Goal: Task Accomplishment & Management: Use online tool/utility

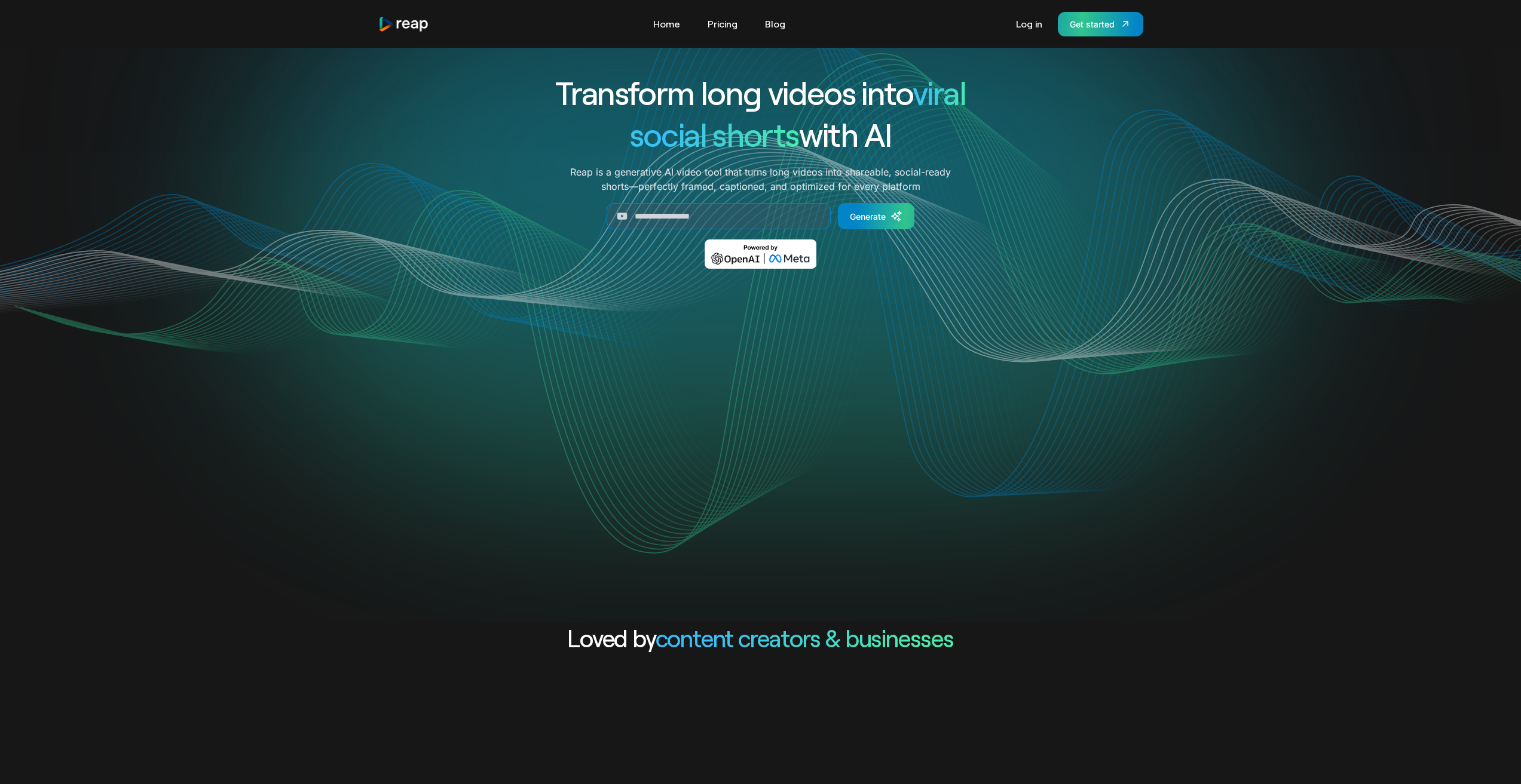
click at [1082, 24] on div "Get started" at bounding box center [1092, 24] width 45 height 13
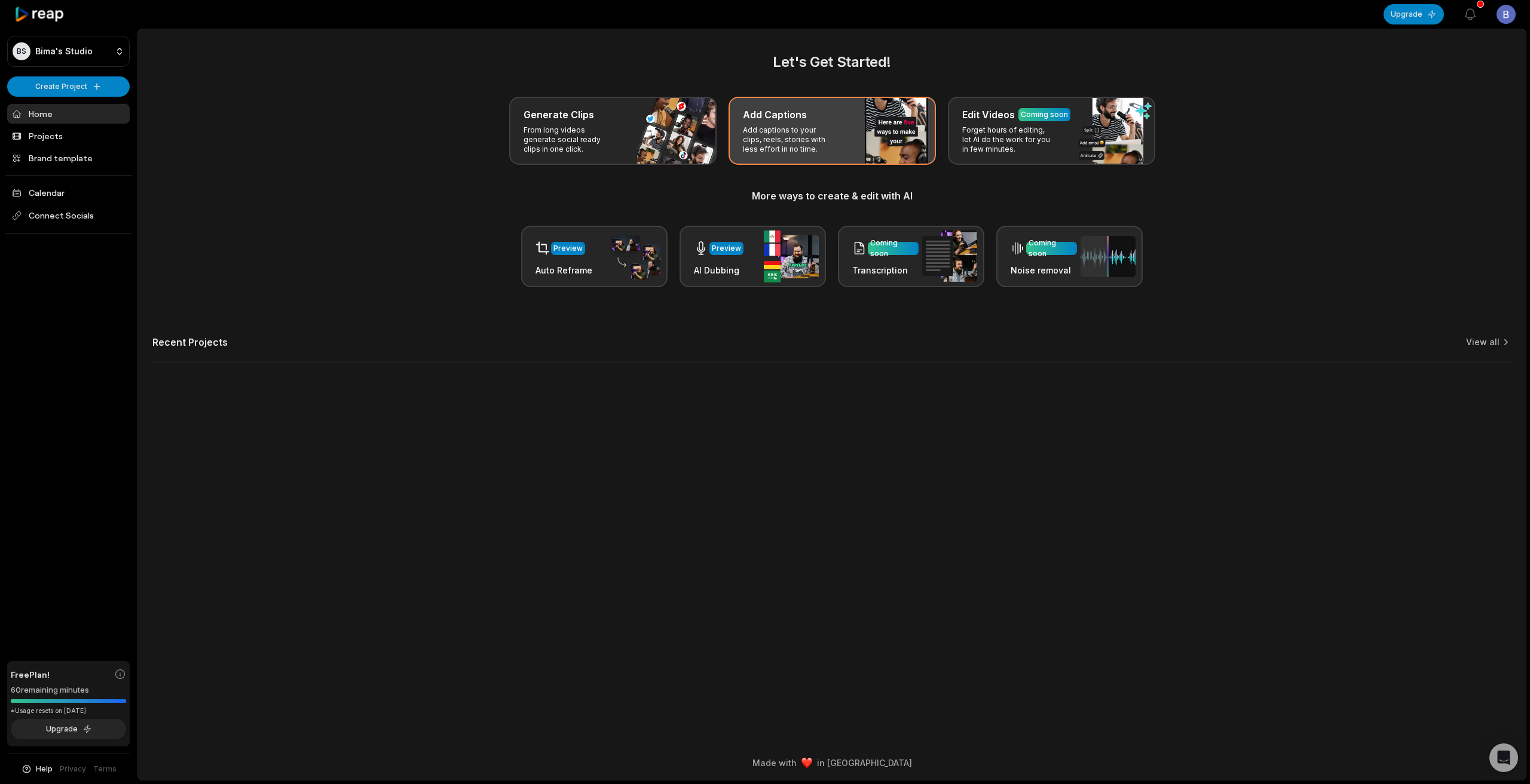
click at [835, 141] on div "Add Captions Add captions to your clips, reels, stories with less effort in no …" at bounding box center [832, 131] width 207 height 68
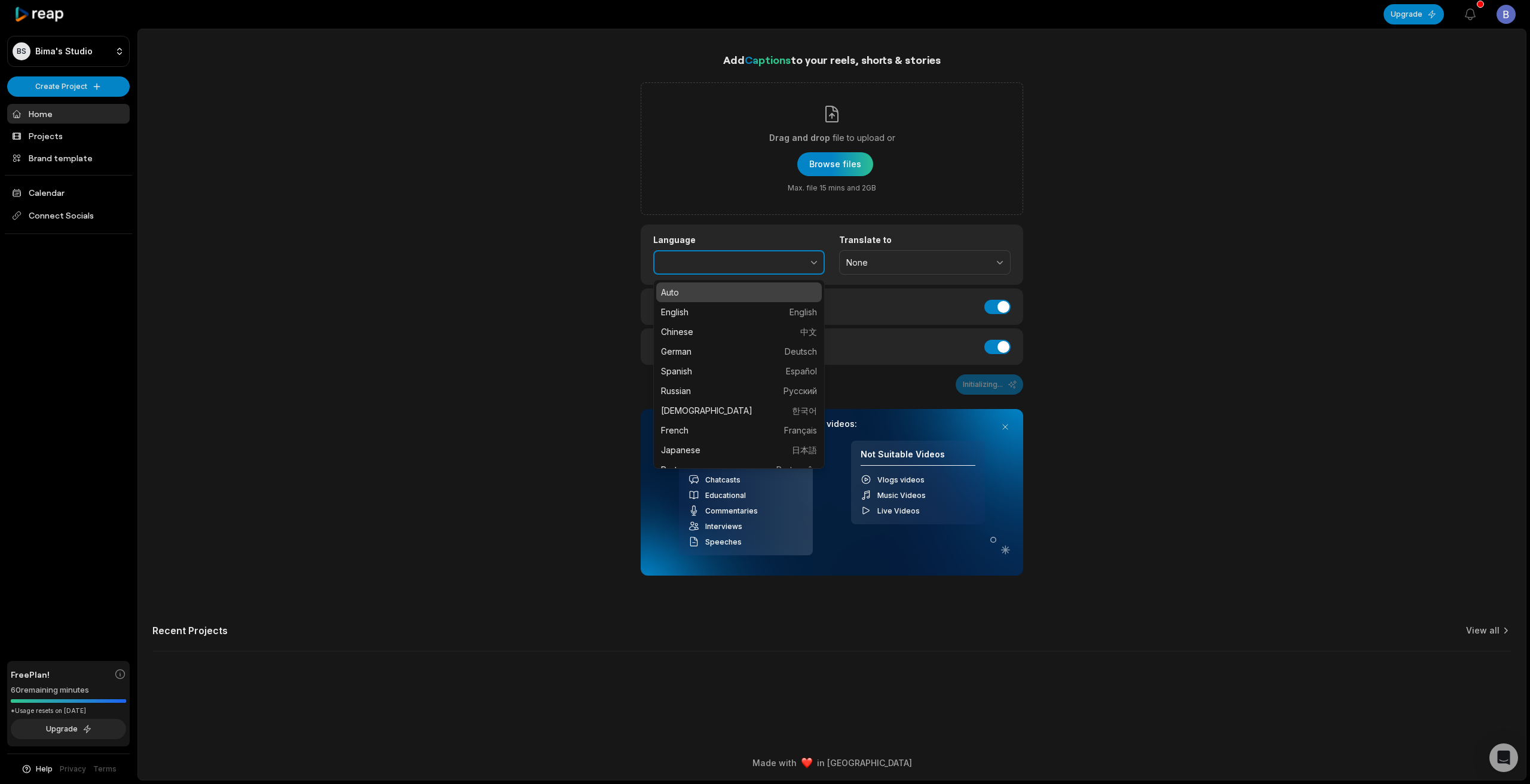
click at [797, 264] on button "button" at bounding box center [788, 263] width 73 height 25
type input "******"
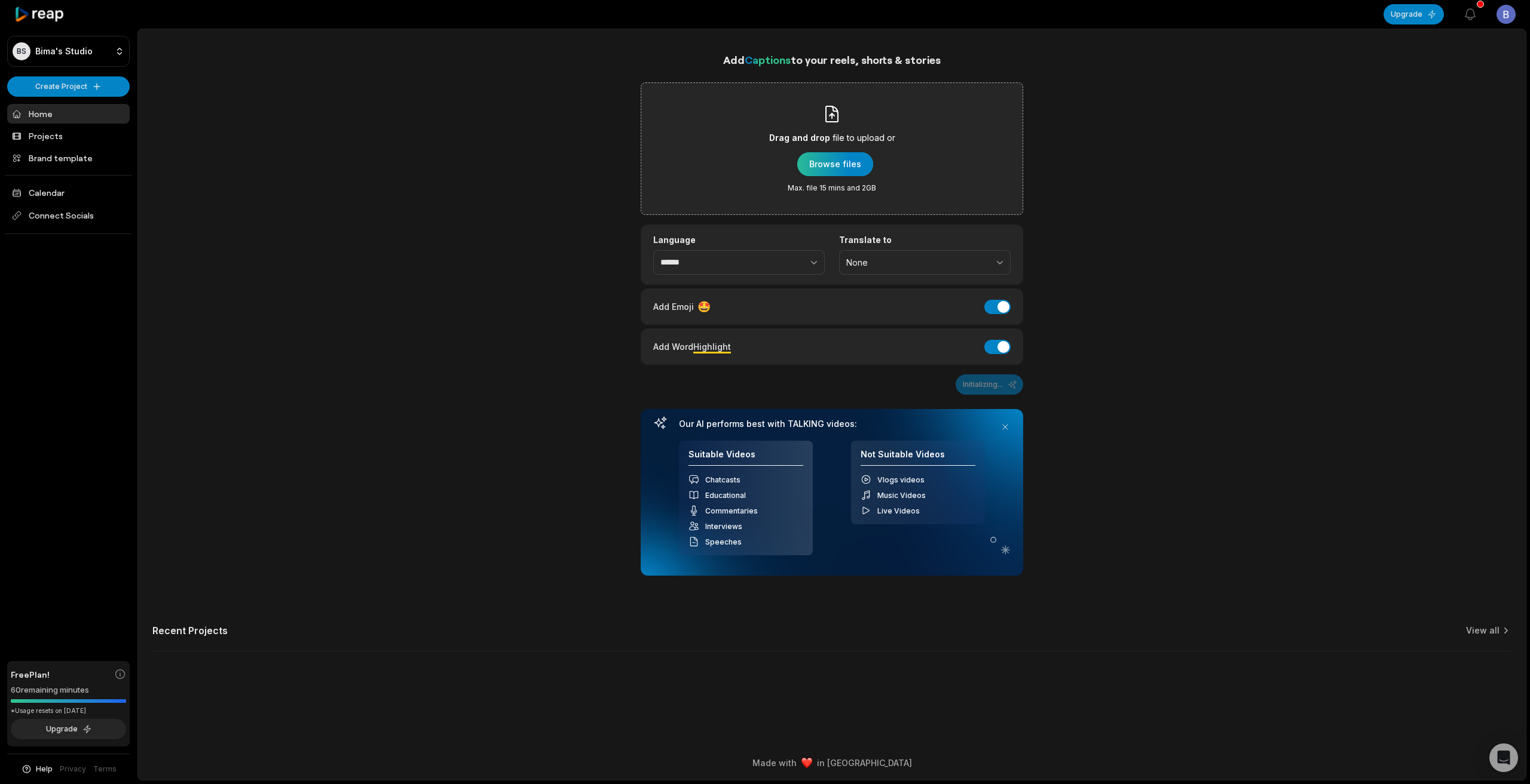
click at [831, 170] on div "button" at bounding box center [835, 164] width 76 height 24
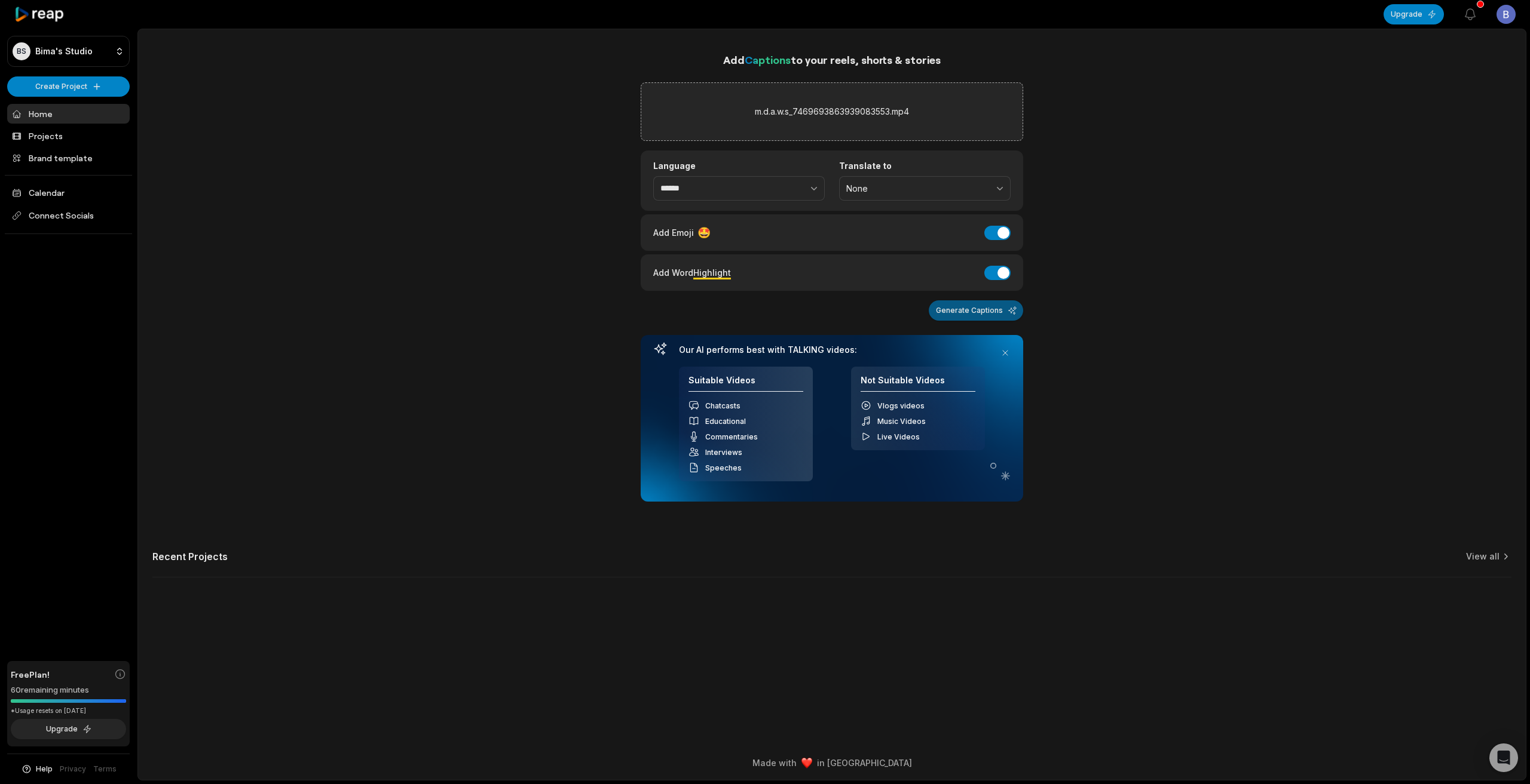
click at [978, 309] on button "Generate Captions" at bounding box center [976, 311] width 95 height 20
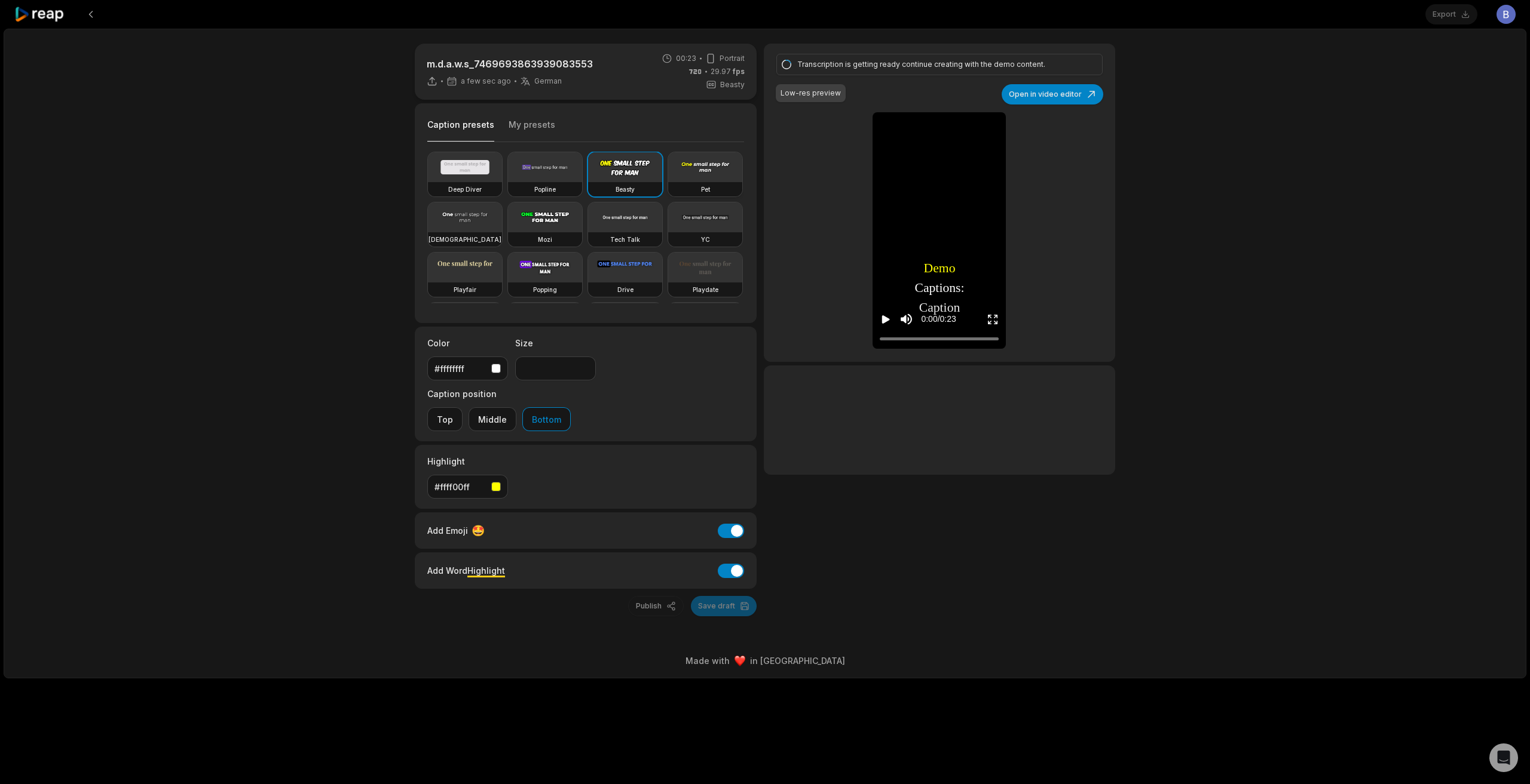
click at [668, 182] on video at bounding box center [705, 167] width 74 height 30
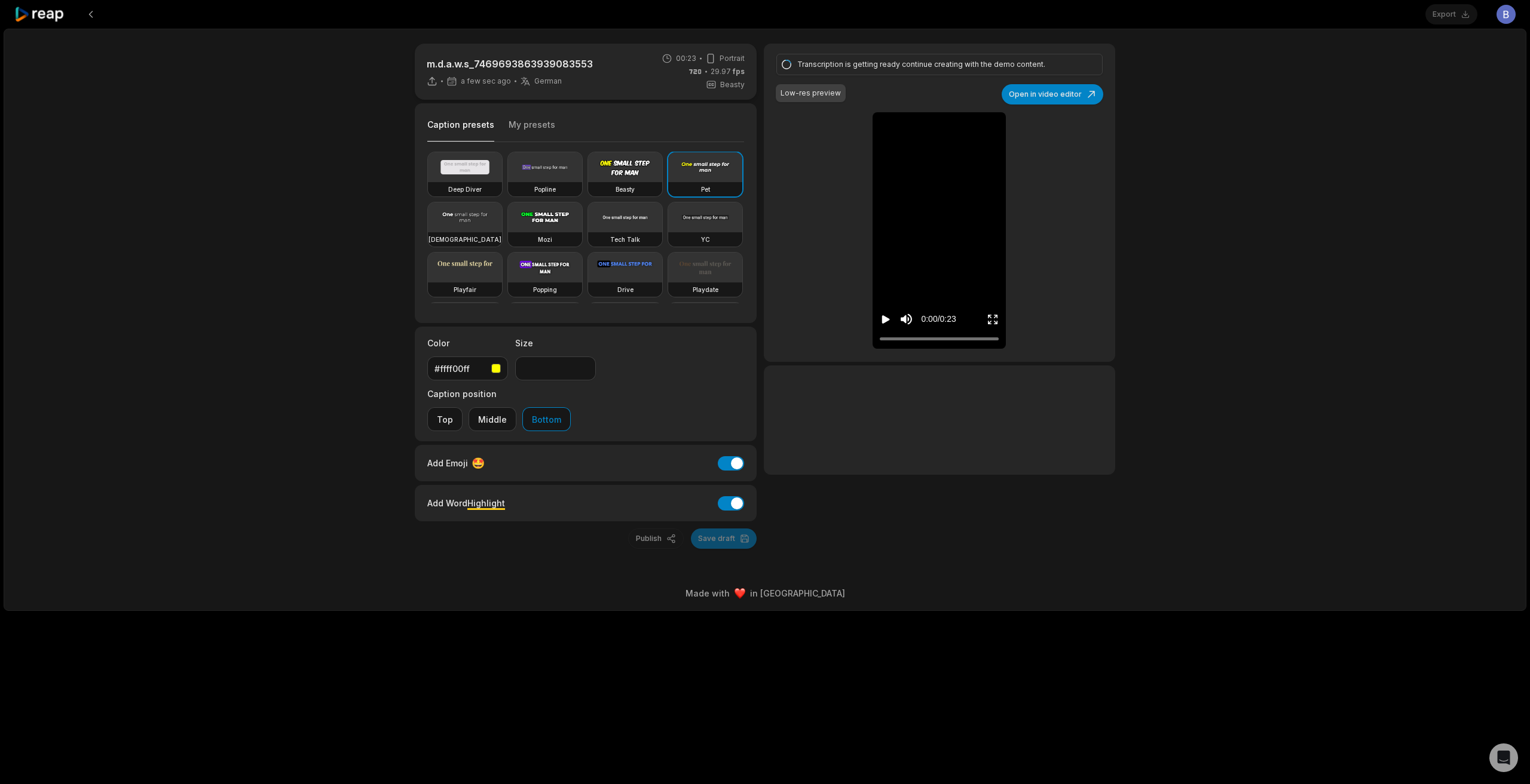
click at [887, 318] on icon "Play video" at bounding box center [886, 319] width 8 height 8
type input "**"
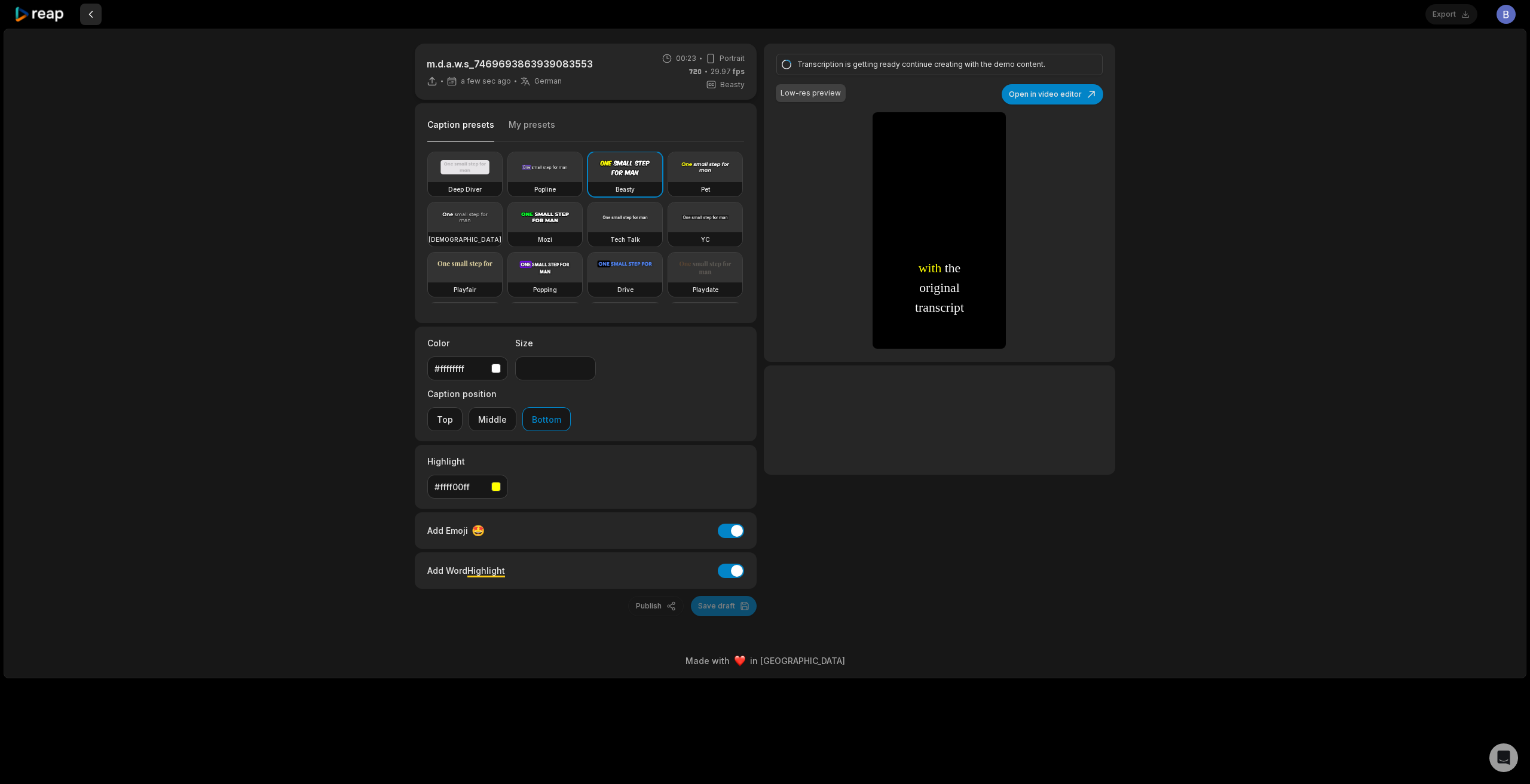
click at [86, 13] on button at bounding box center [91, 14] width 21 height 21
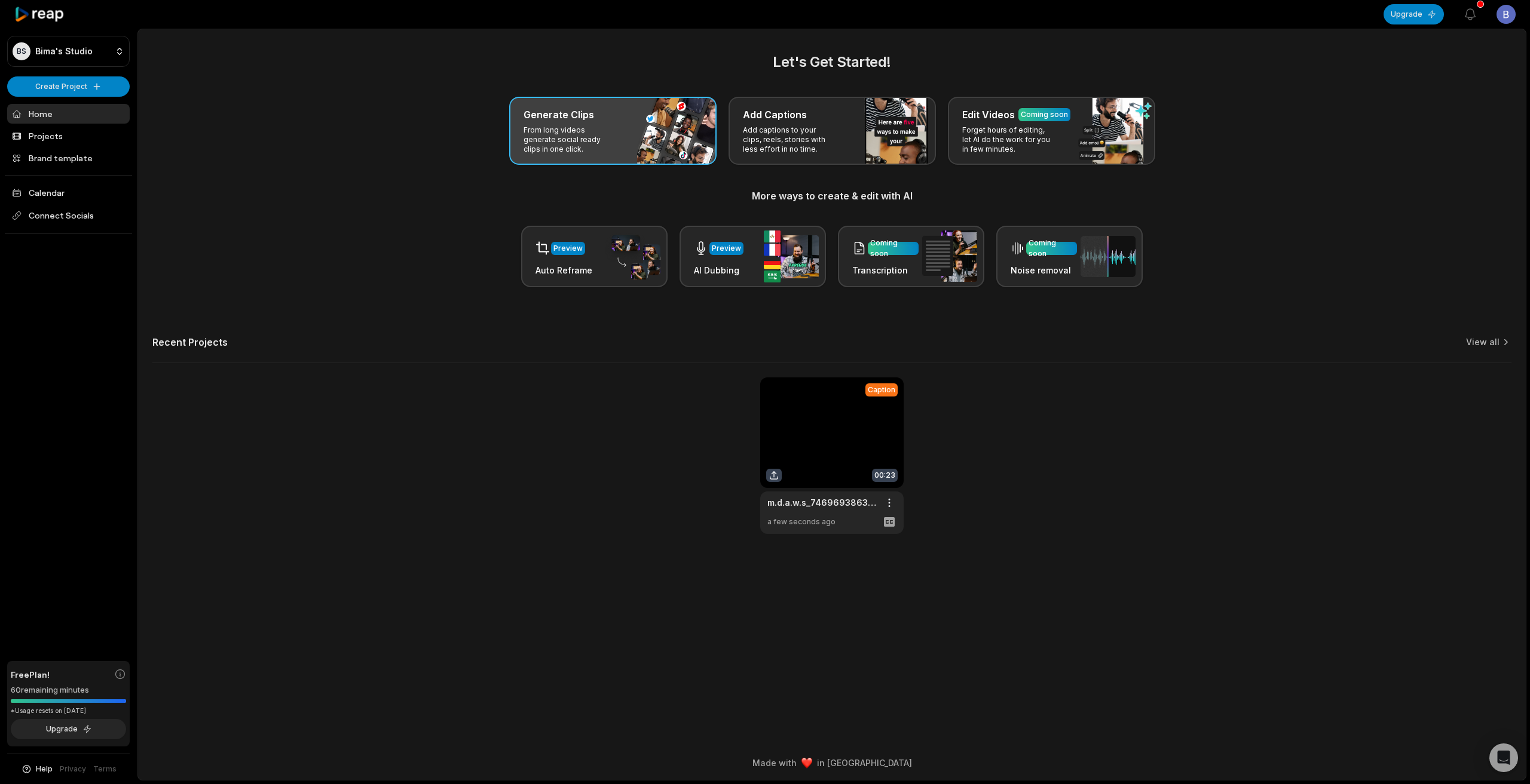
click at [635, 140] on div "Generate Clips From long videos generate social ready clips in one click." at bounding box center [613, 131] width 207 height 68
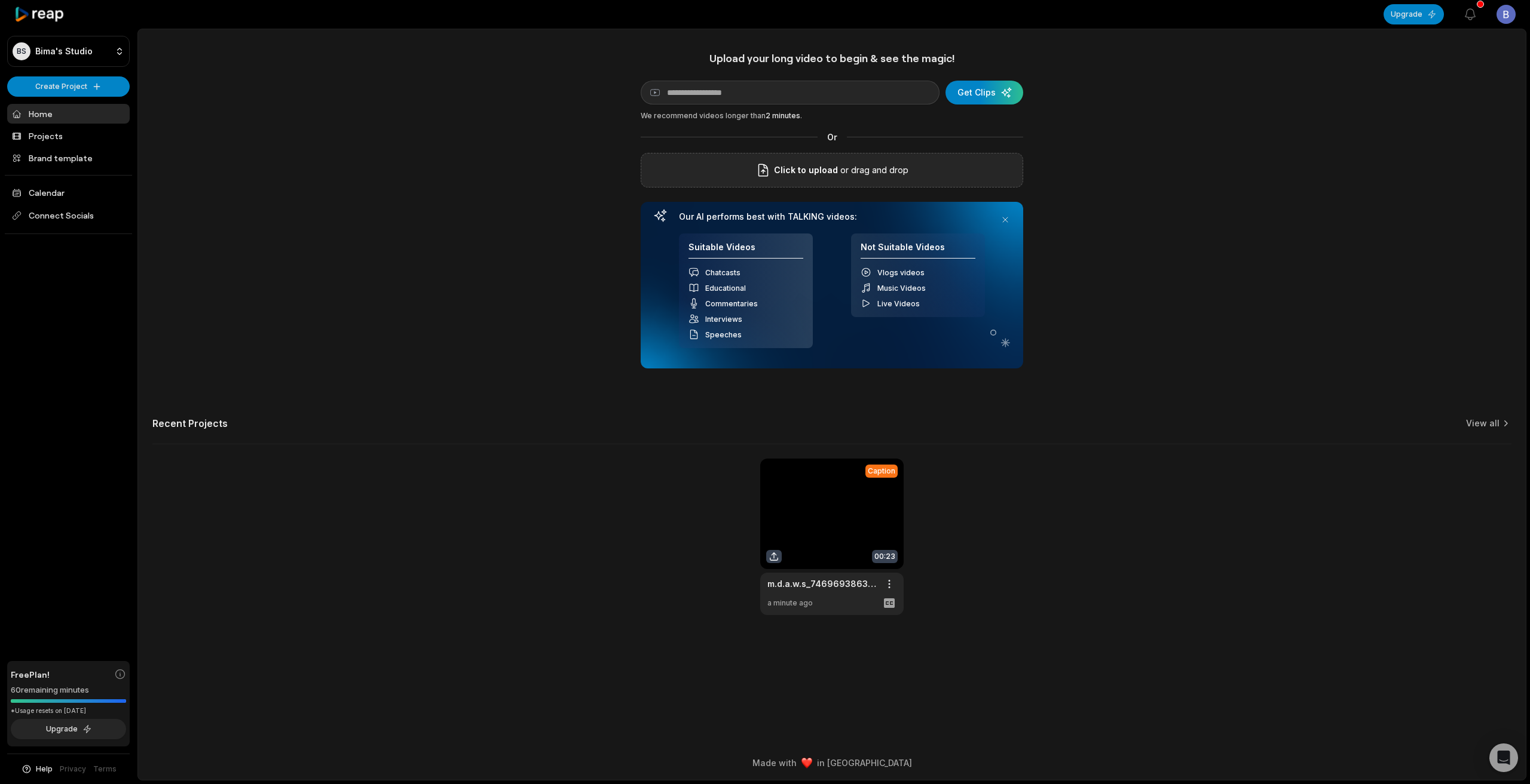
click at [808, 163] on span "Click to upload" at bounding box center [806, 170] width 64 height 14
click at [0, 0] on input "Click to upload" at bounding box center [0, 0] width 0 height 0
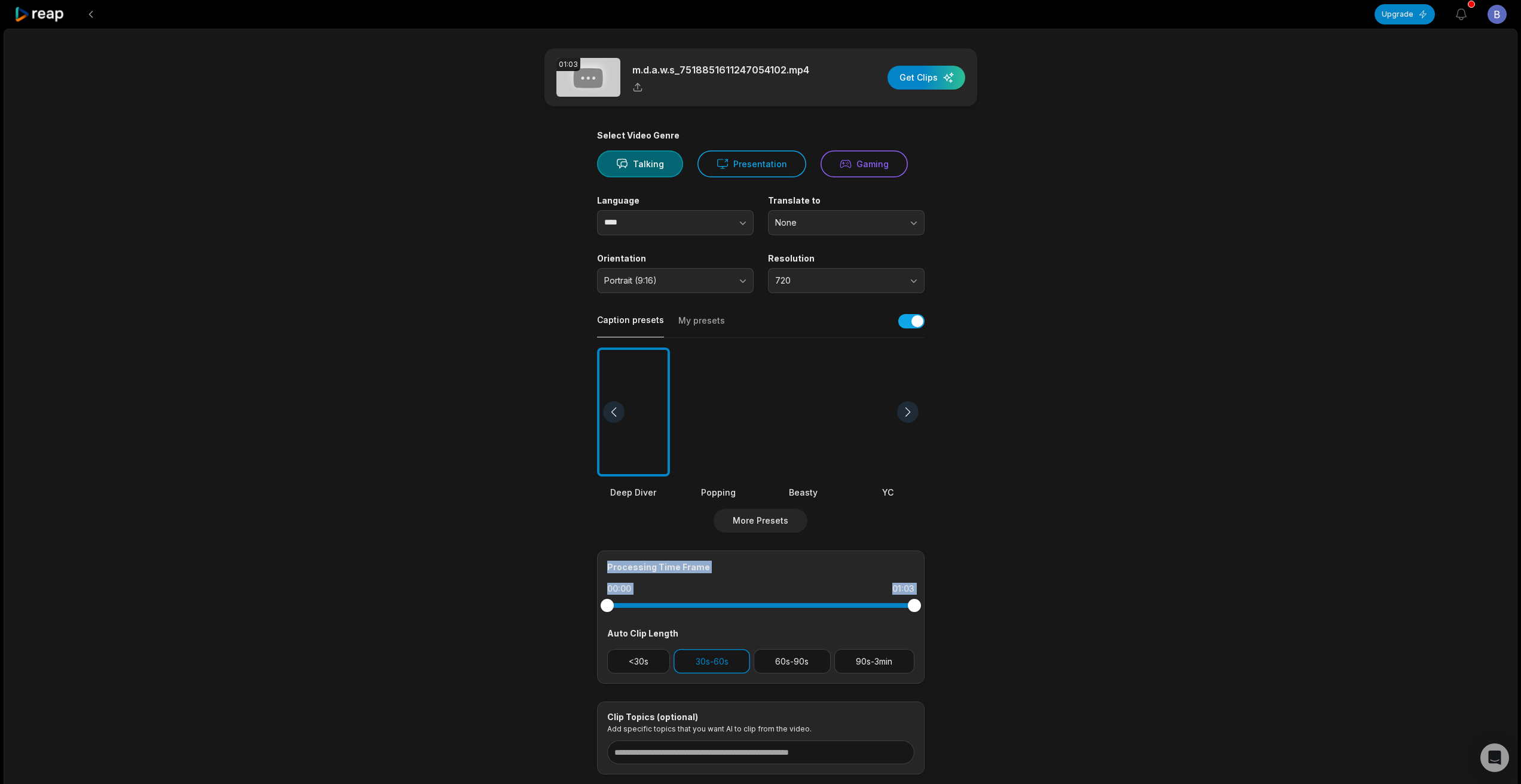
drag, startPoint x: 910, startPoint y: 575, endPoint x: 835, endPoint y: 622, distance: 88.5
click at [853, 601] on main "01:03 m.d.a.w.s_7518851611247054102.mp4 Get Clips Select Video Genre Talking Pr…" at bounding box center [760, 411] width 578 height 726
click at [695, 222] on button "button" at bounding box center [719, 223] width 68 height 25
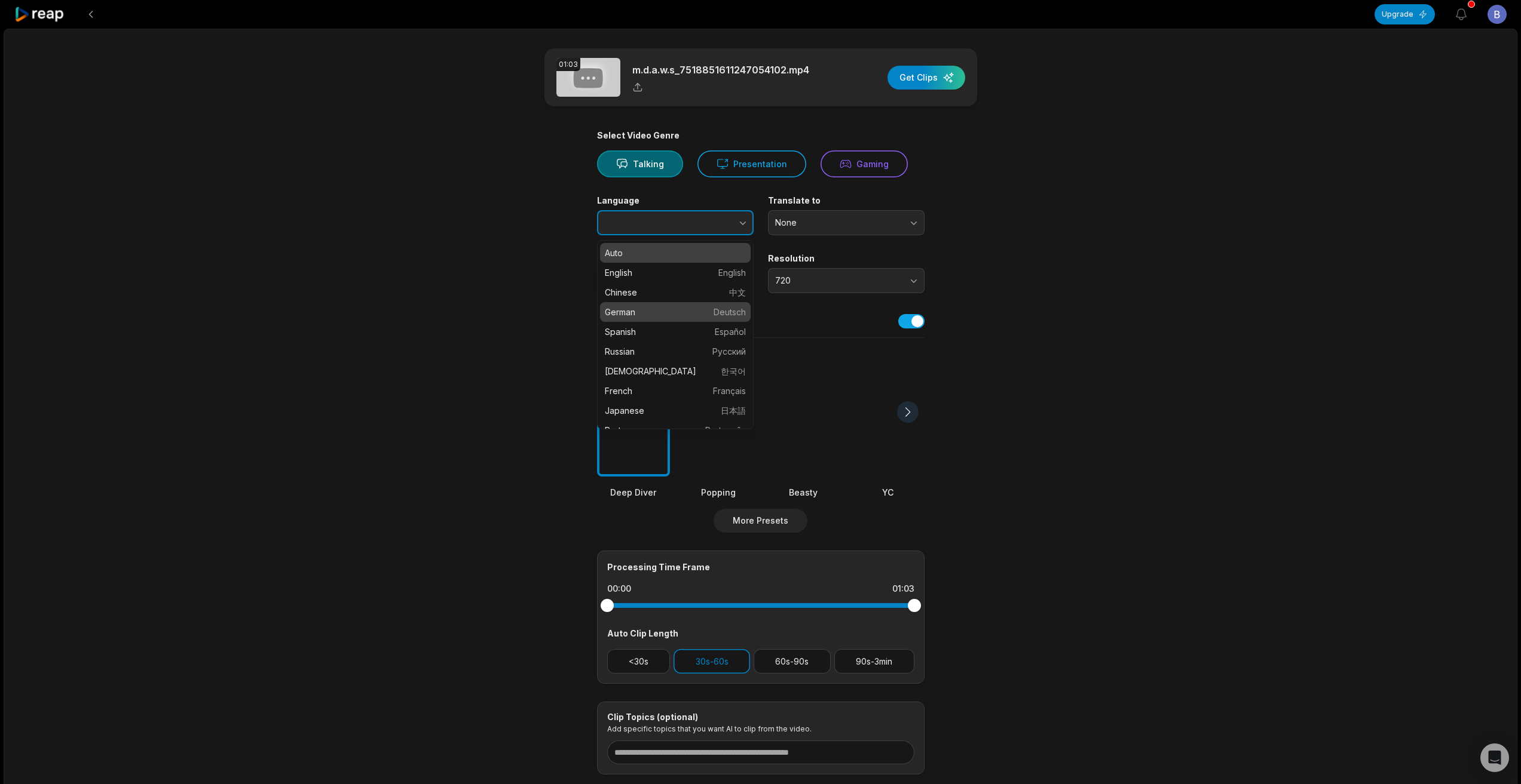
type input "******"
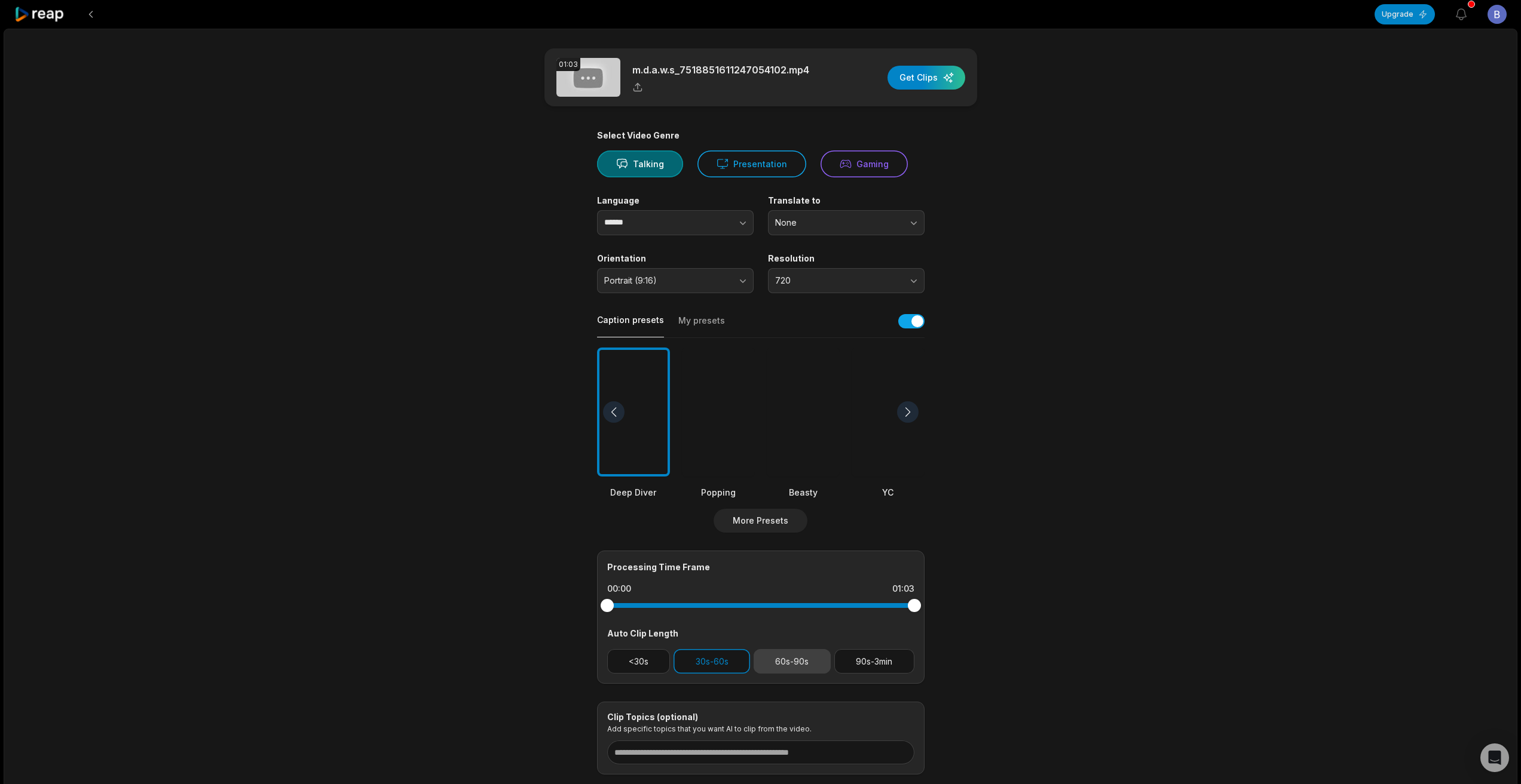
drag, startPoint x: 737, startPoint y: 660, endPoint x: 755, endPoint y: 660, distance: 18.0
click at [745, 660] on button "30s-60s" at bounding box center [712, 661] width 76 height 24
click at [693, 663] on button "30s-60s" at bounding box center [712, 661] width 76 height 24
click at [902, 408] on div at bounding box center [908, 412] width 21 height 21
click at [709, 433] on div at bounding box center [718, 412] width 73 height 130
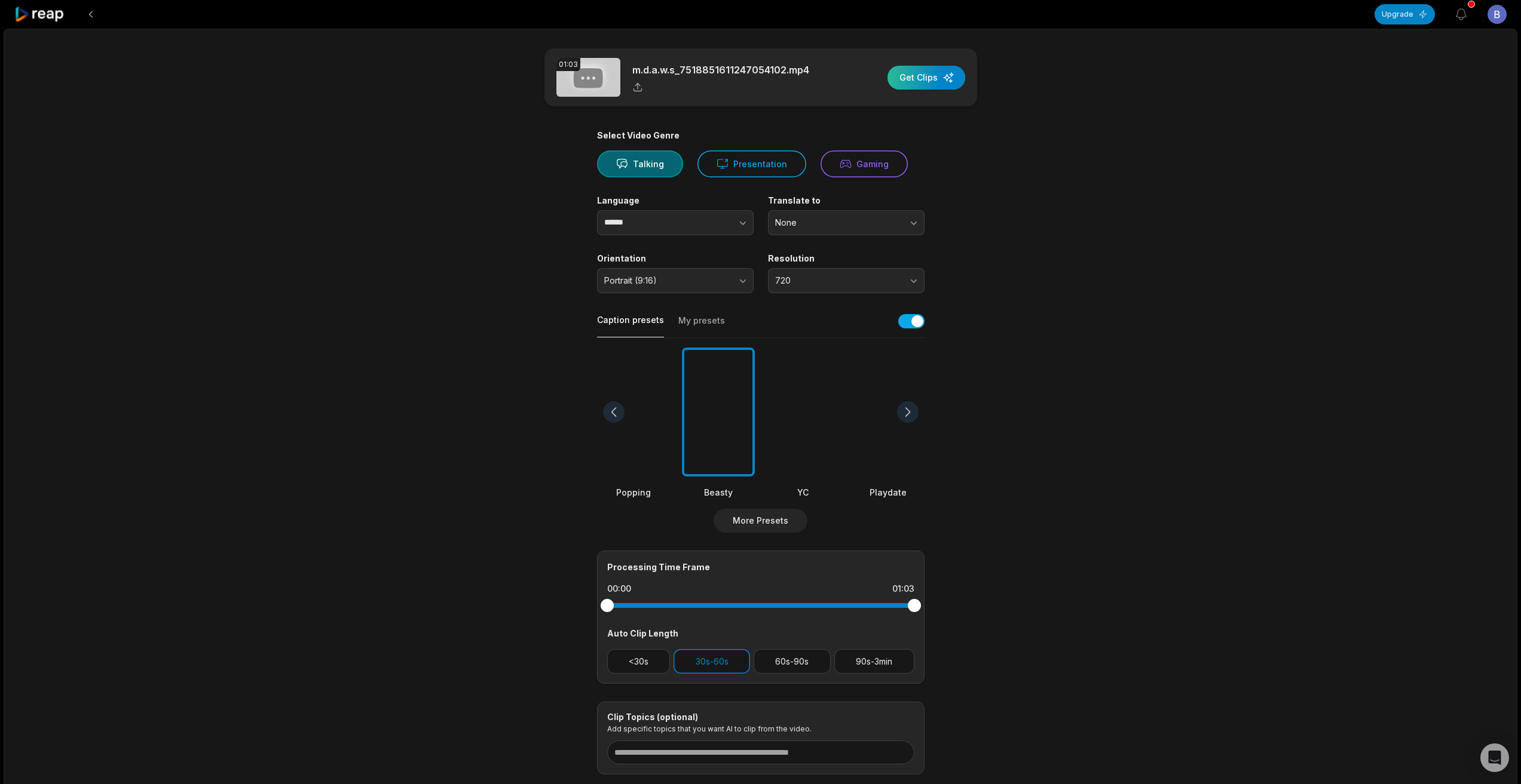
click at [913, 75] on div "button" at bounding box center [926, 78] width 78 height 24
click at [874, 28] on icon "button" at bounding box center [868, 29] width 12 height 12
click at [88, 9] on button at bounding box center [91, 14] width 21 height 21
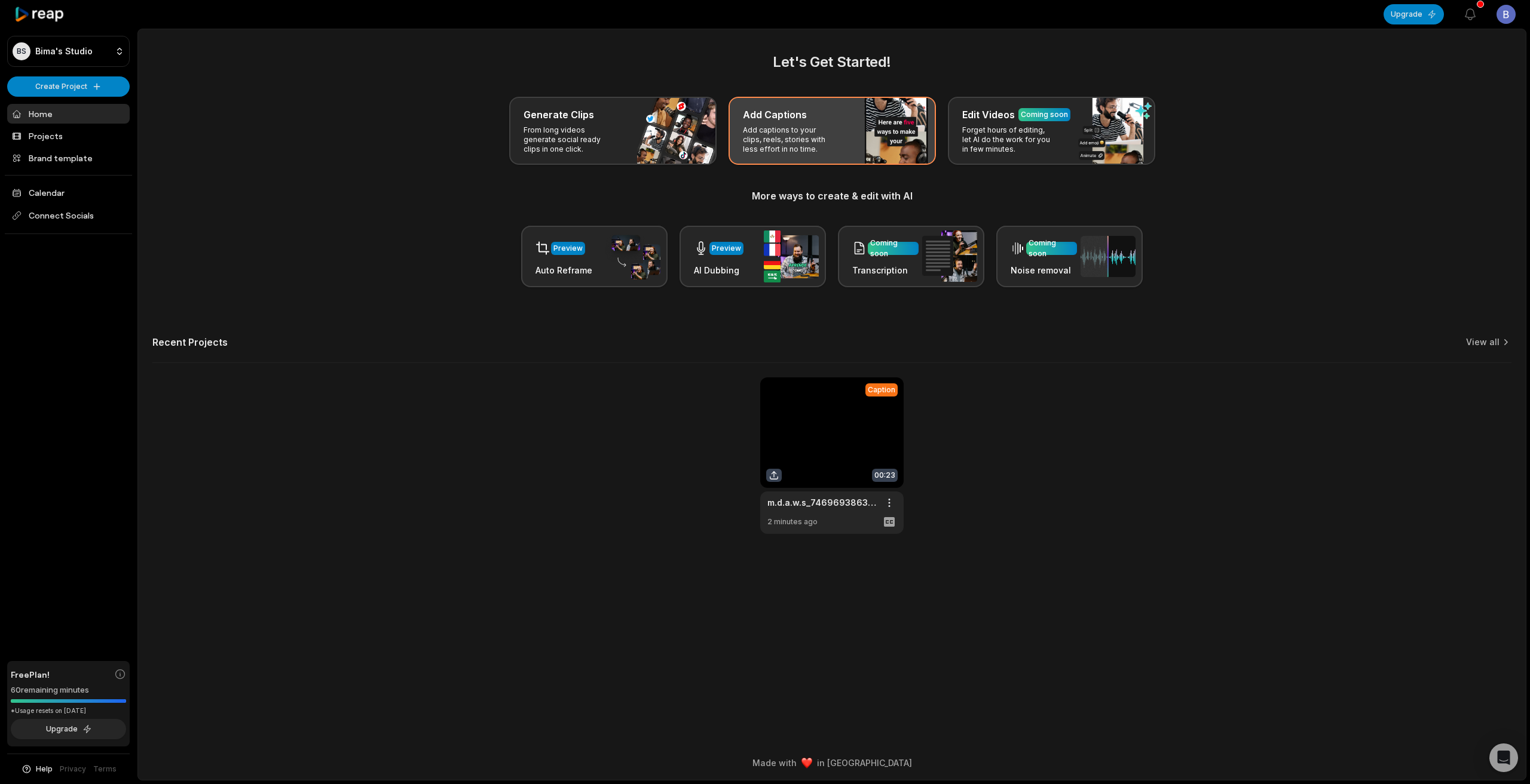
click at [830, 137] on p "Add captions to your clips, reels, stories with less effort in no time." at bounding box center [789, 140] width 93 height 29
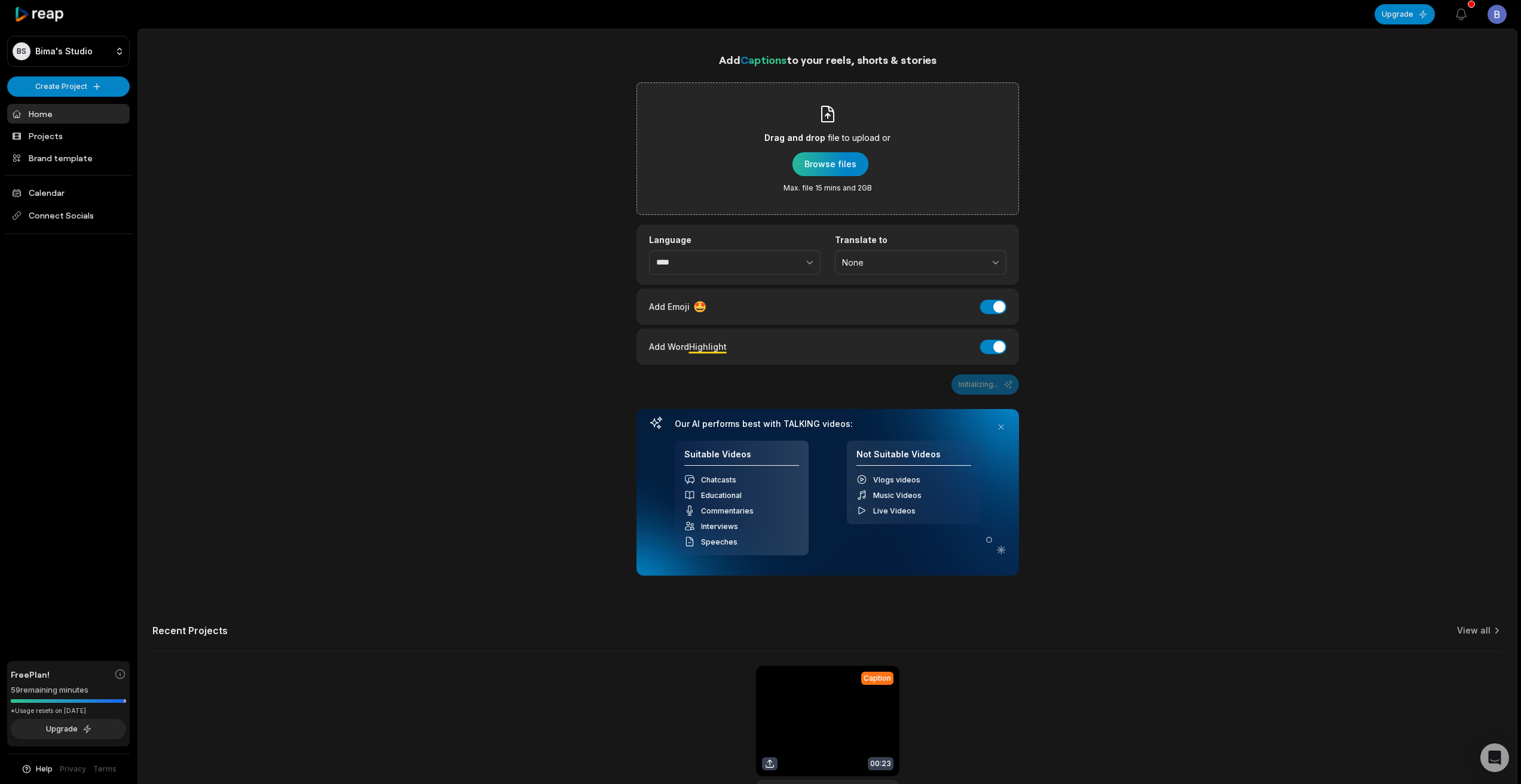
click at [823, 164] on div "button" at bounding box center [830, 164] width 76 height 24
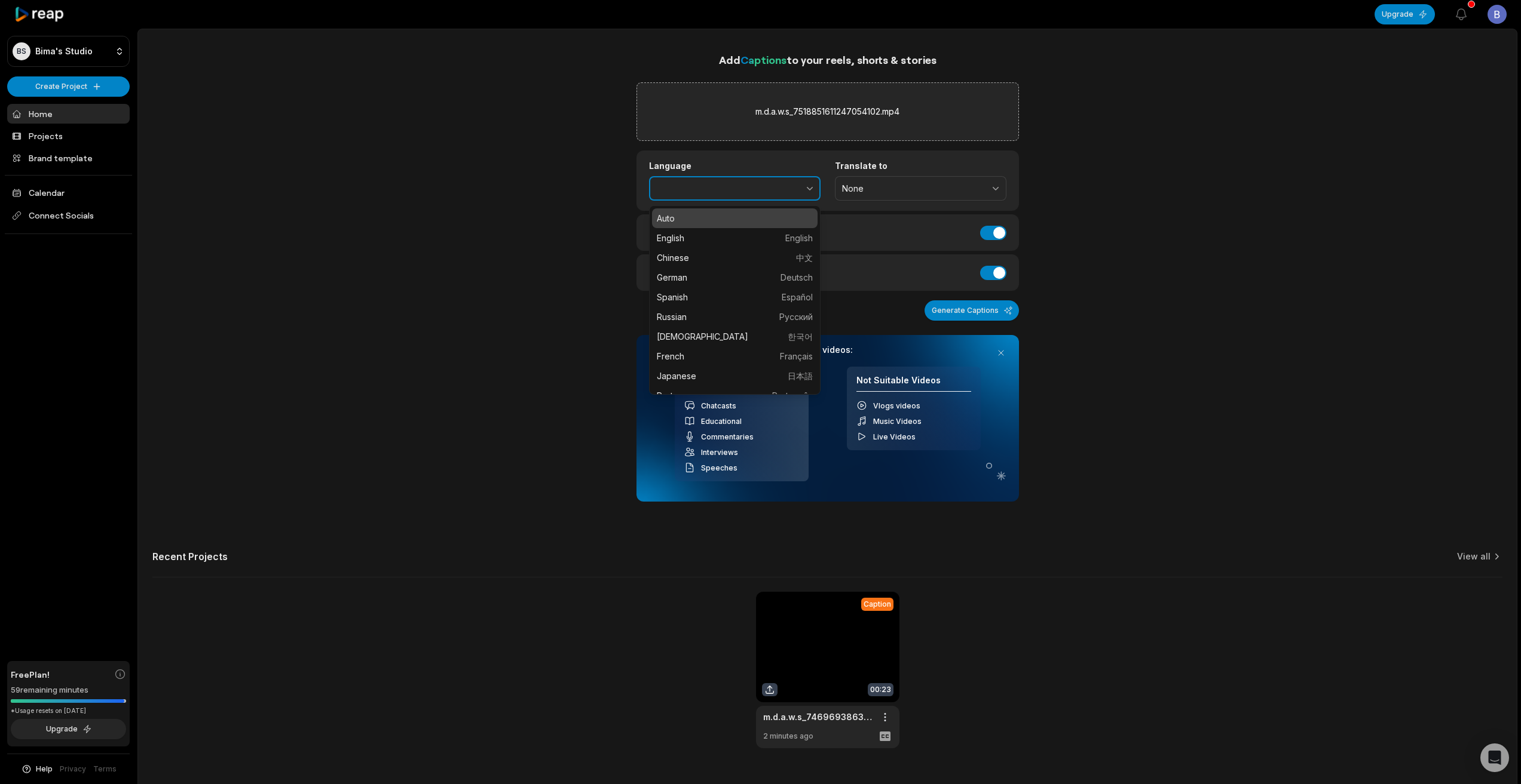
click at [784, 184] on button "button" at bounding box center [783, 188] width 73 height 25
type input "******"
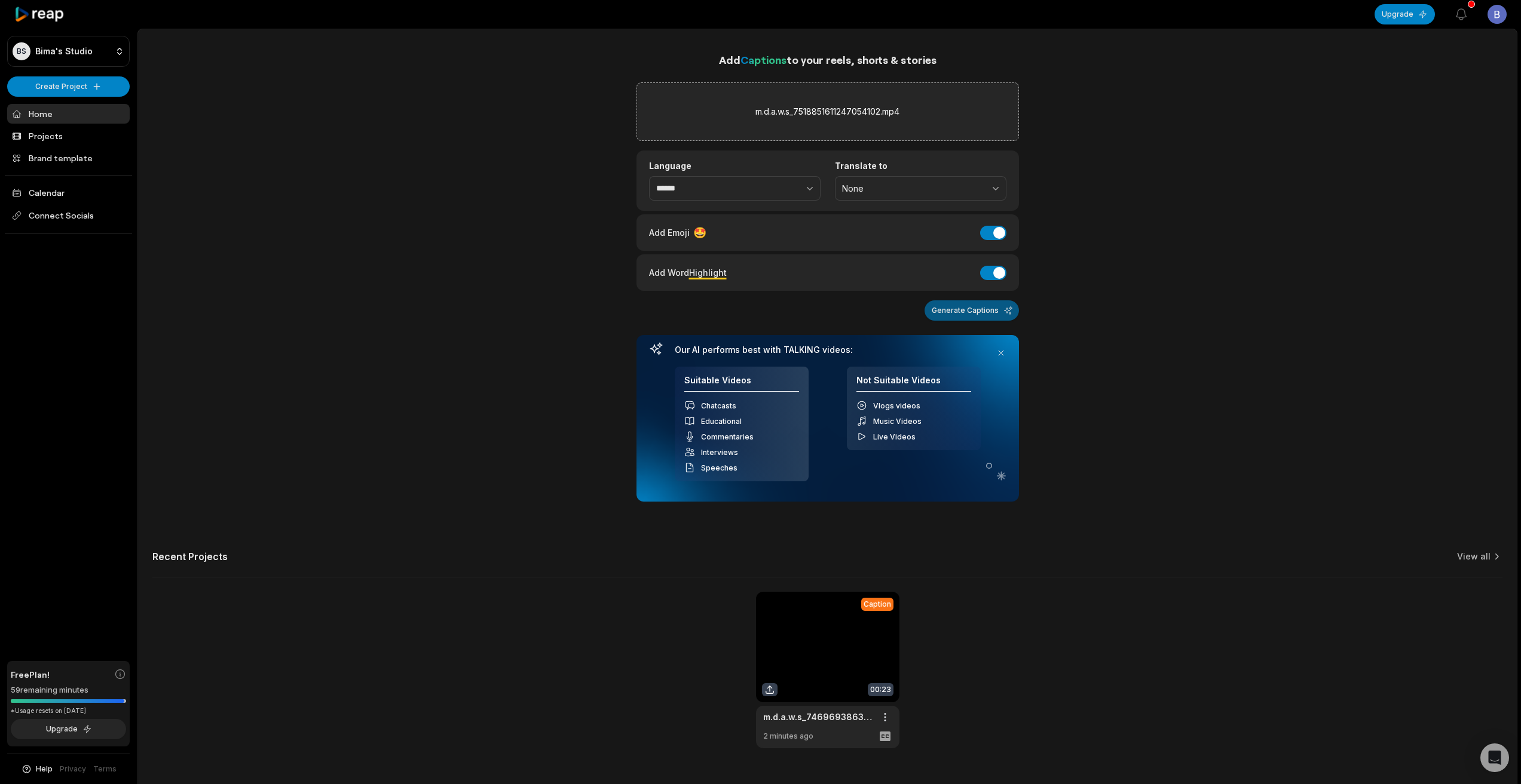
click at [982, 308] on button "Generate Captions" at bounding box center [972, 311] width 95 height 20
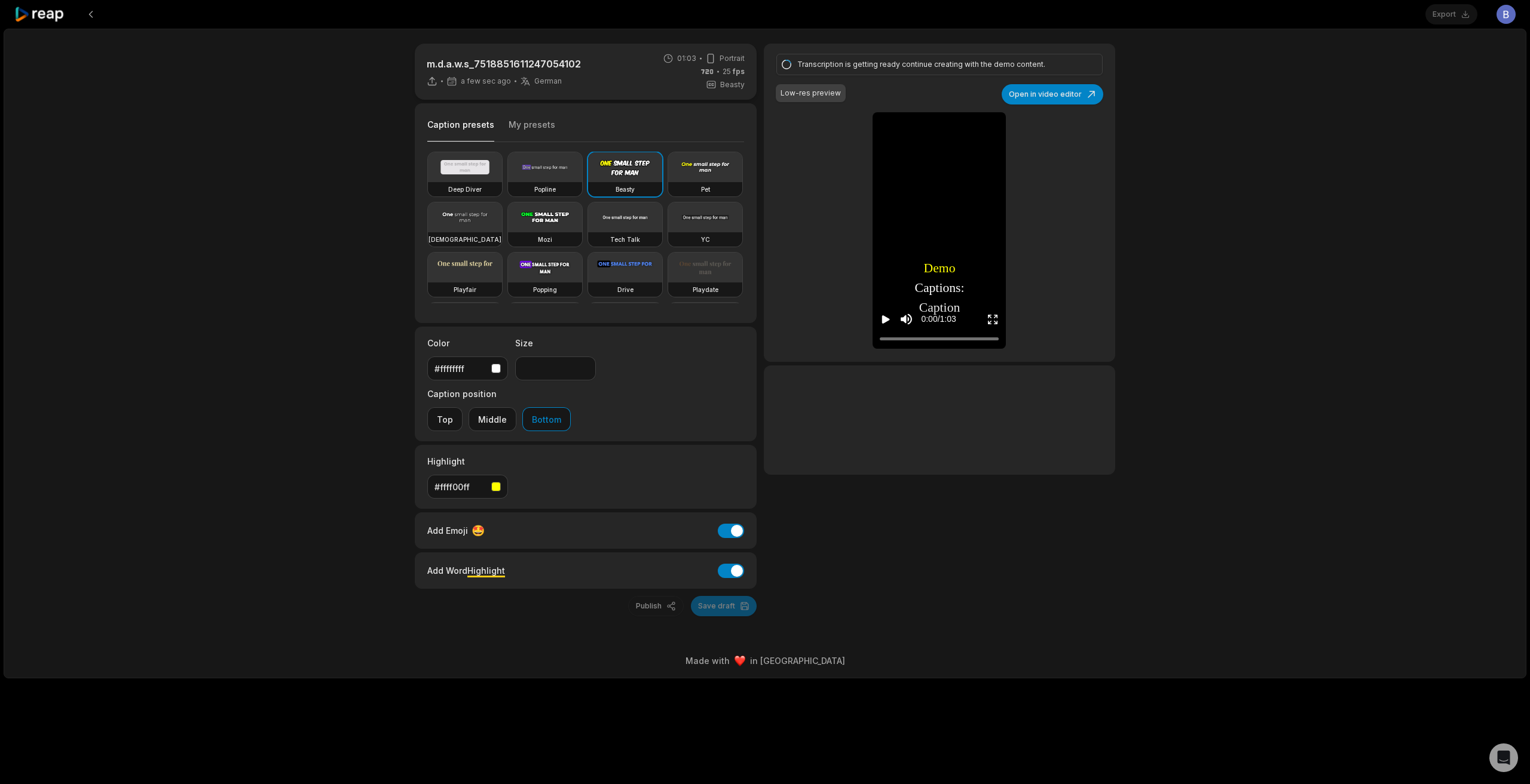
click at [886, 321] on icon "Play video" at bounding box center [886, 319] width 8 height 8
click at [726, 564] on button "Add Word Highlight" at bounding box center [731, 570] width 26 height 14
click at [731, 524] on button "Add Emoji" at bounding box center [731, 531] width 26 height 14
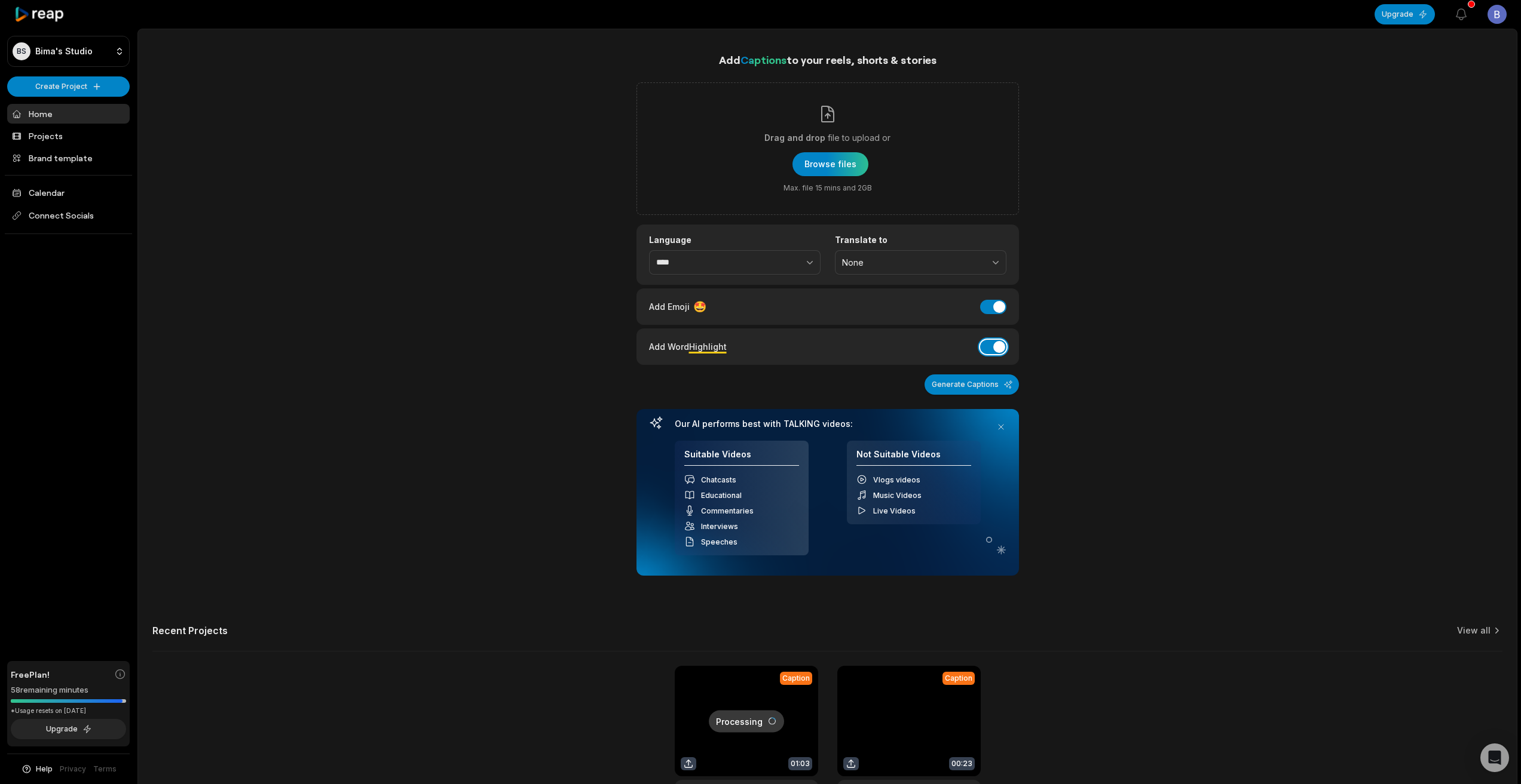
drag, startPoint x: 995, startPoint y: 349, endPoint x: 989, endPoint y: 317, distance: 32.6
click at [994, 345] on button "Add Word Highlight" at bounding box center [993, 347] width 26 height 14
click at [988, 306] on button "Add Emoji" at bounding box center [993, 307] width 26 height 14
click at [978, 389] on button "Generate Captions" at bounding box center [972, 384] width 95 height 20
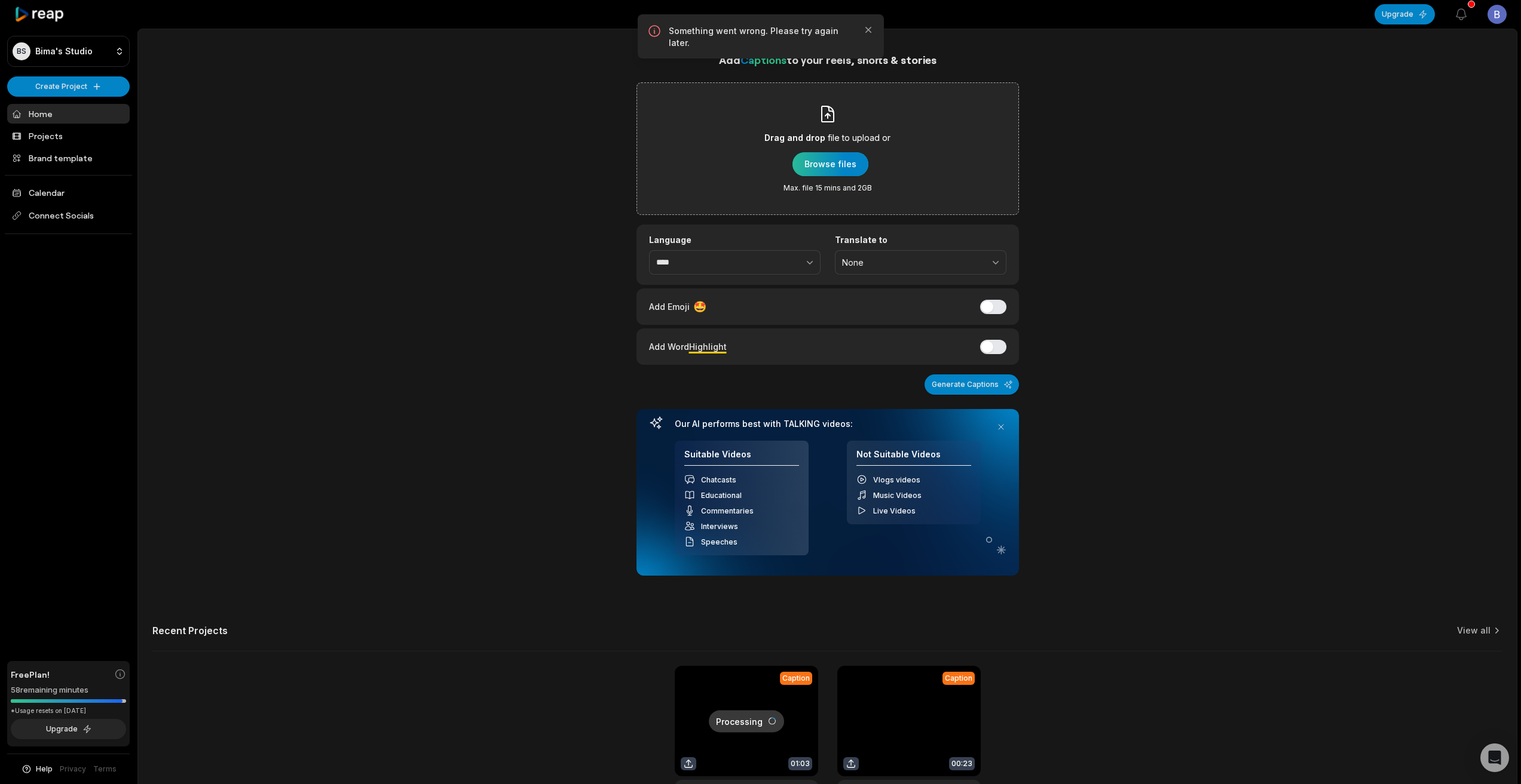
click at [823, 168] on div "button" at bounding box center [830, 164] width 76 height 24
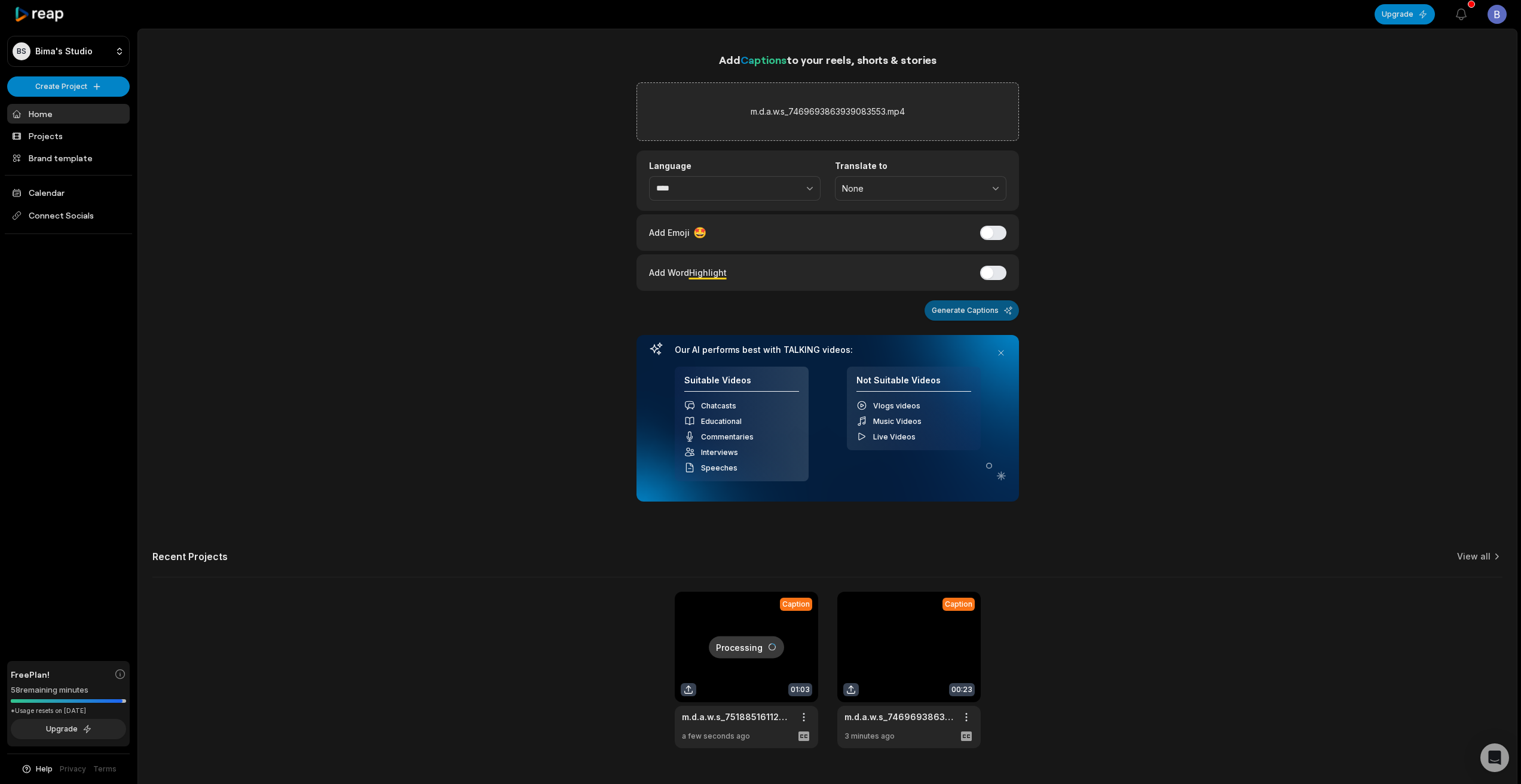
click at [990, 309] on button "Generate Captions" at bounding box center [972, 311] width 95 height 20
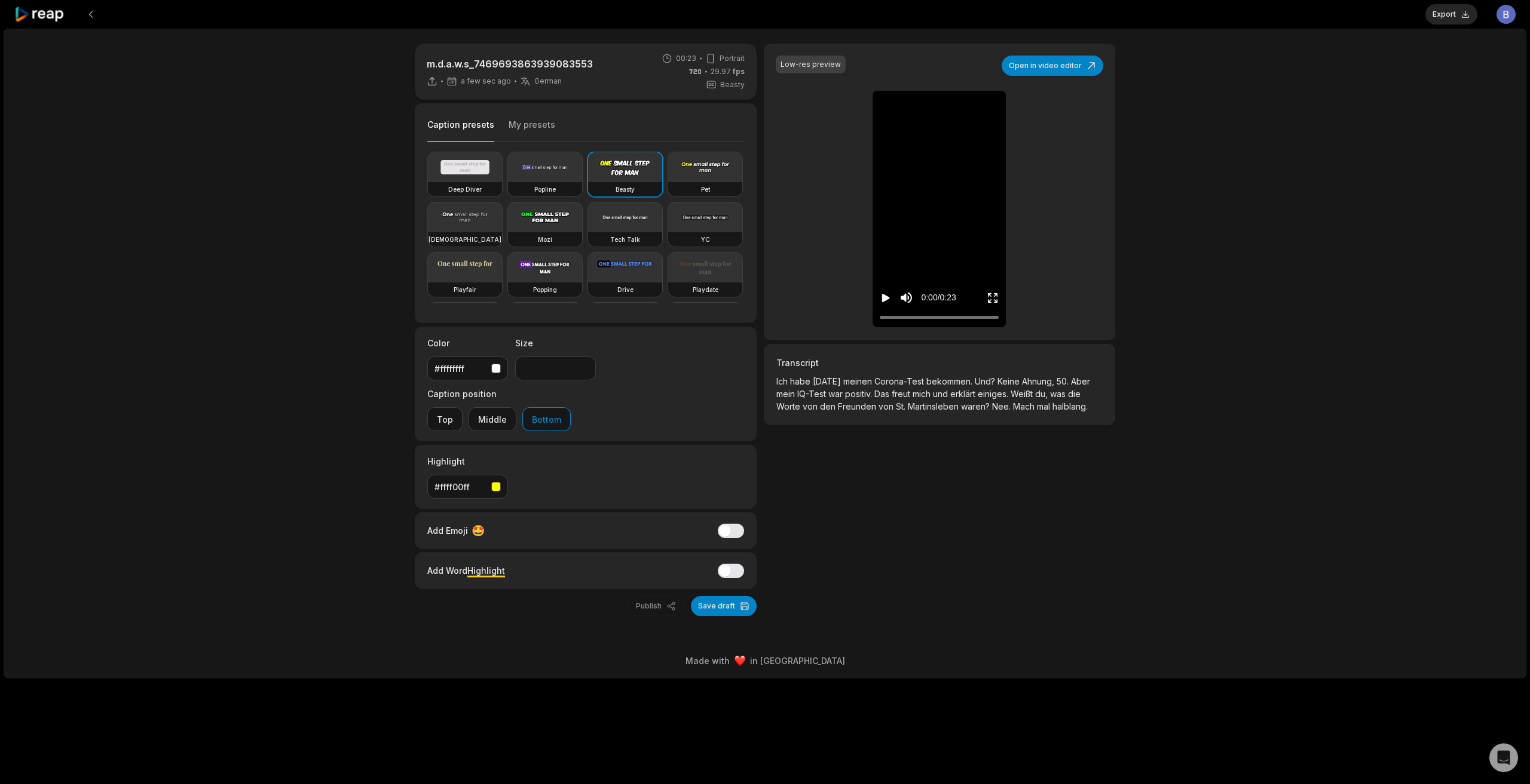
click at [880, 296] on icon "Play video" at bounding box center [885, 297] width 12 height 12
click at [1438, 18] on button "Export" at bounding box center [1451, 14] width 52 height 20
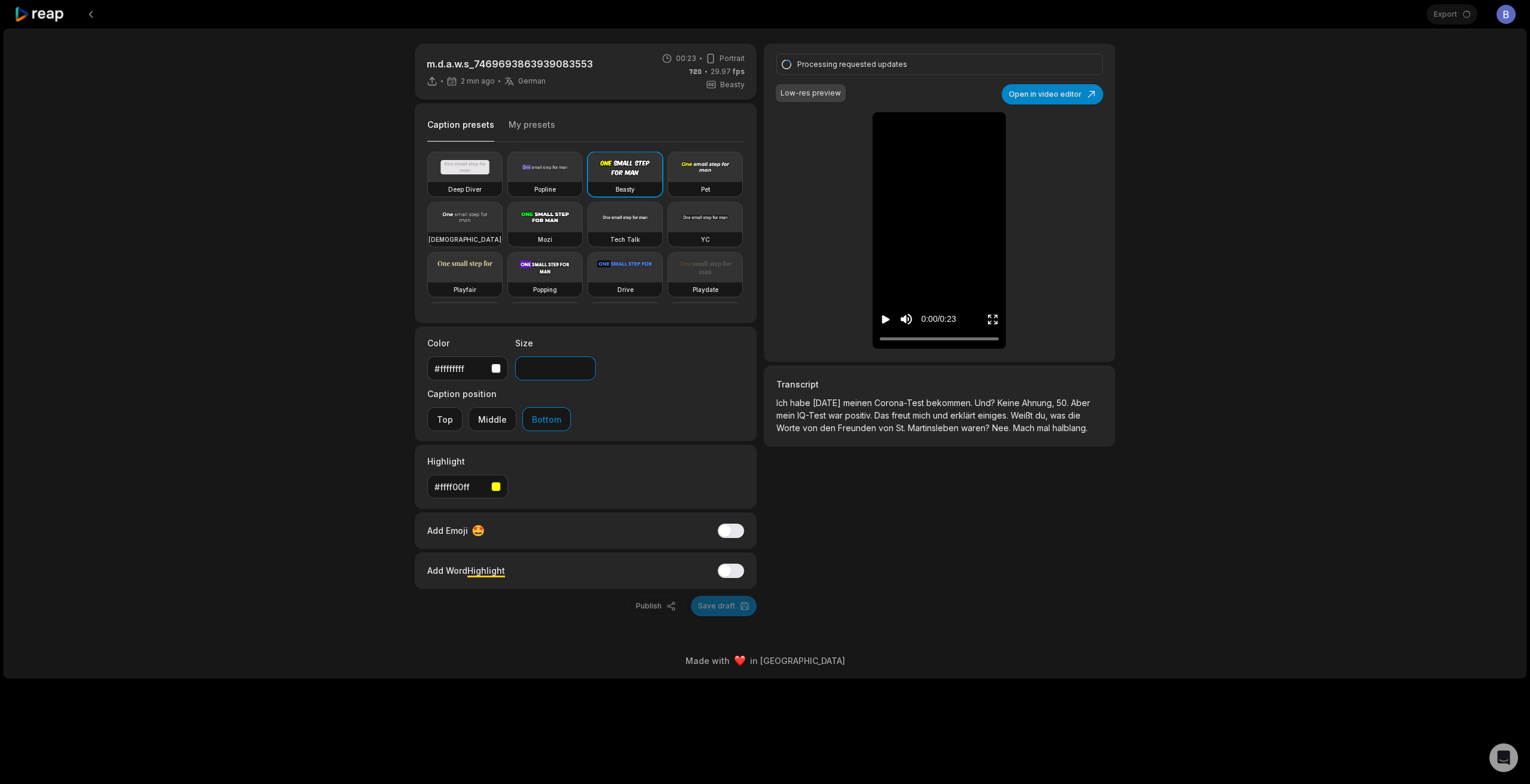
click at [582, 374] on input "**" at bounding box center [555, 368] width 81 height 24
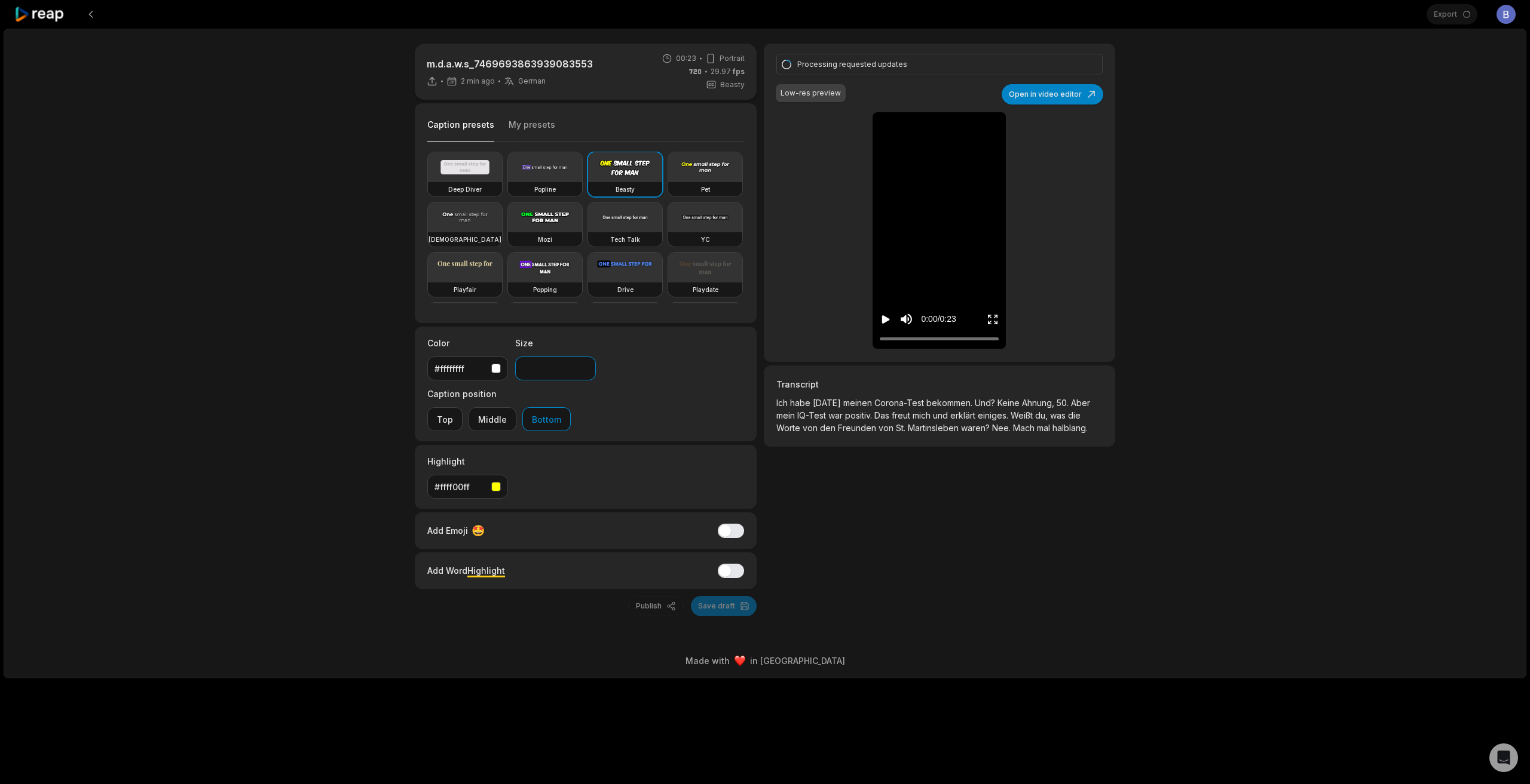
click at [582, 374] on input "**" at bounding box center [555, 368] width 81 height 24
click at [890, 317] on icon "Play video" at bounding box center [885, 319] width 12 height 12
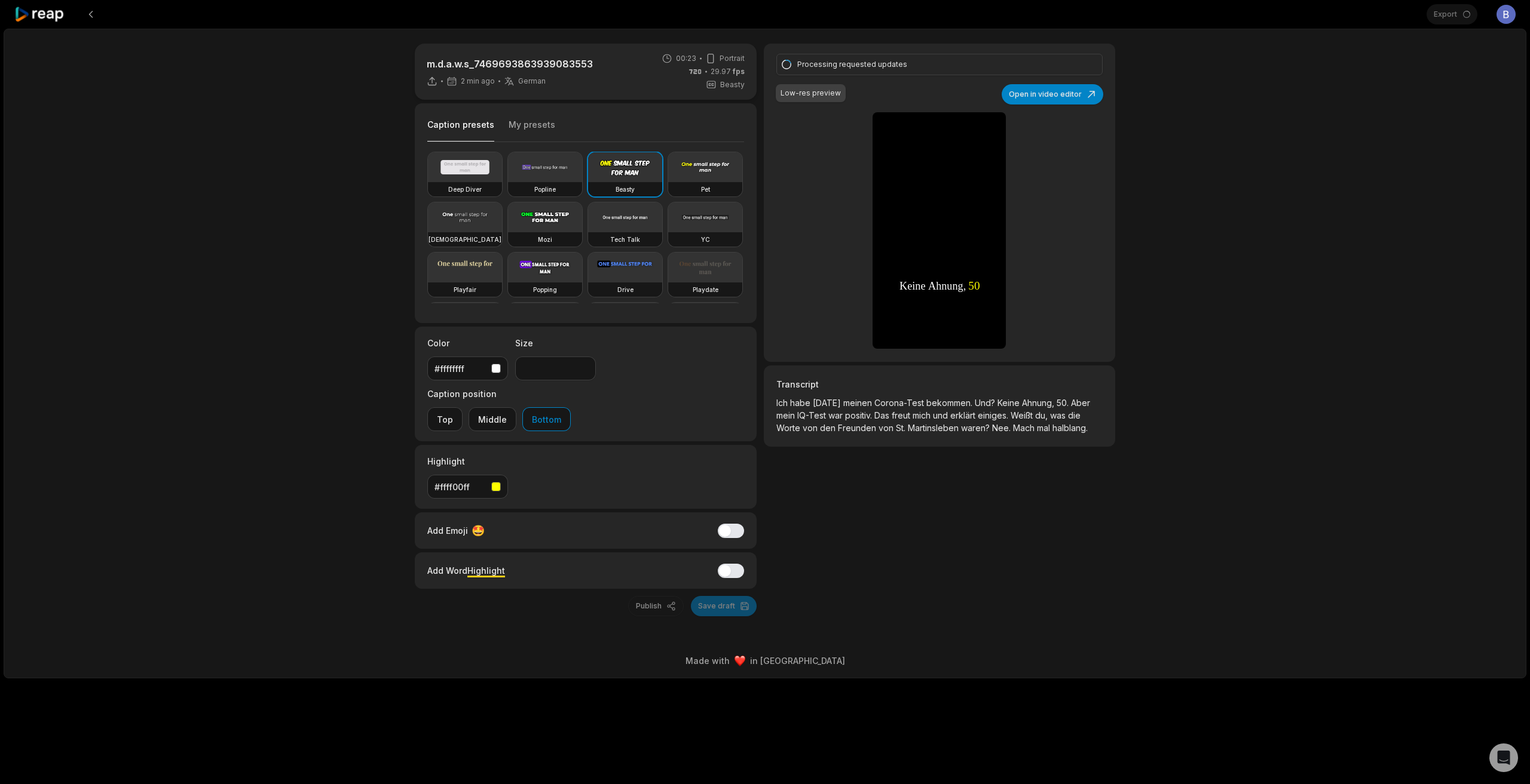
type input "**"
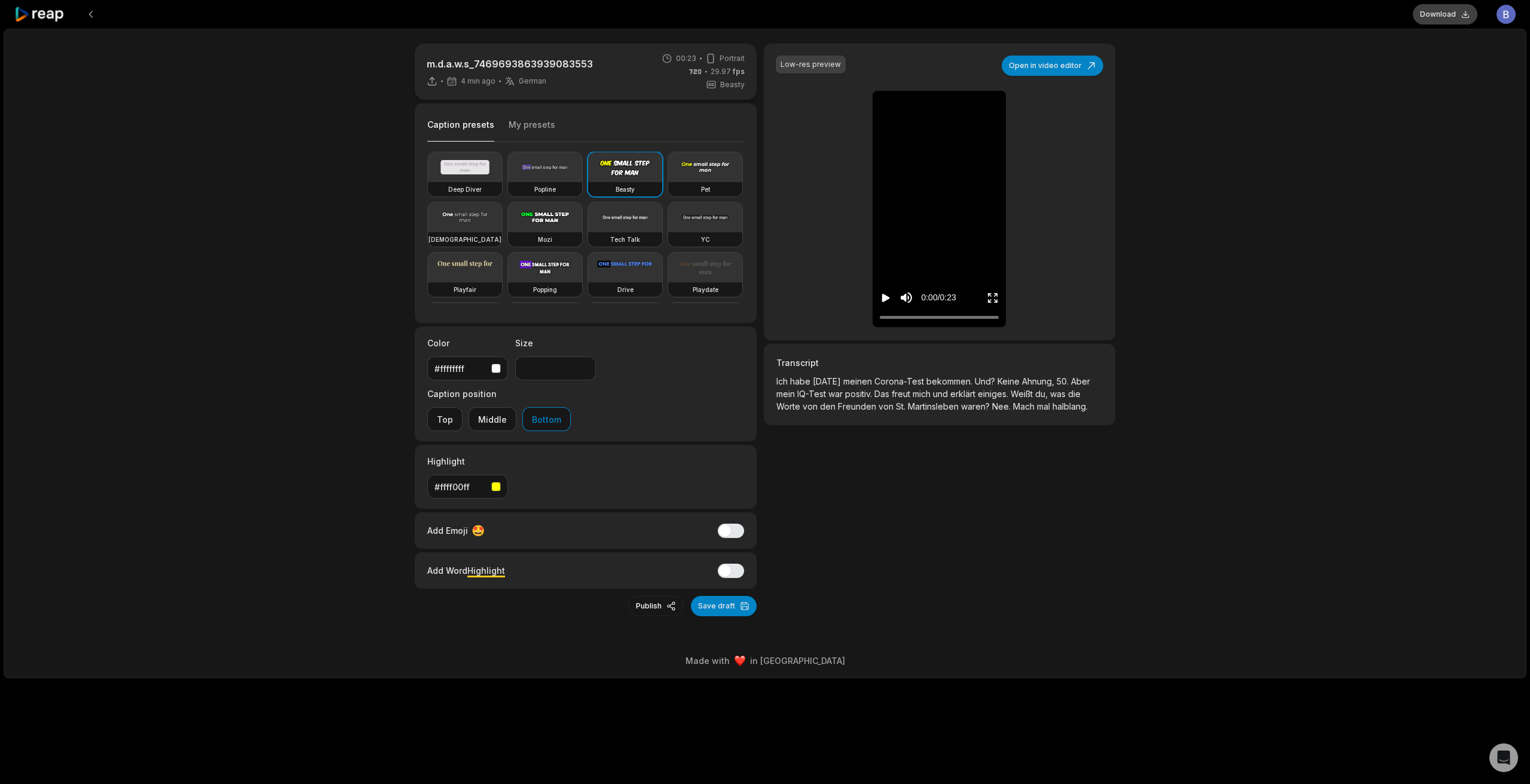
click at [1427, 13] on button "Download" at bounding box center [1445, 14] width 65 height 20
click at [45, 10] on icon at bounding box center [39, 14] width 51 height 16
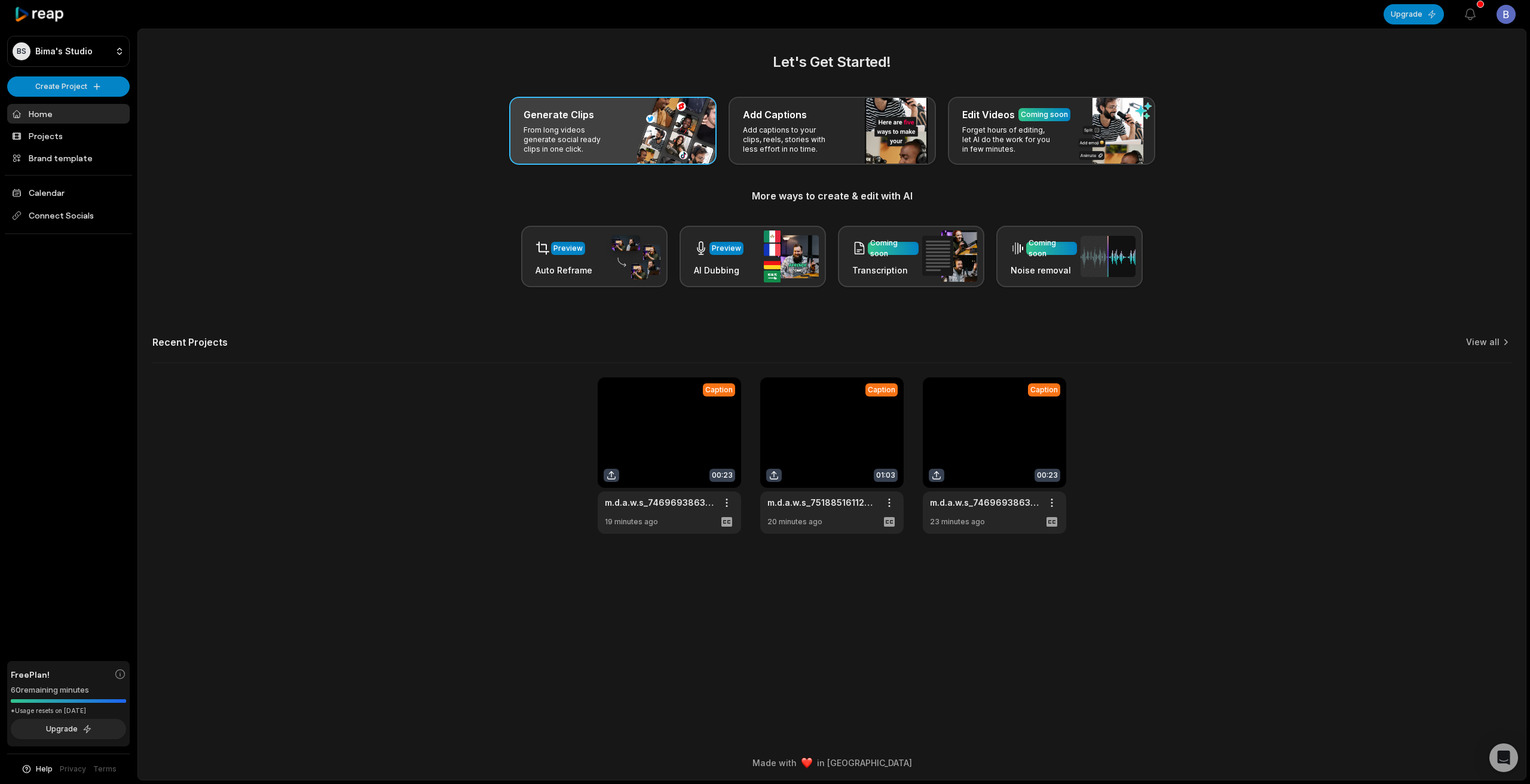
click at [606, 127] on p "From long videos generate social ready clips in one click." at bounding box center [570, 140] width 93 height 29
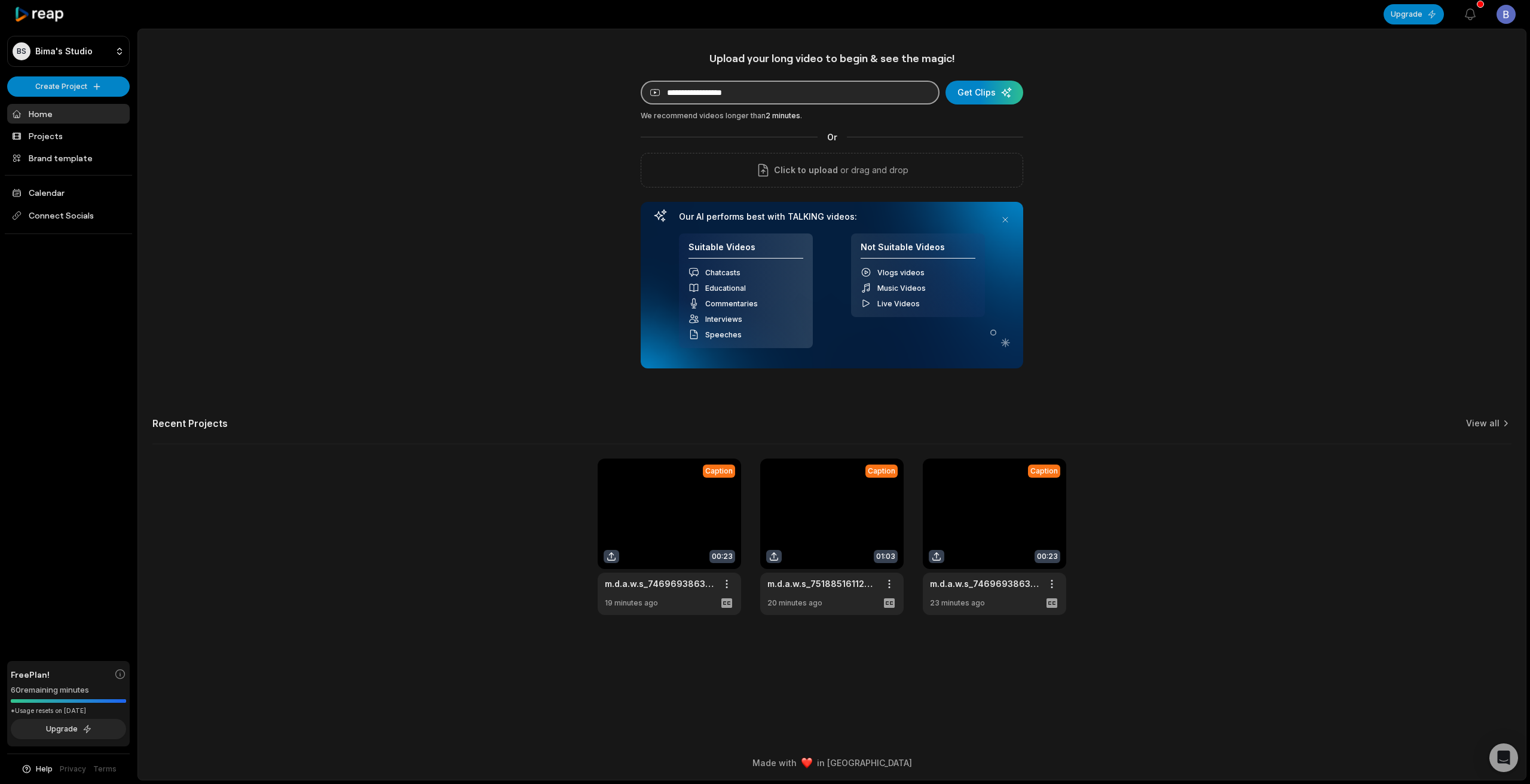
click at [796, 94] on input at bounding box center [790, 93] width 299 height 24
paste input "**********"
type input "**********"
click at [967, 95] on div "submit" at bounding box center [984, 93] width 78 height 24
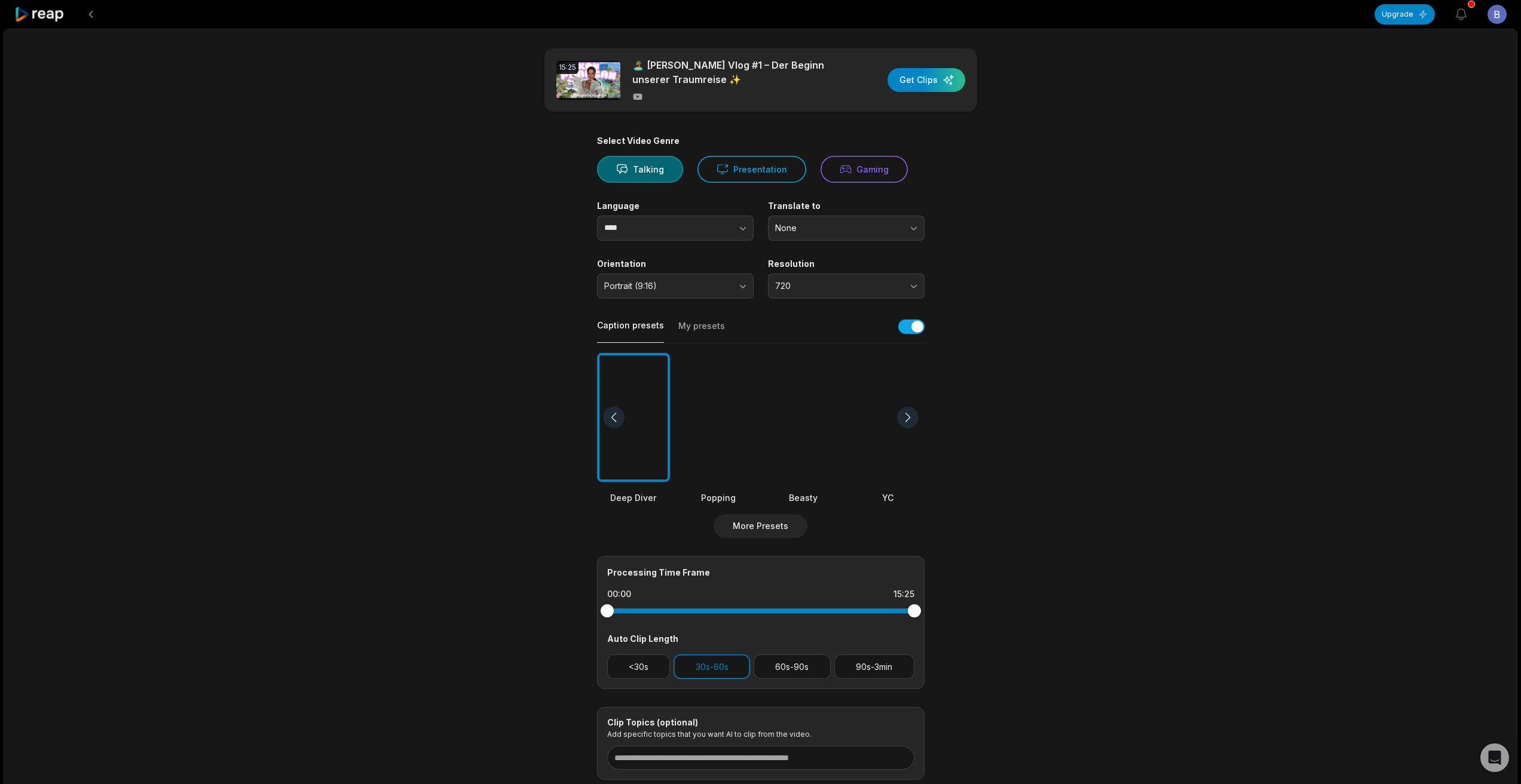
click at [807, 400] on div at bounding box center [803, 418] width 73 height 130
click at [799, 669] on button "60s-90s" at bounding box center [792, 666] width 77 height 24
click at [708, 669] on button "30s-60s" at bounding box center [712, 666] width 76 height 24
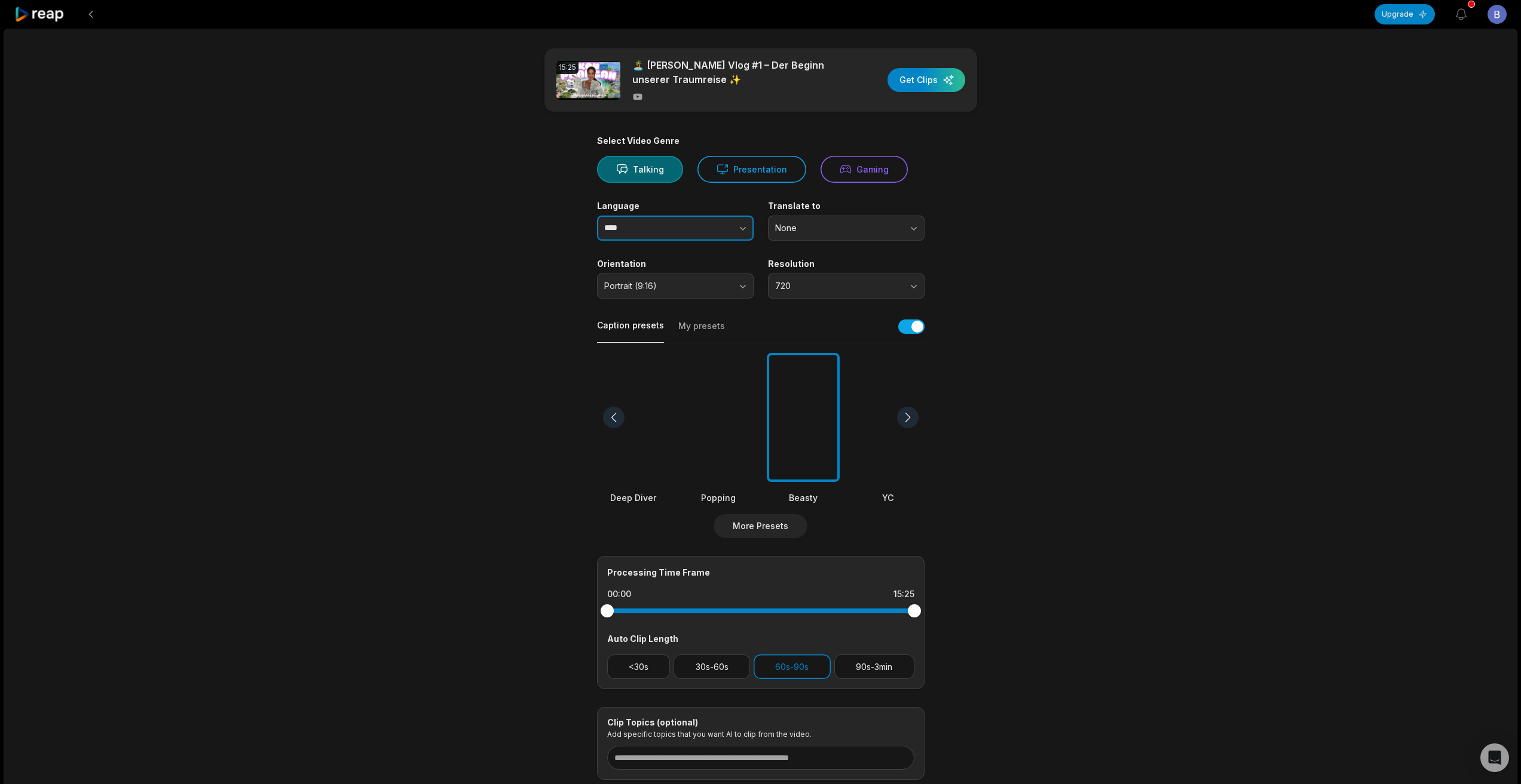
click at [682, 232] on input "****" at bounding box center [675, 228] width 157 height 25
click at [744, 229] on icon "button" at bounding box center [743, 229] width 6 height 4
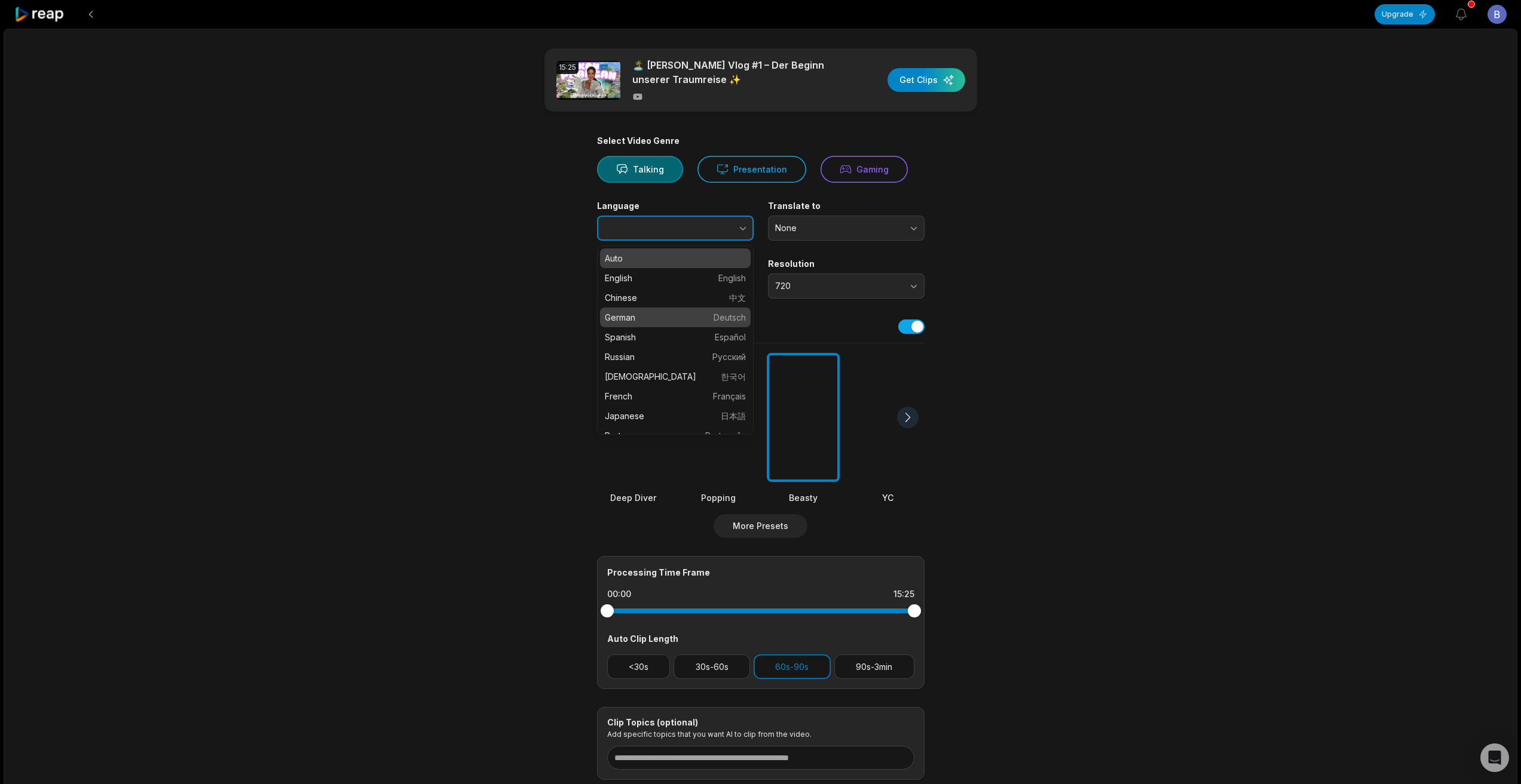
type input "******"
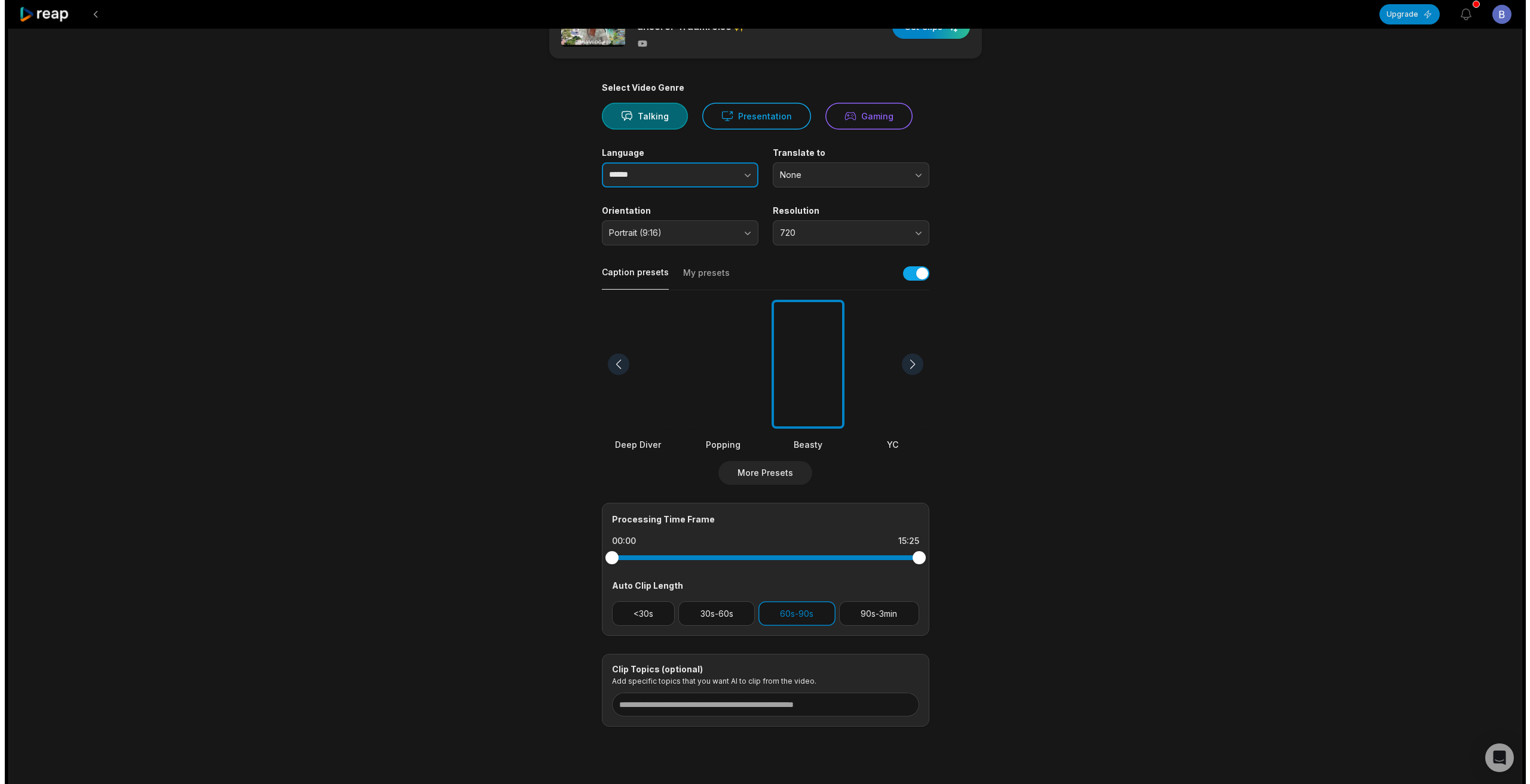
scroll to position [59, 0]
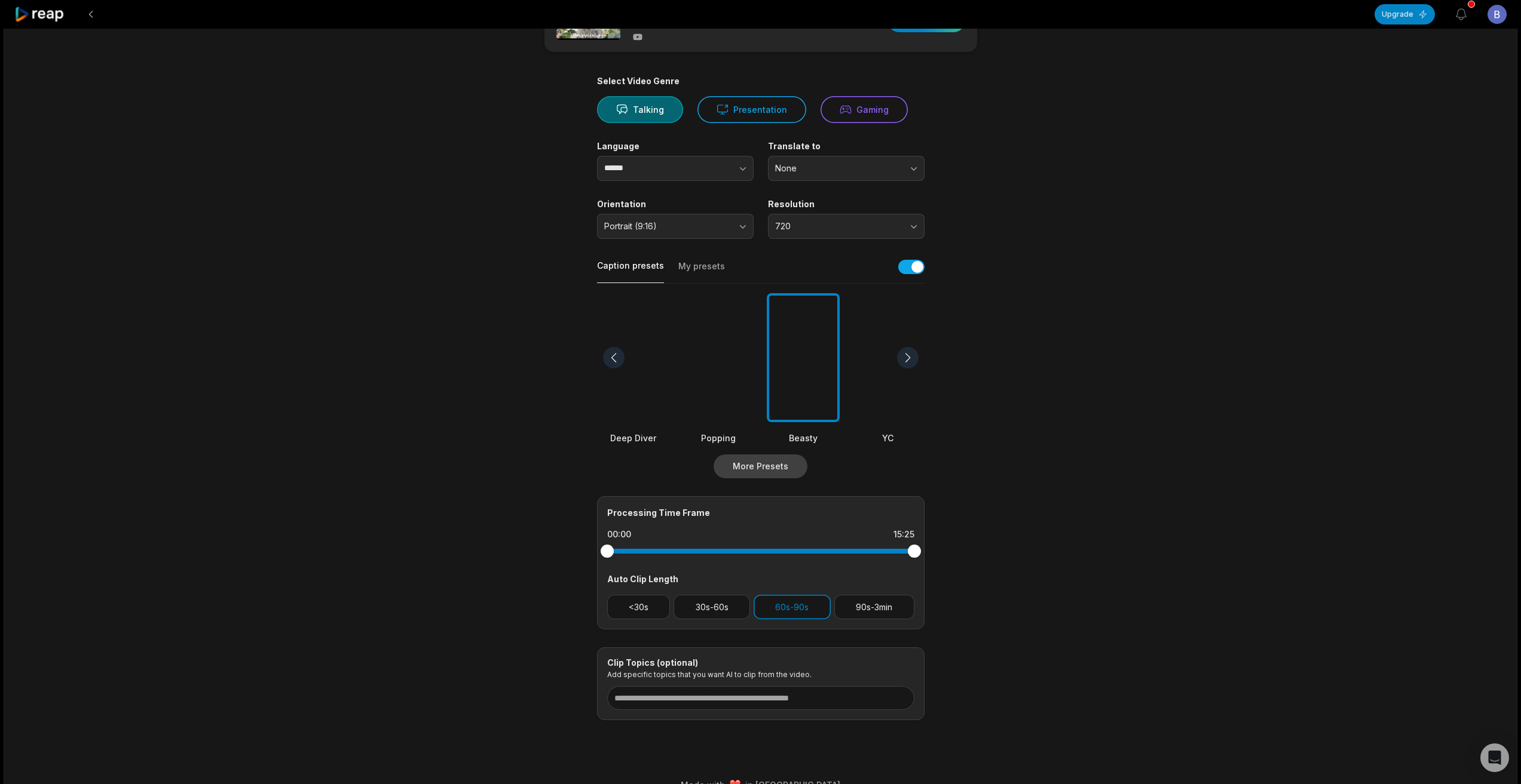
click at [760, 471] on button "More Presets" at bounding box center [760, 467] width 94 height 24
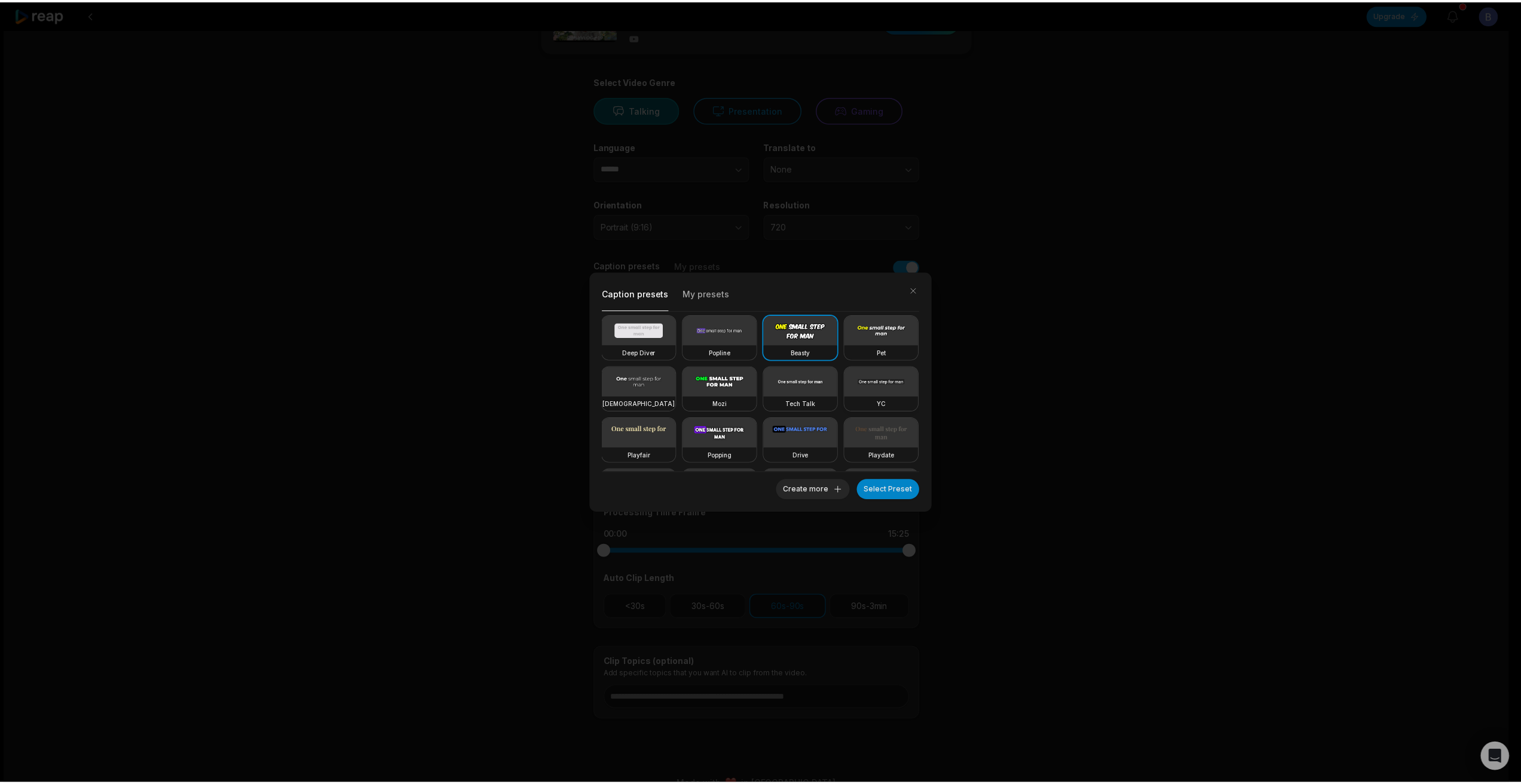
scroll to position [0, 0]
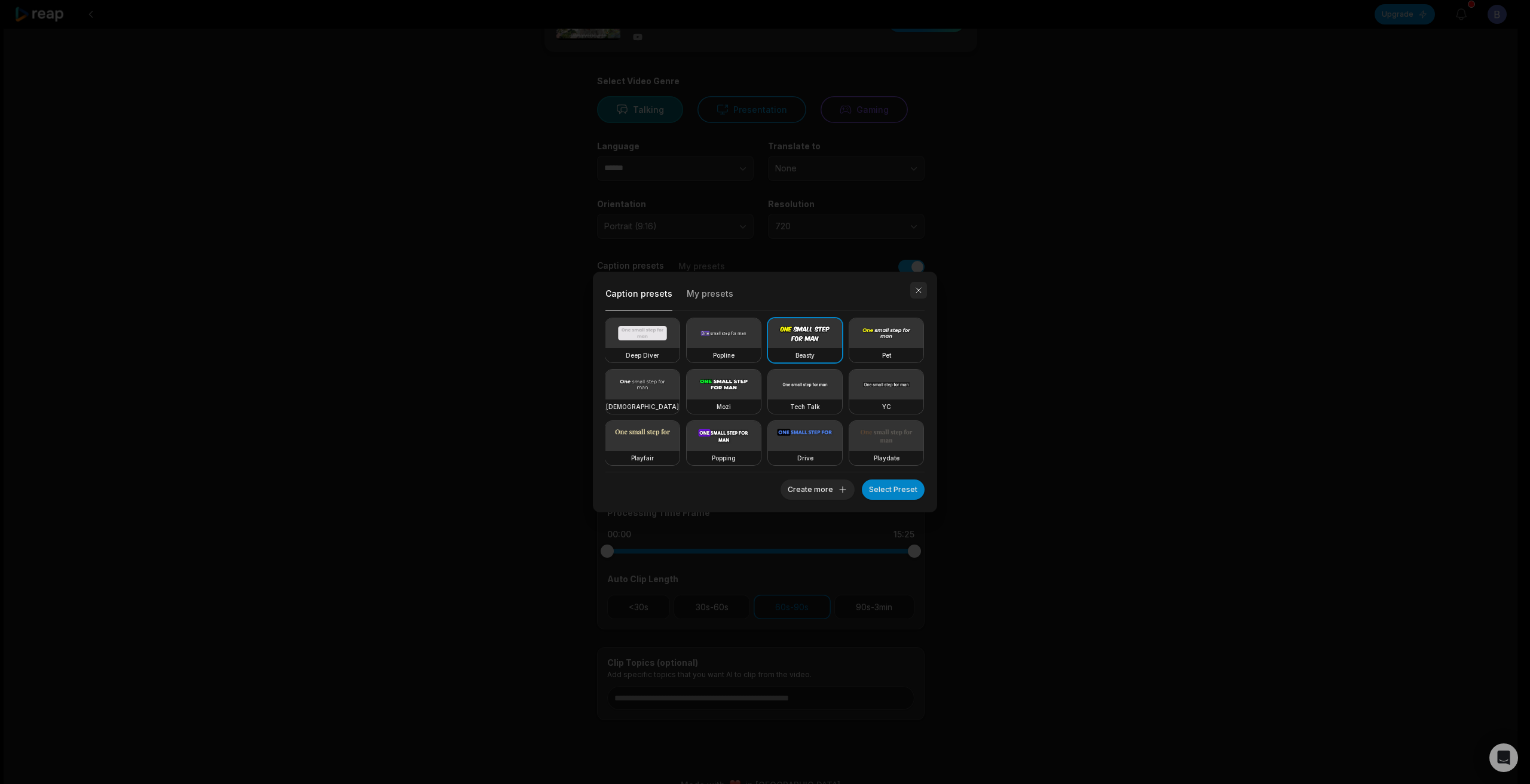
click at [919, 289] on button "button" at bounding box center [919, 290] width 17 height 17
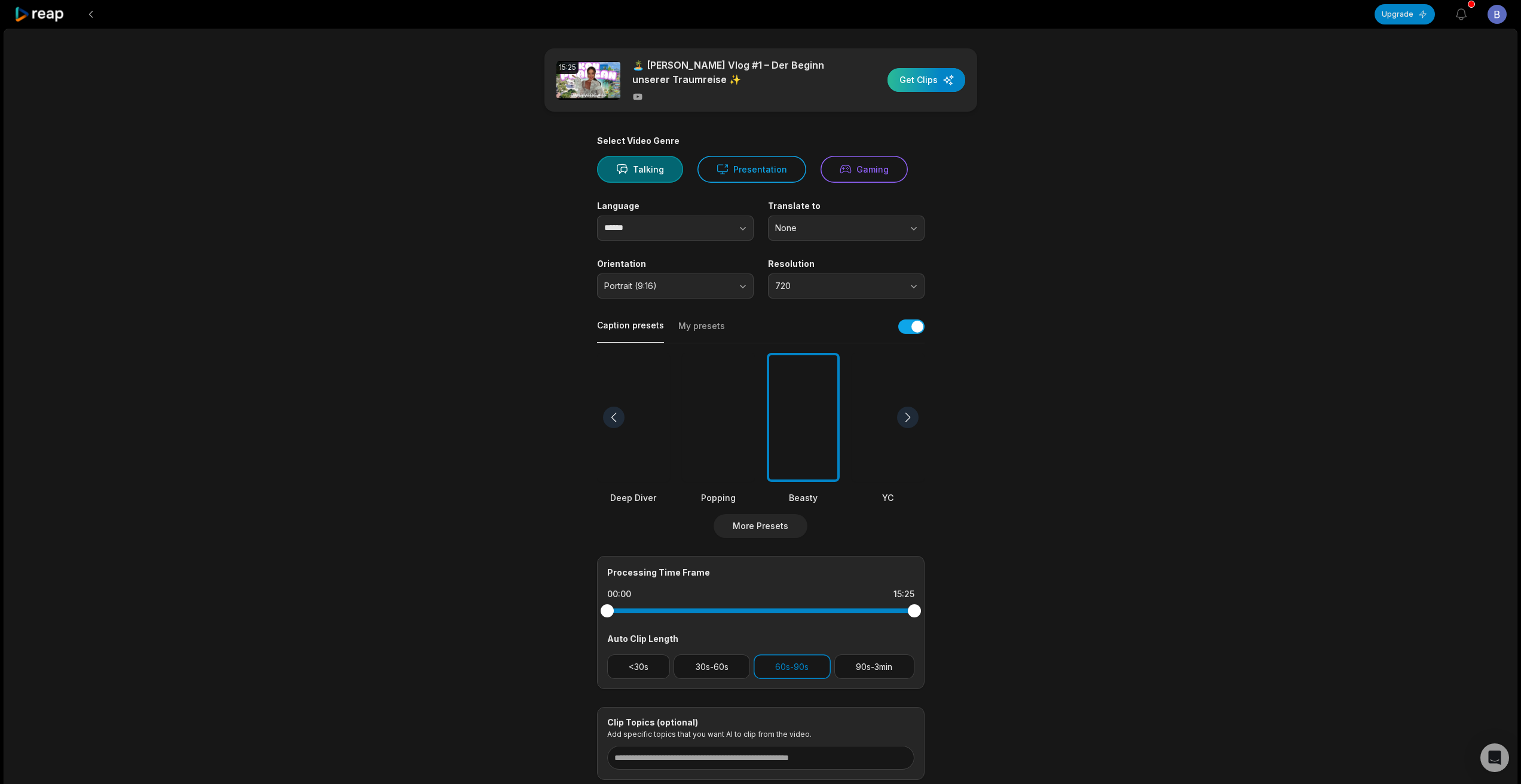
click at [930, 83] on div "button" at bounding box center [926, 80] width 78 height 24
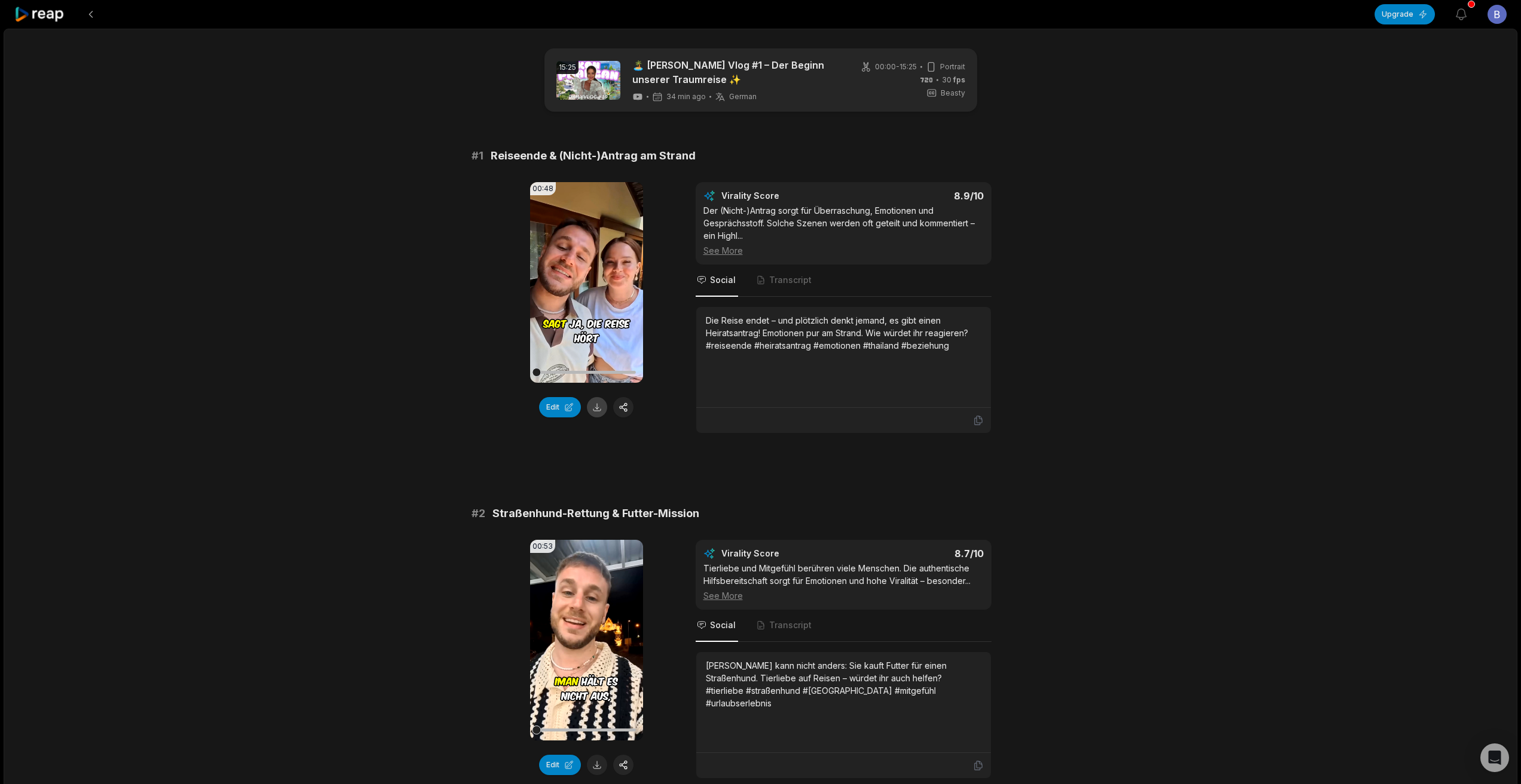
click at [597, 410] on button at bounding box center [597, 407] width 20 height 20
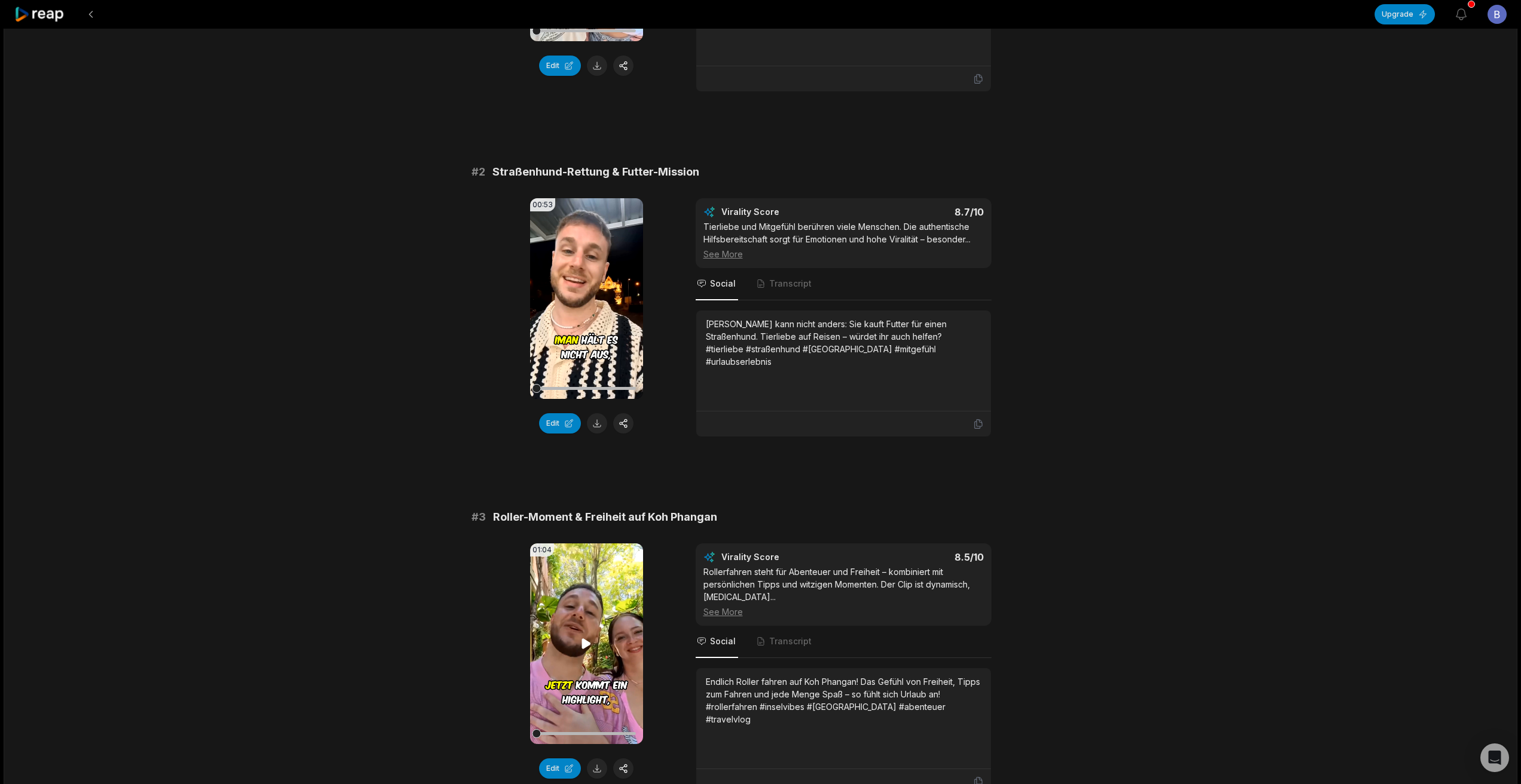
scroll to position [358, 0]
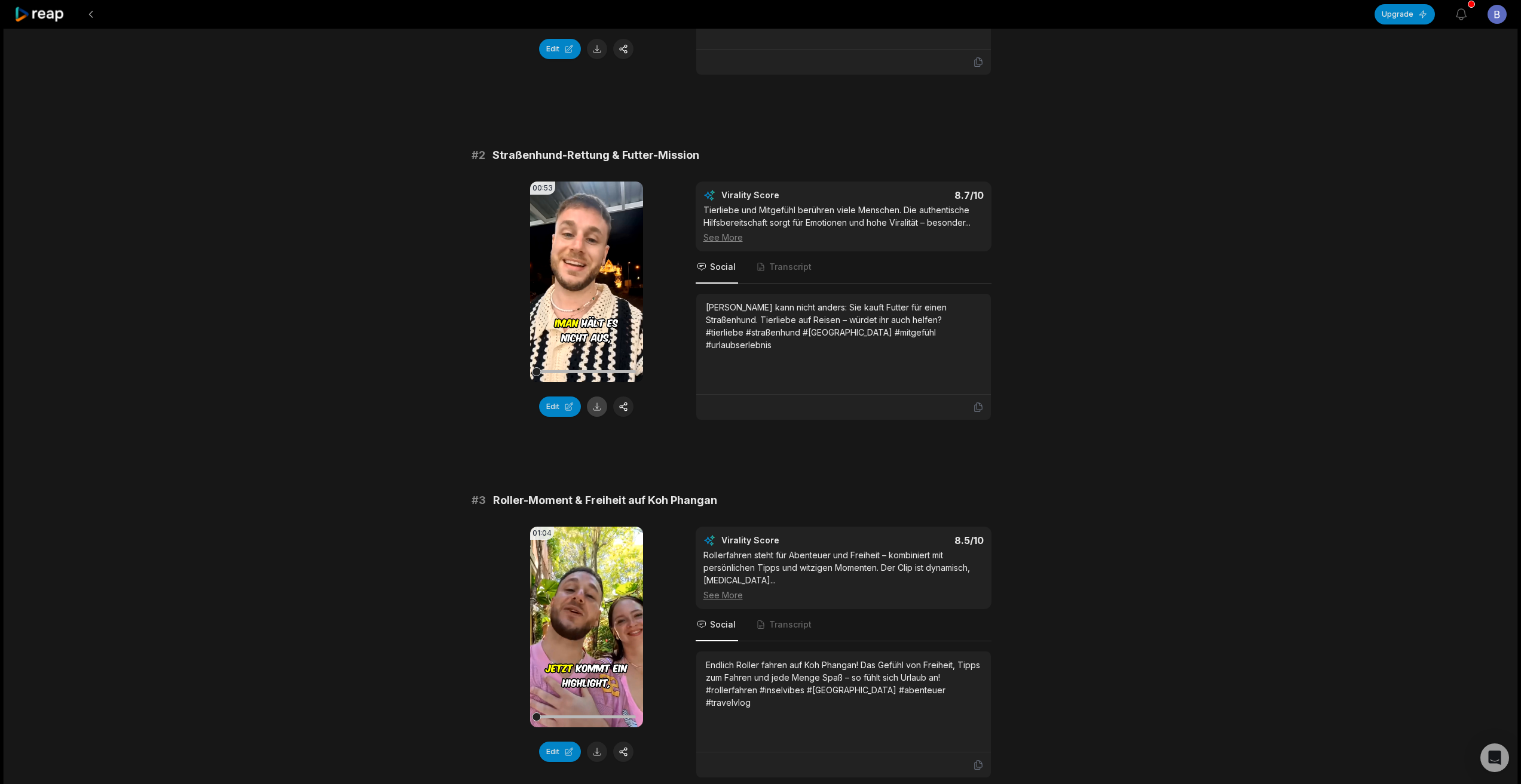
click at [598, 410] on button at bounding box center [597, 406] width 20 height 20
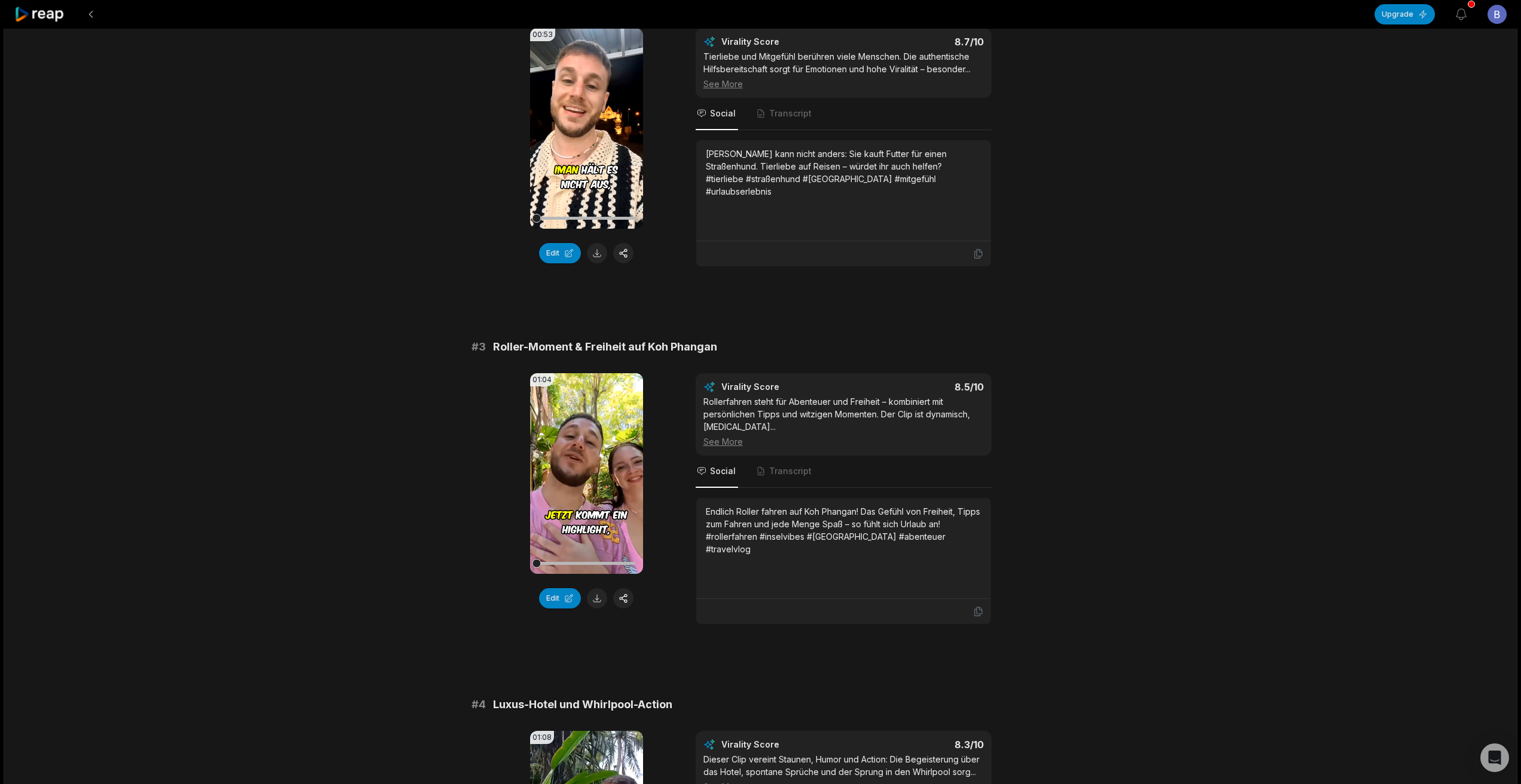
scroll to position [537, 0]
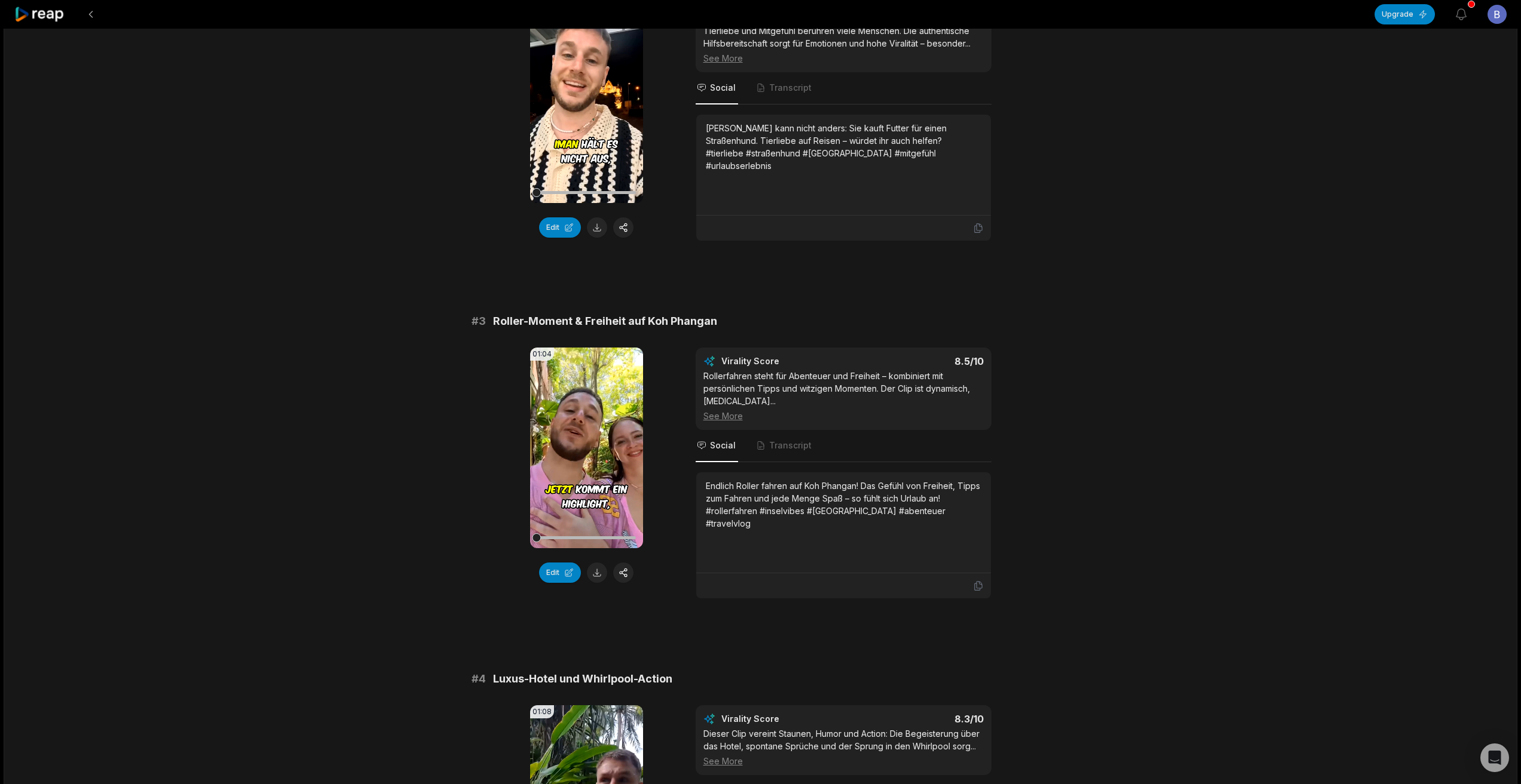
click at [598, 572] on button at bounding box center [597, 573] width 20 height 20
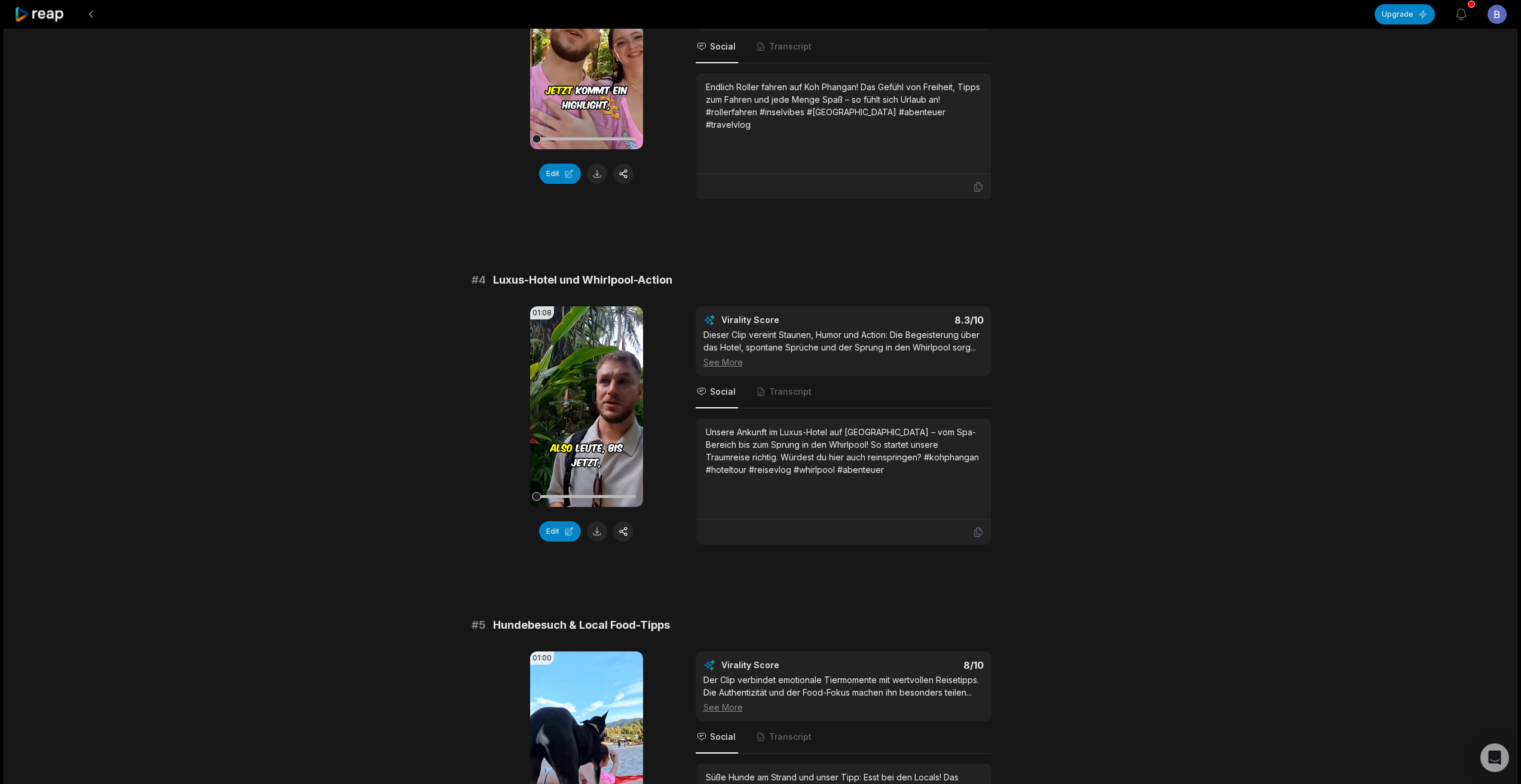
scroll to position [956, 0]
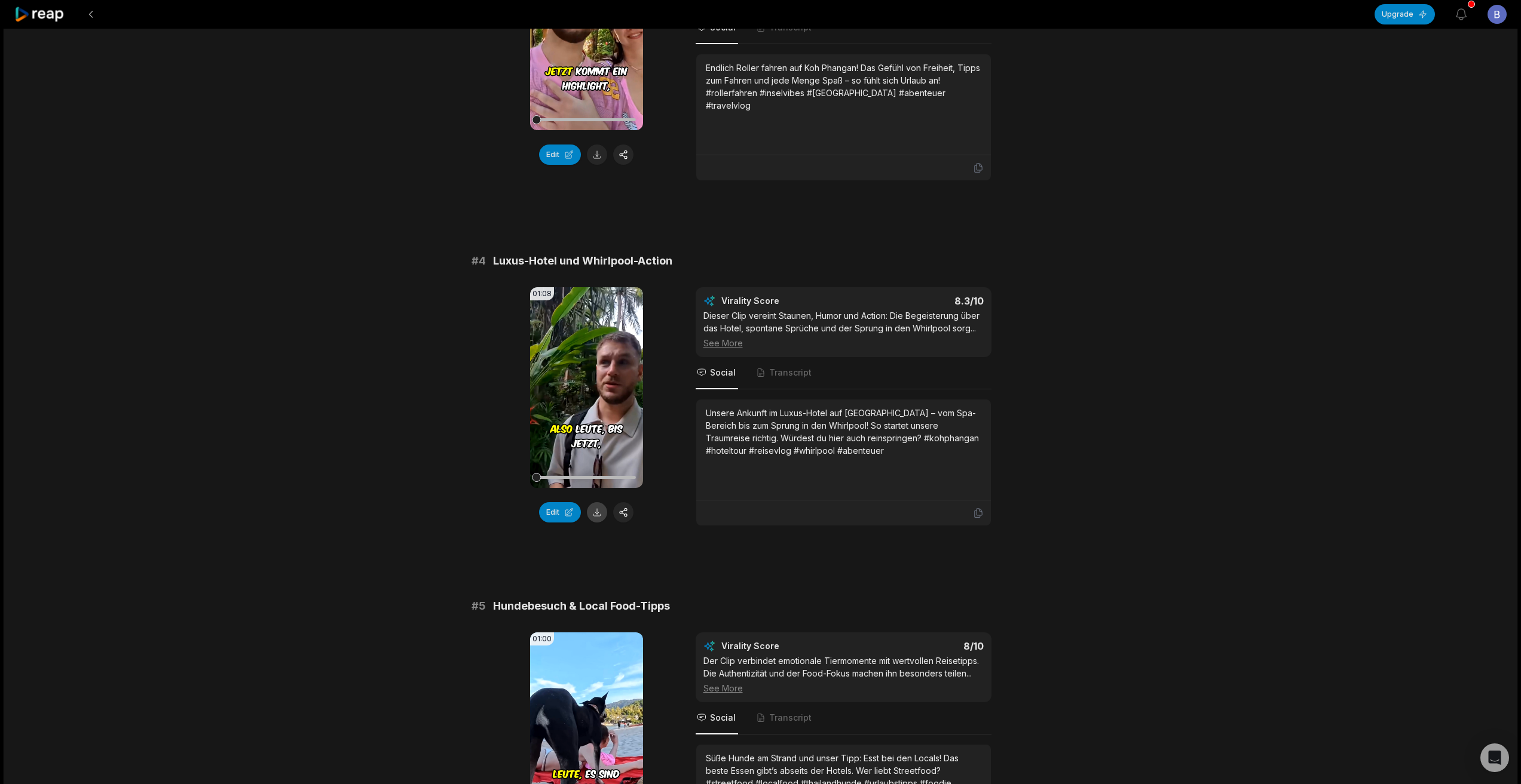
click at [596, 518] on button at bounding box center [597, 512] width 20 height 20
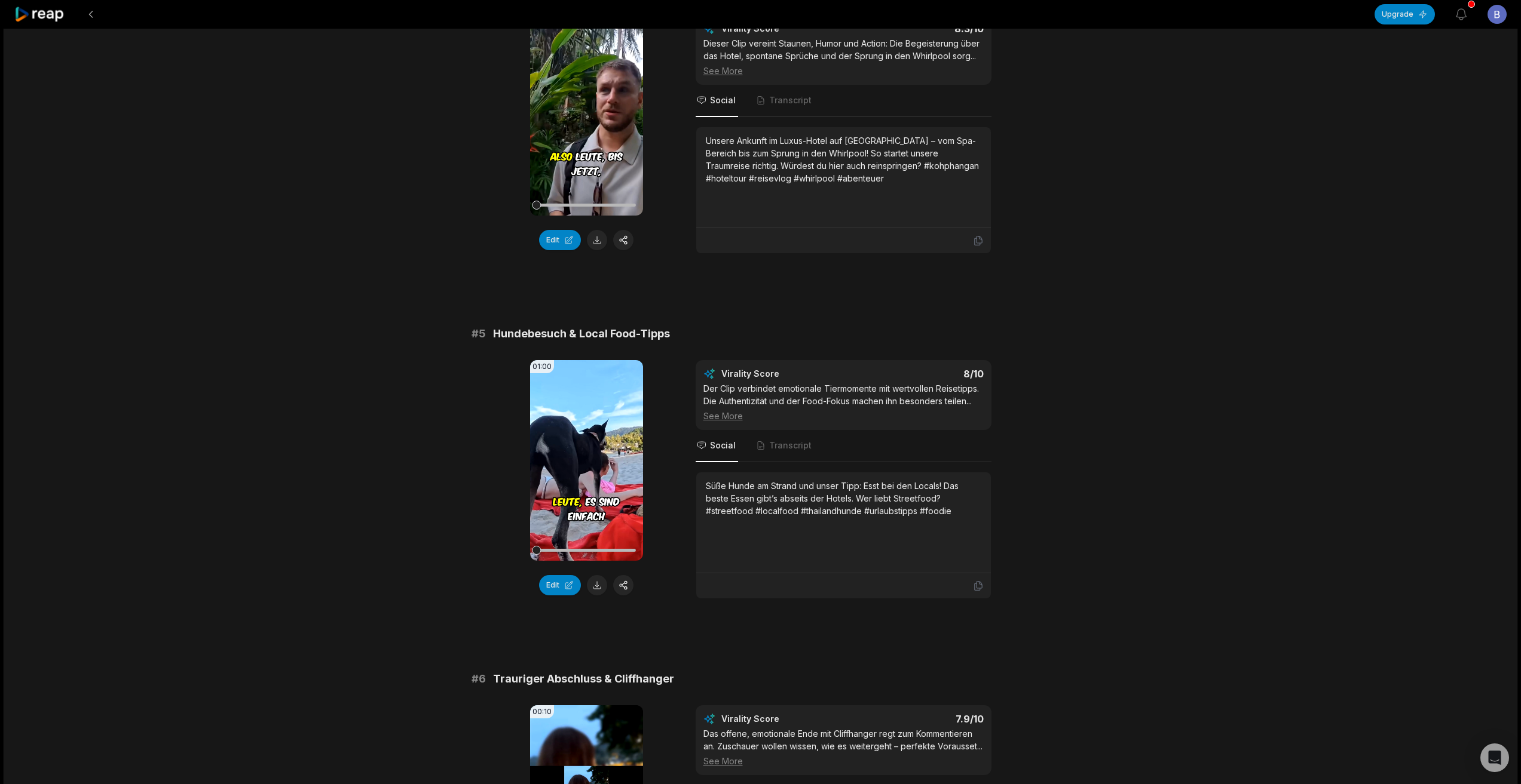
scroll to position [1254, 0]
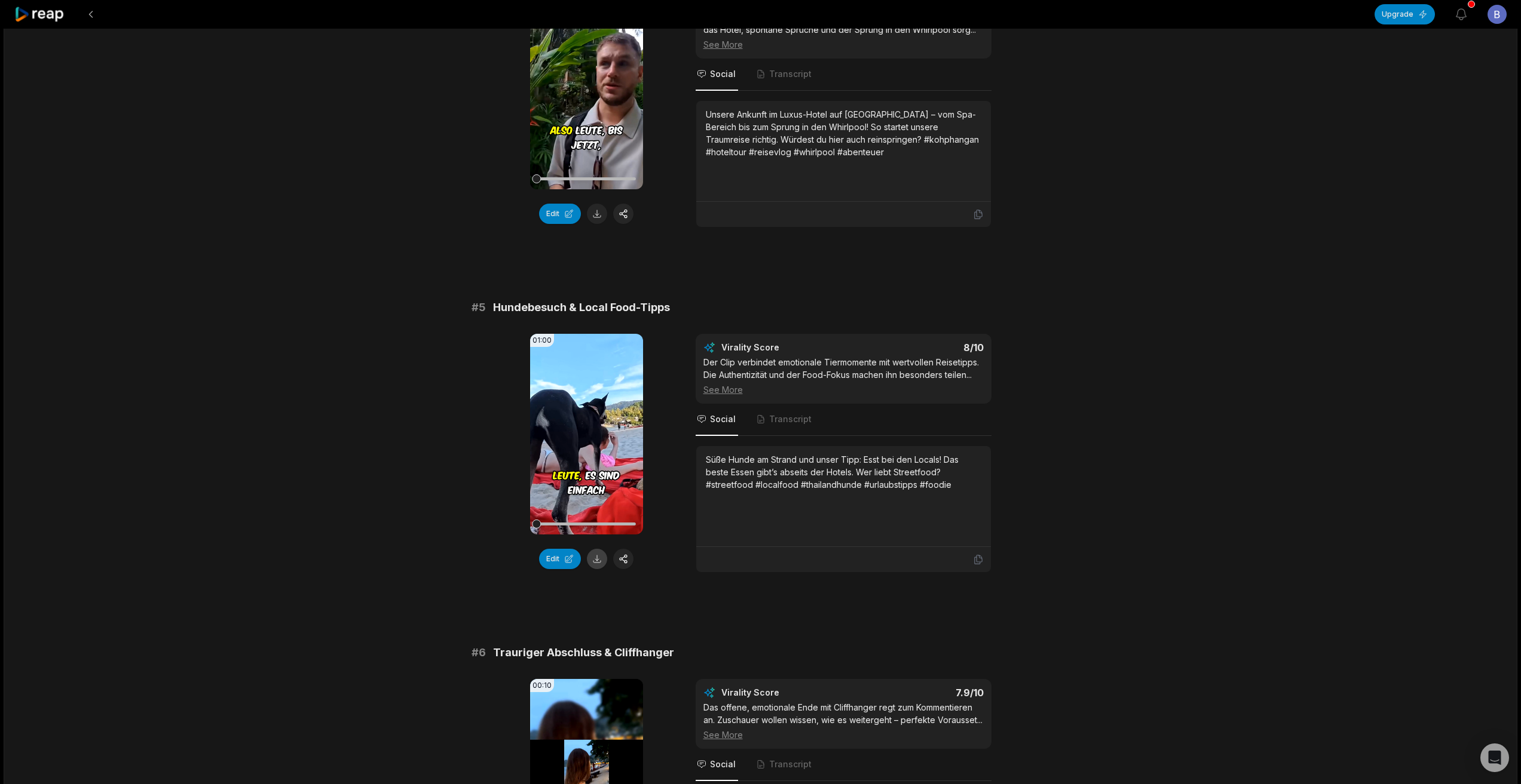
click at [600, 567] on button at bounding box center [597, 559] width 20 height 20
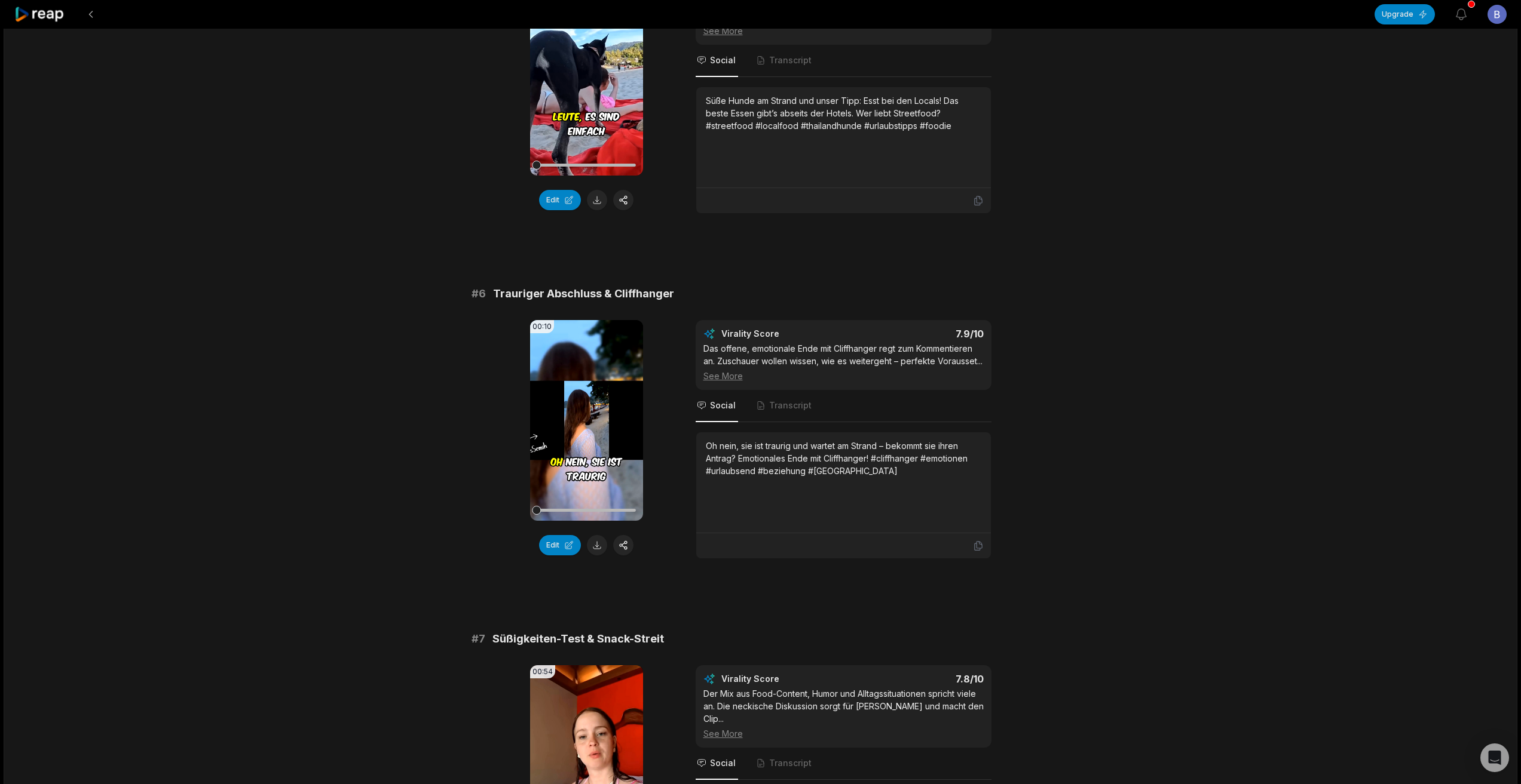
scroll to position [1673, 0]
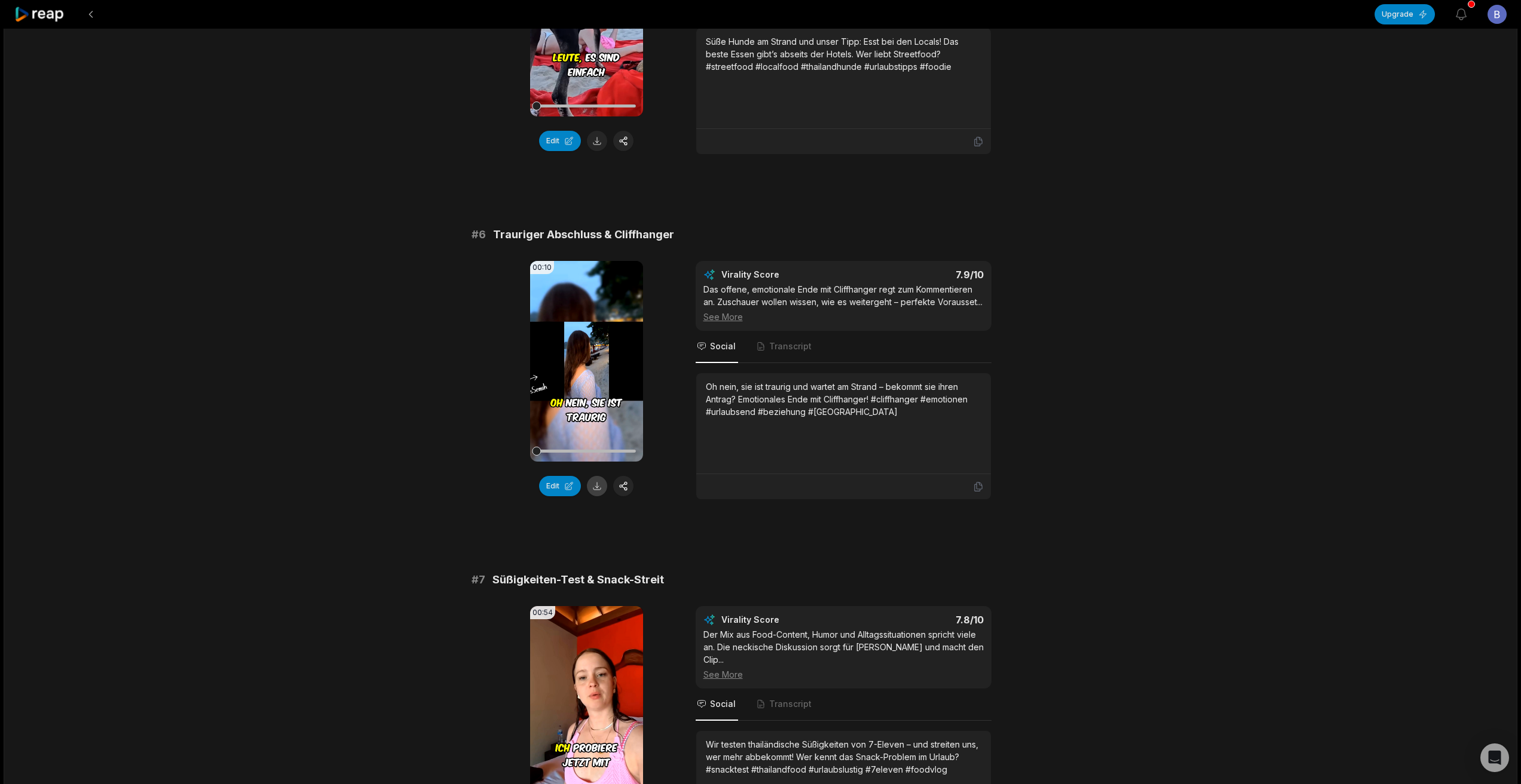
click at [598, 487] on button at bounding box center [597, 486] width 20 height 20
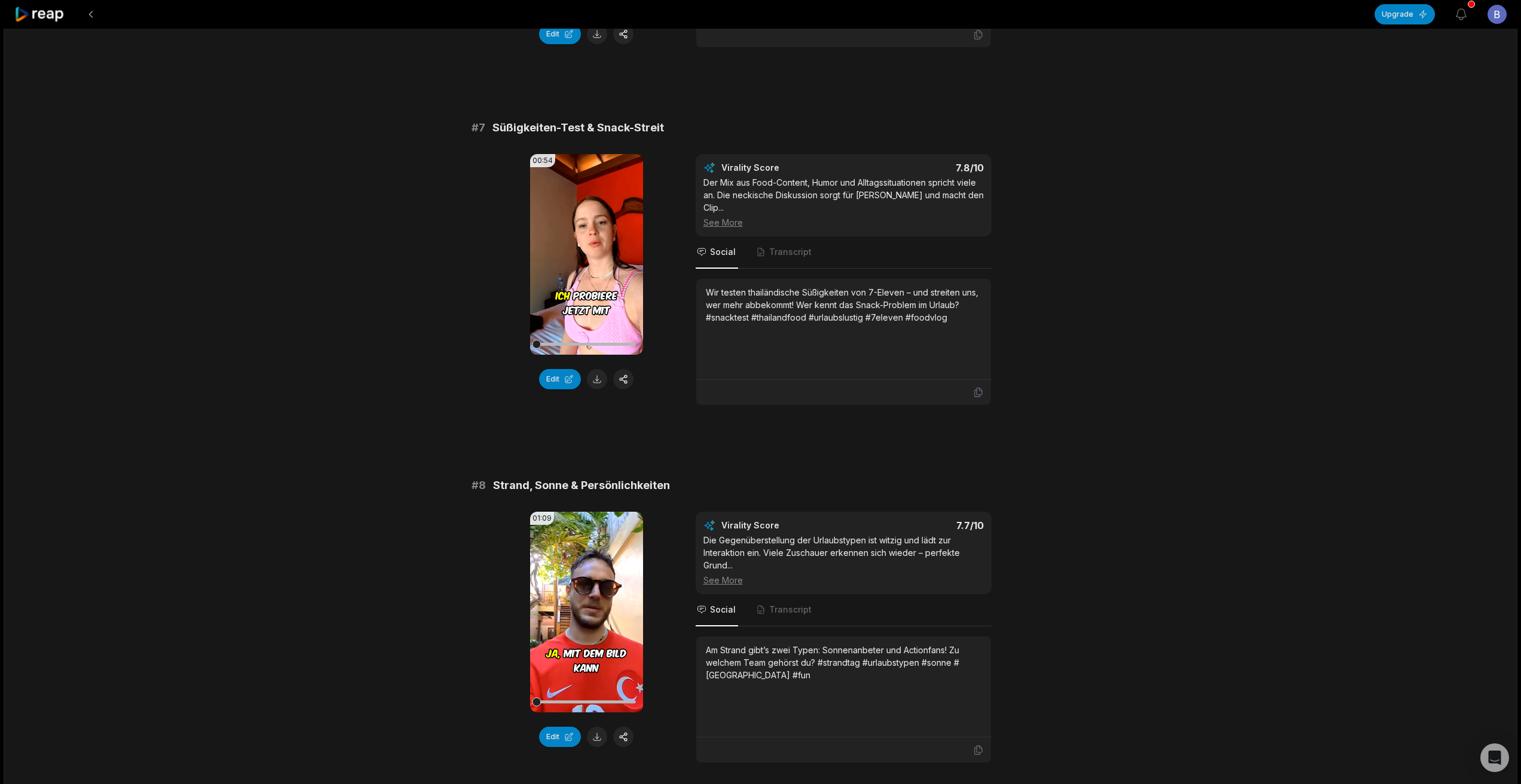
scroll to position [2210, 0]
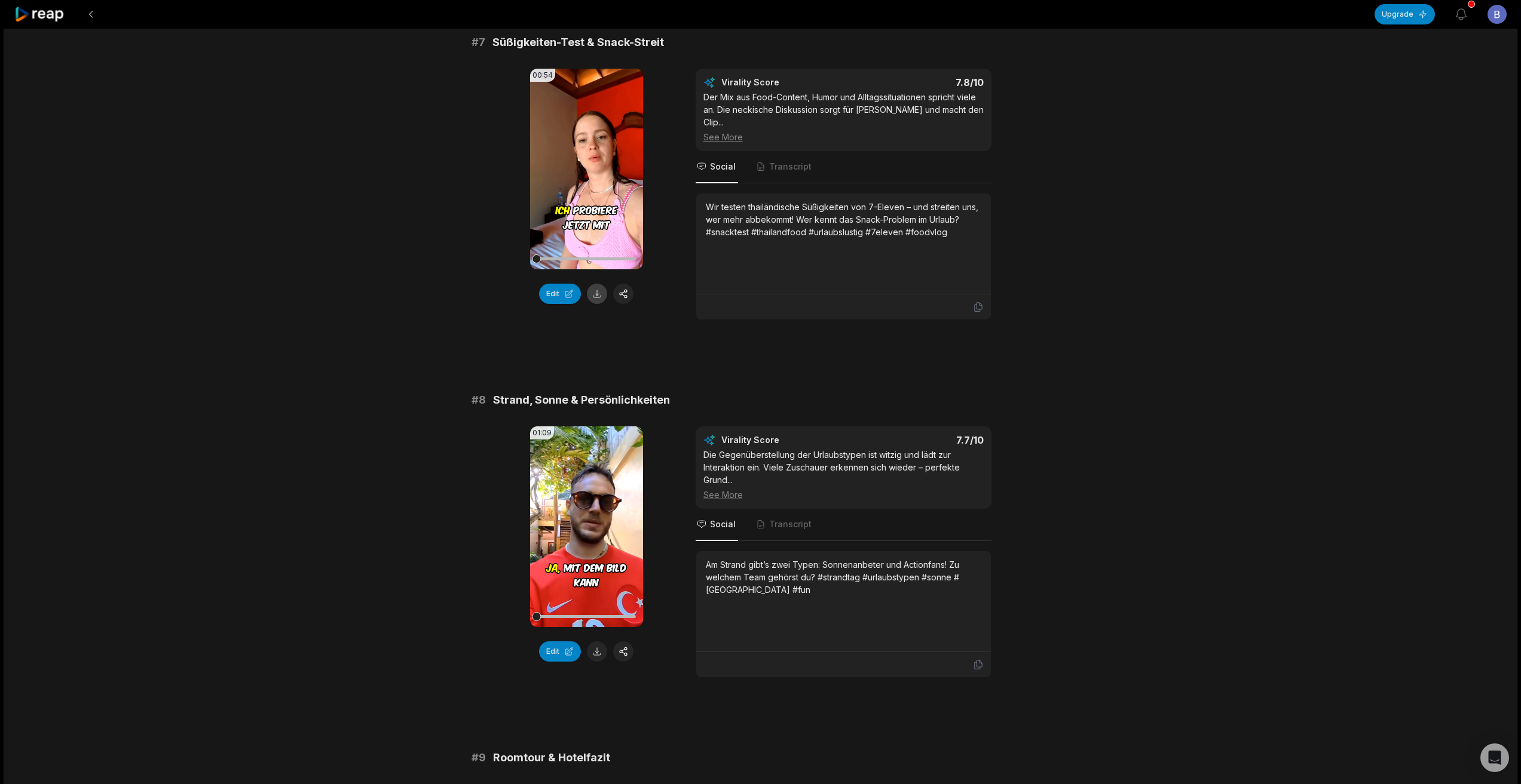
click at [594, 298] on button at bounding box center [597, 294] width 20 height 20
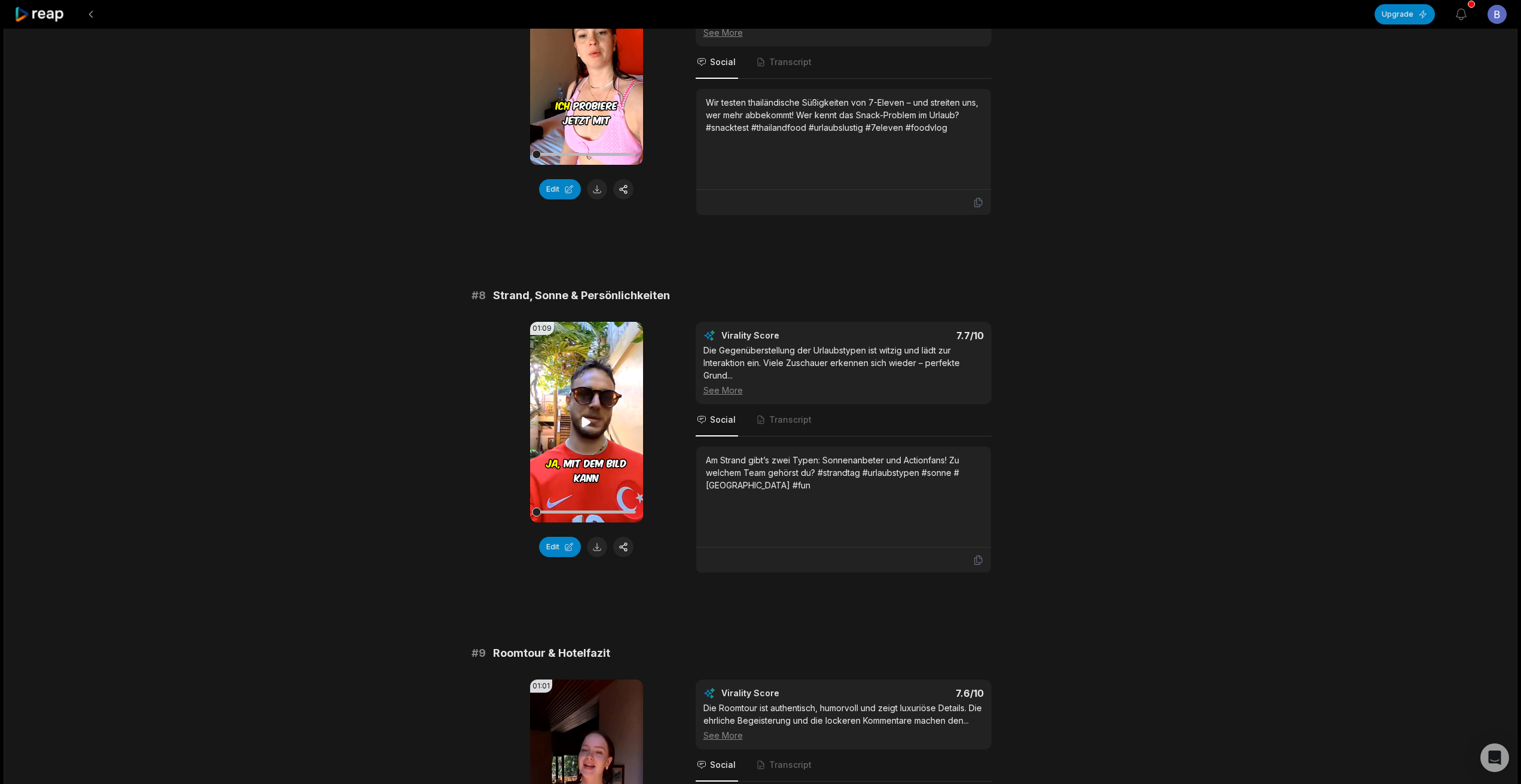
scroll to position [2389, 0]
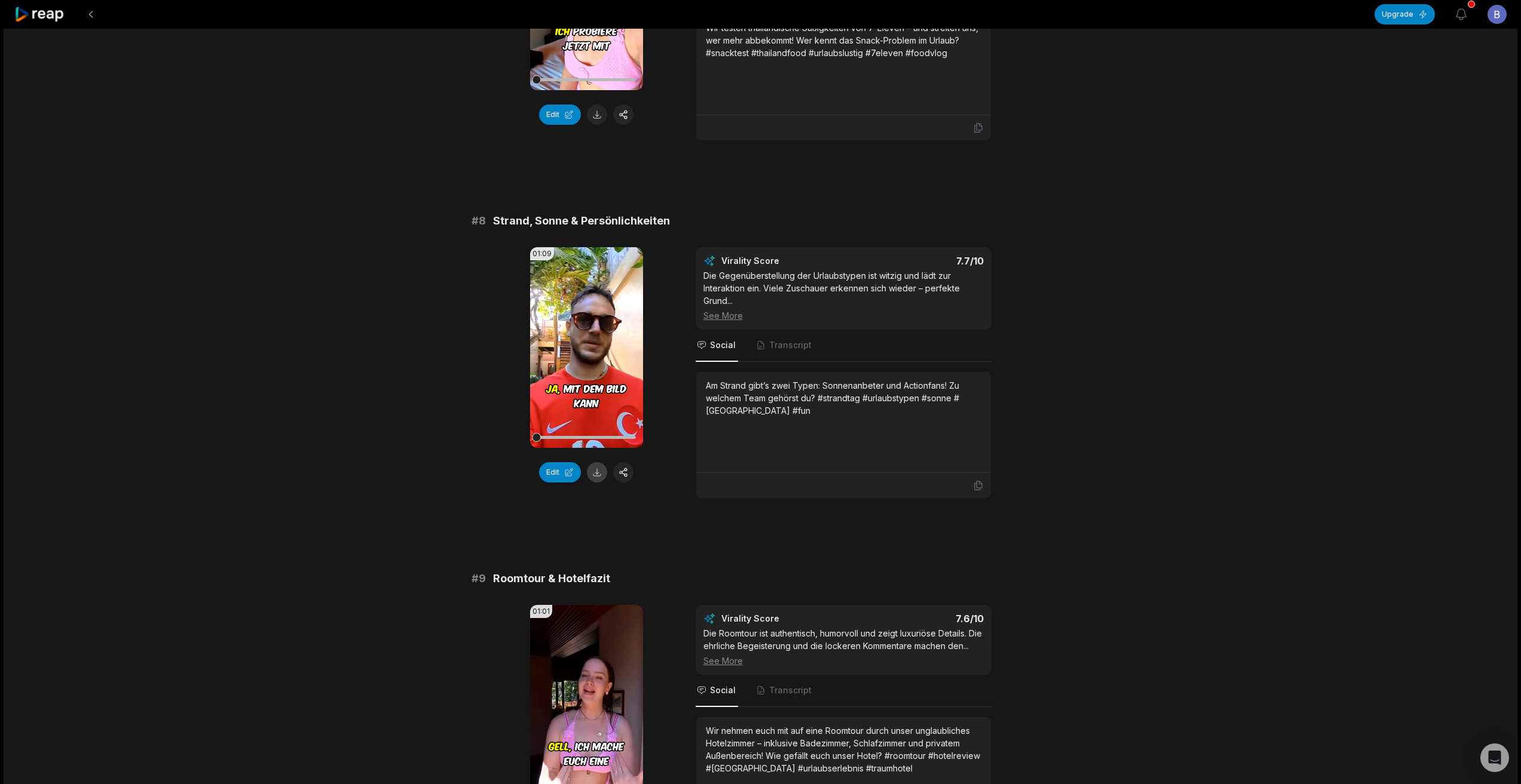
click at [596, 462] on button at bounding box center [597, 472] width 20 height 20
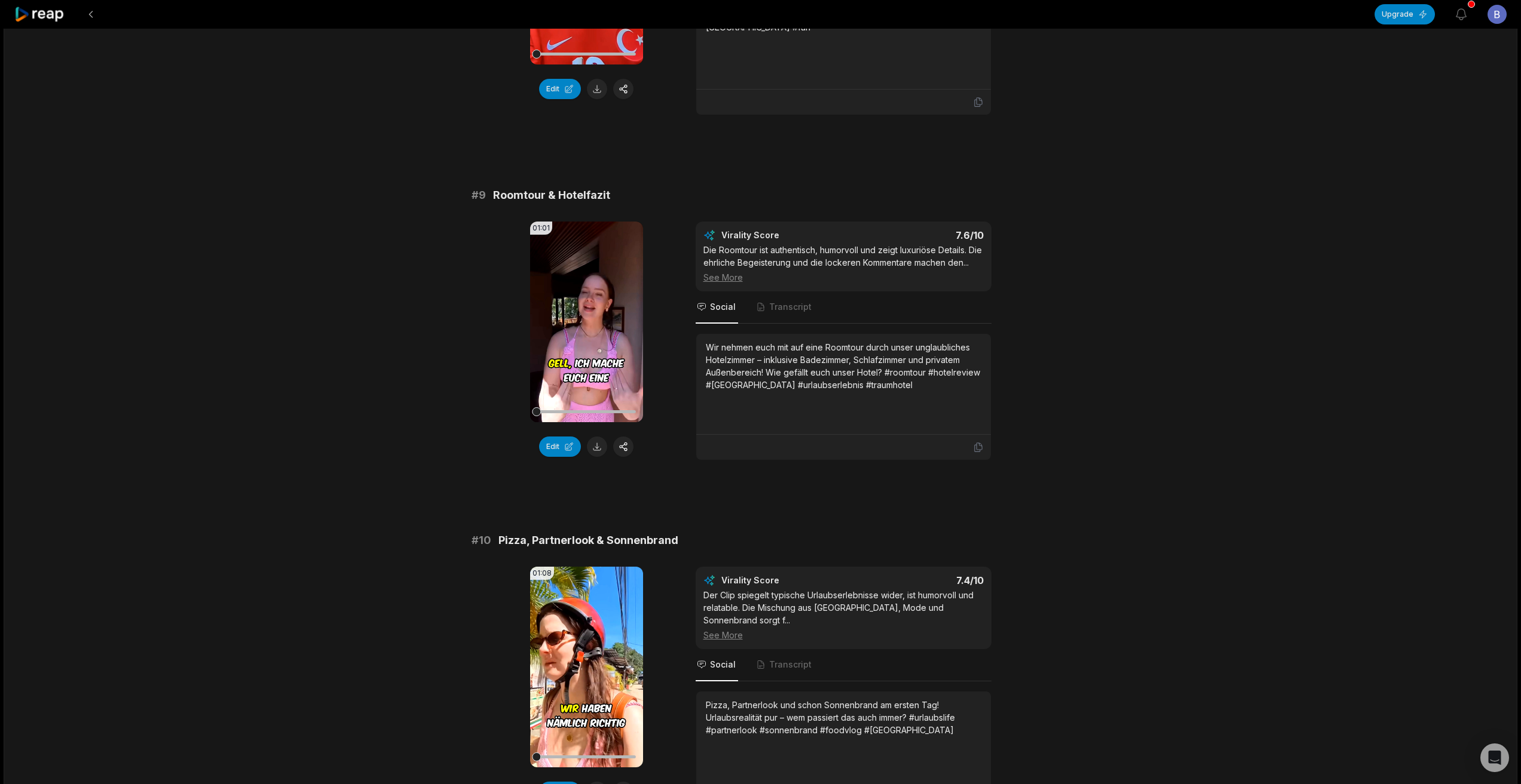
scroll to position [2807, 0]
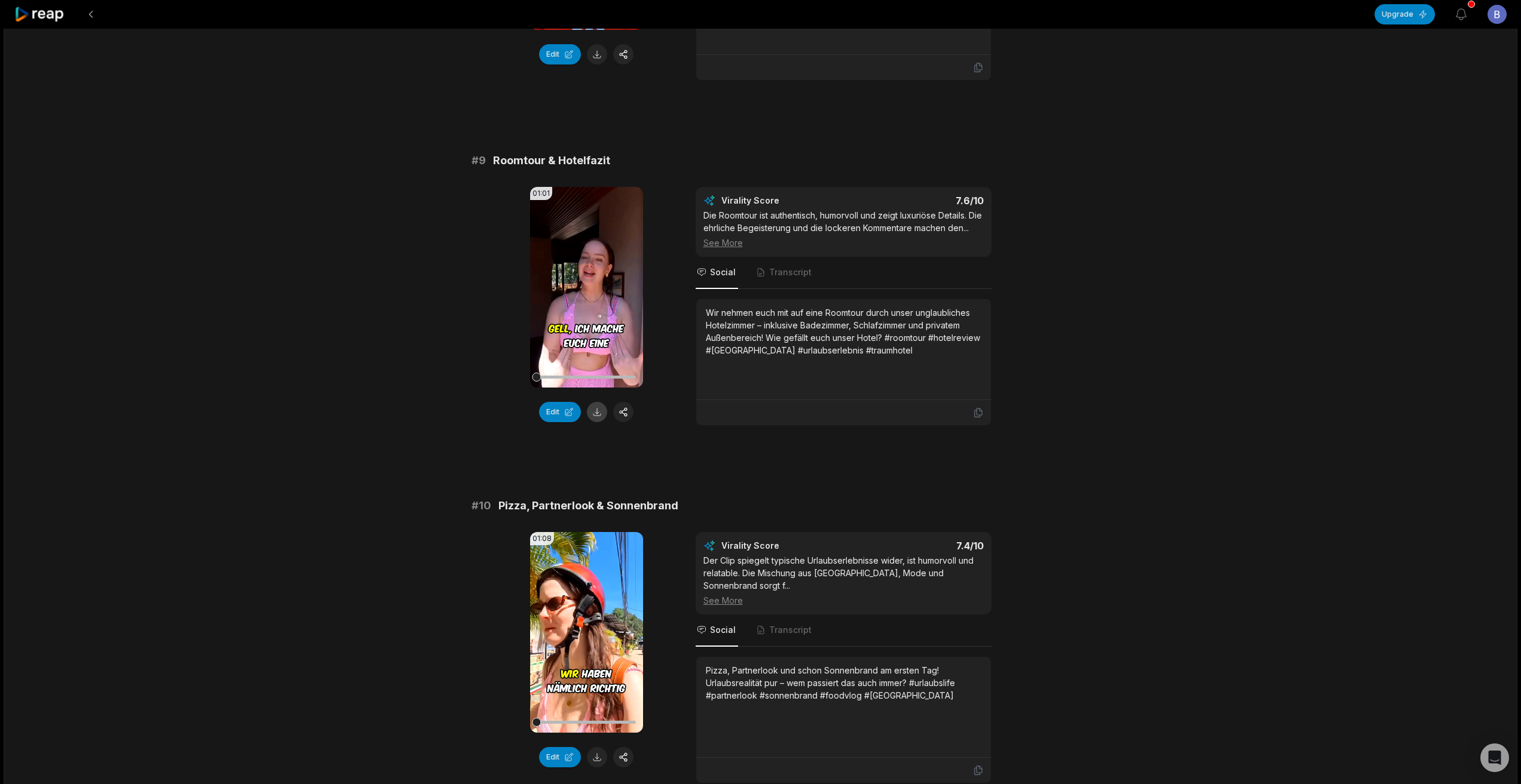
click at [595, 402] on button at bounding box center [597, 412] width 20 height 20
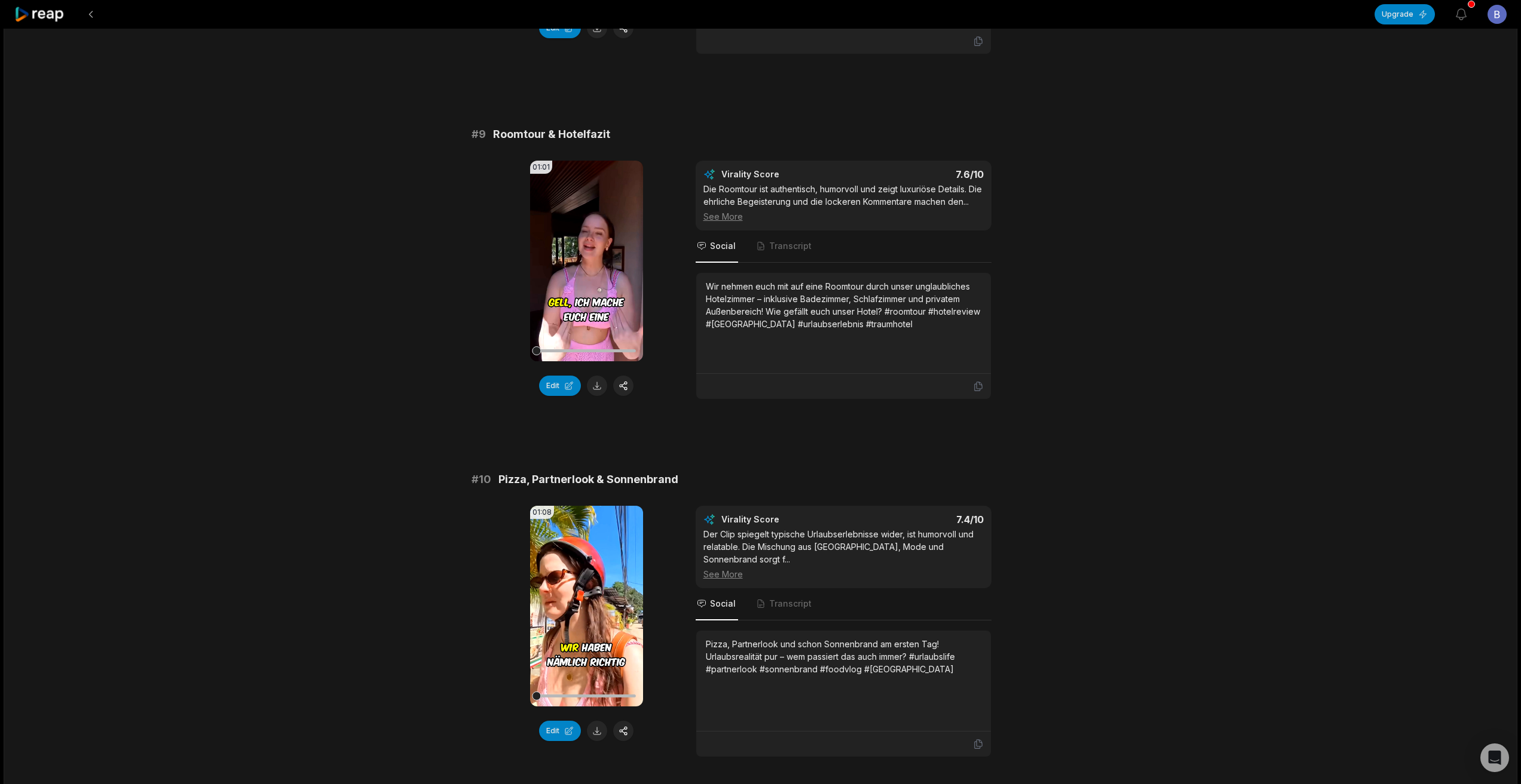
scroll to position [2913, 0]
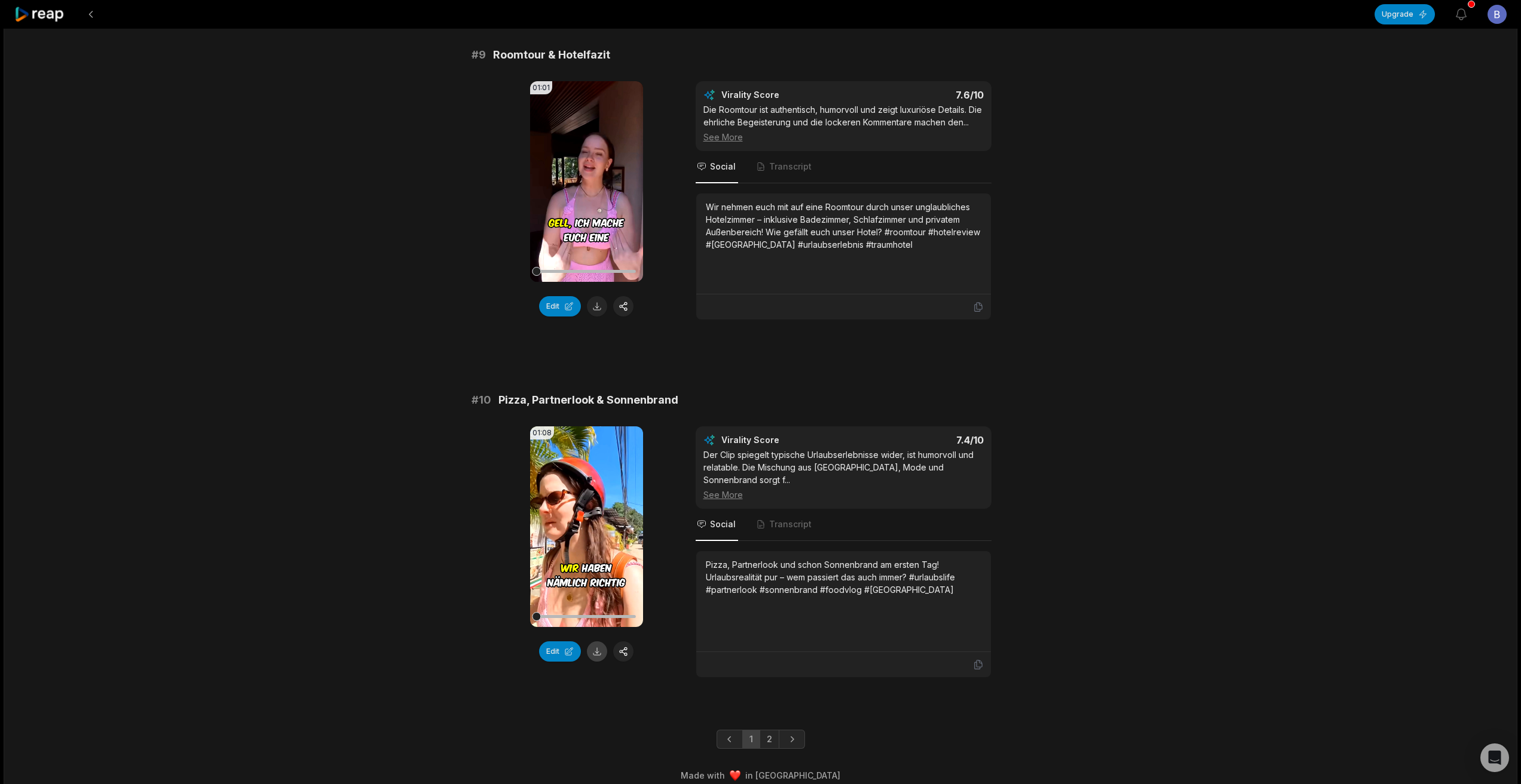
drag, startPoint x: 593, startPoint y: 646, endPoint x: 602, endPoint y: 645, distance: 9.1
click at [593, 646] on button at bounding box center [597, 651] width 20 height 20
click at [801, 730] on link "Next page" at bounding box center [792, 740] width 26 height 19
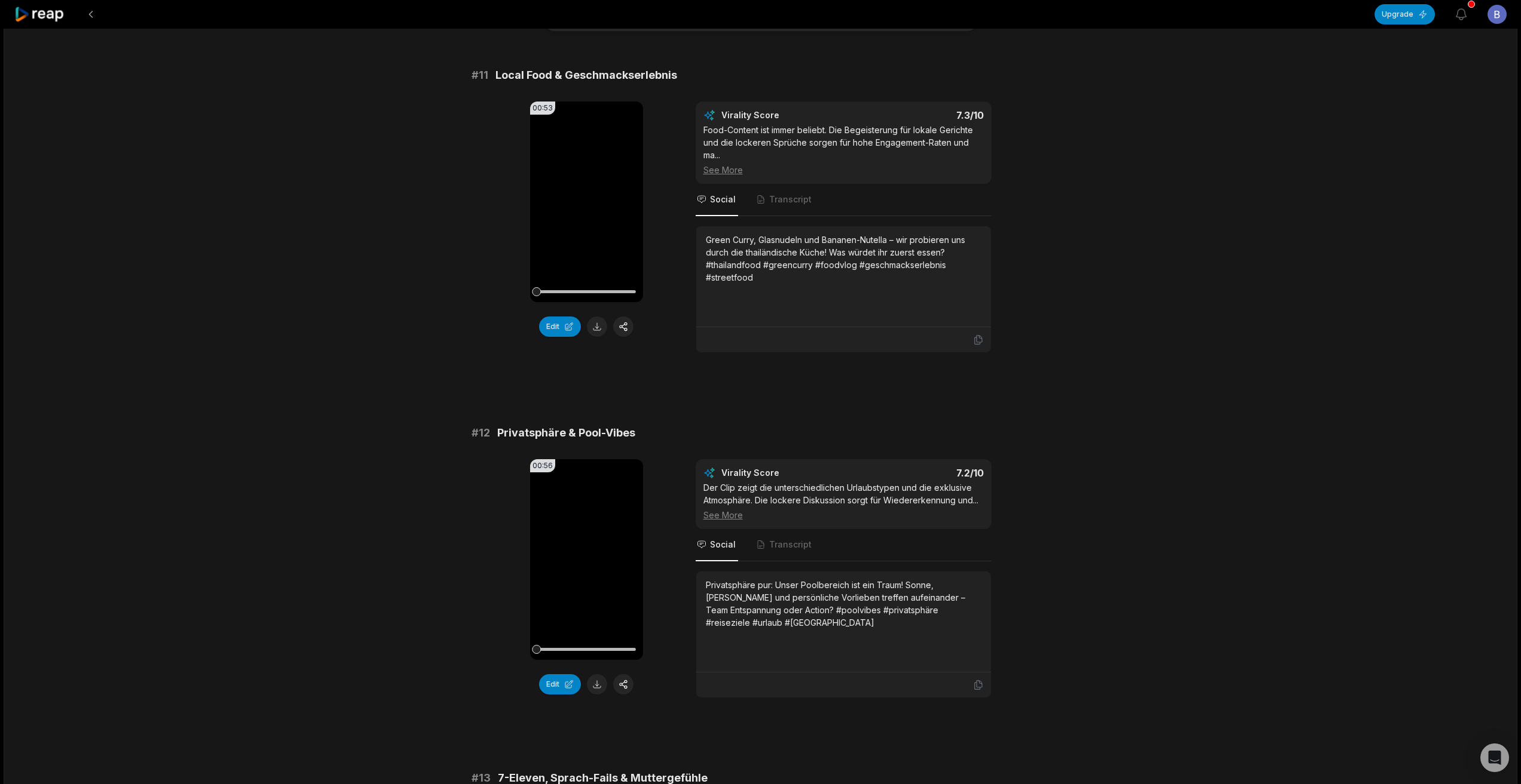
scroll to position [239, 0]
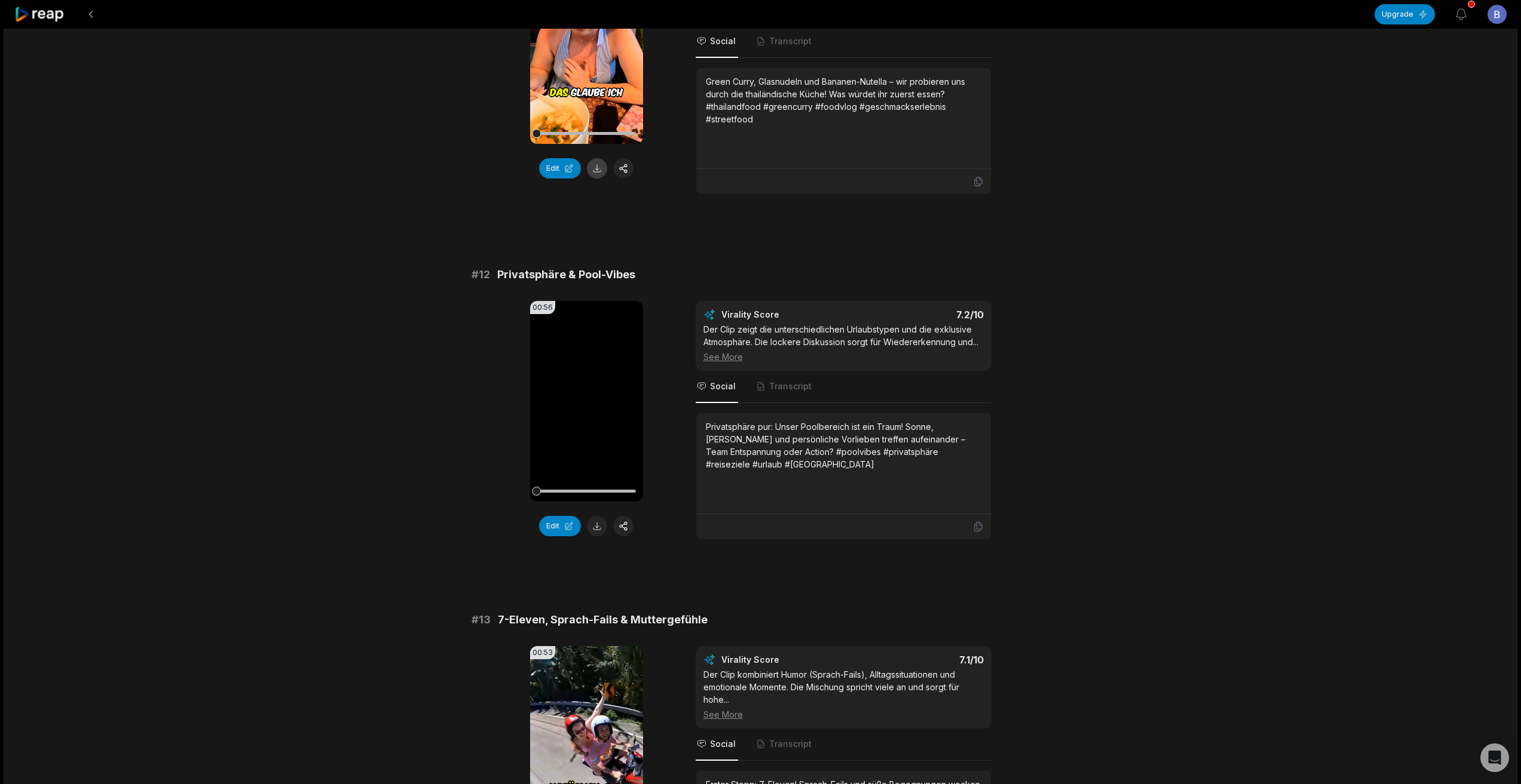
click at [594, 170] on button at bounding box center [597, 168] width 20 height 20
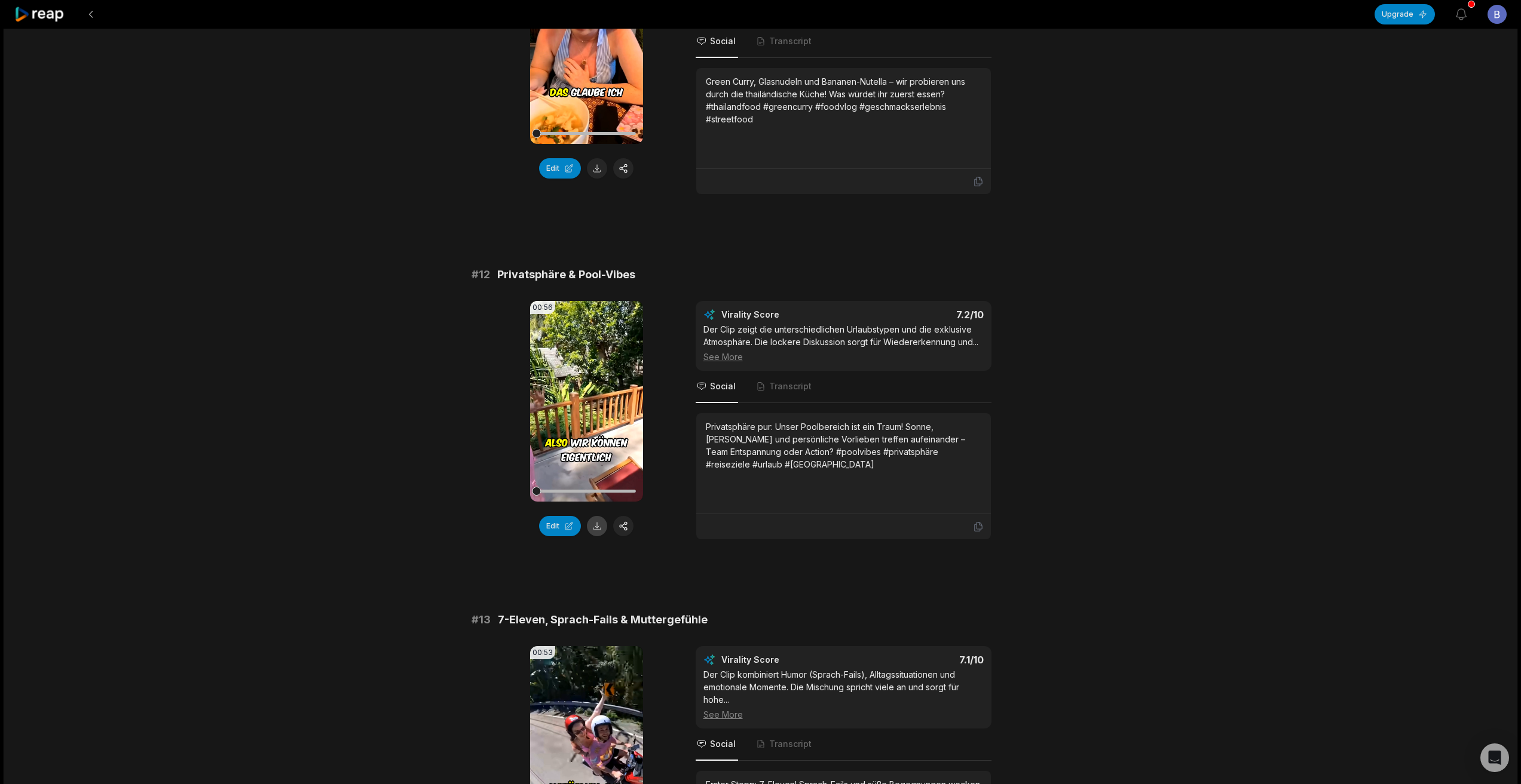
click at [598, 525] on button at bounding box center [597, 526] width 20 height 20
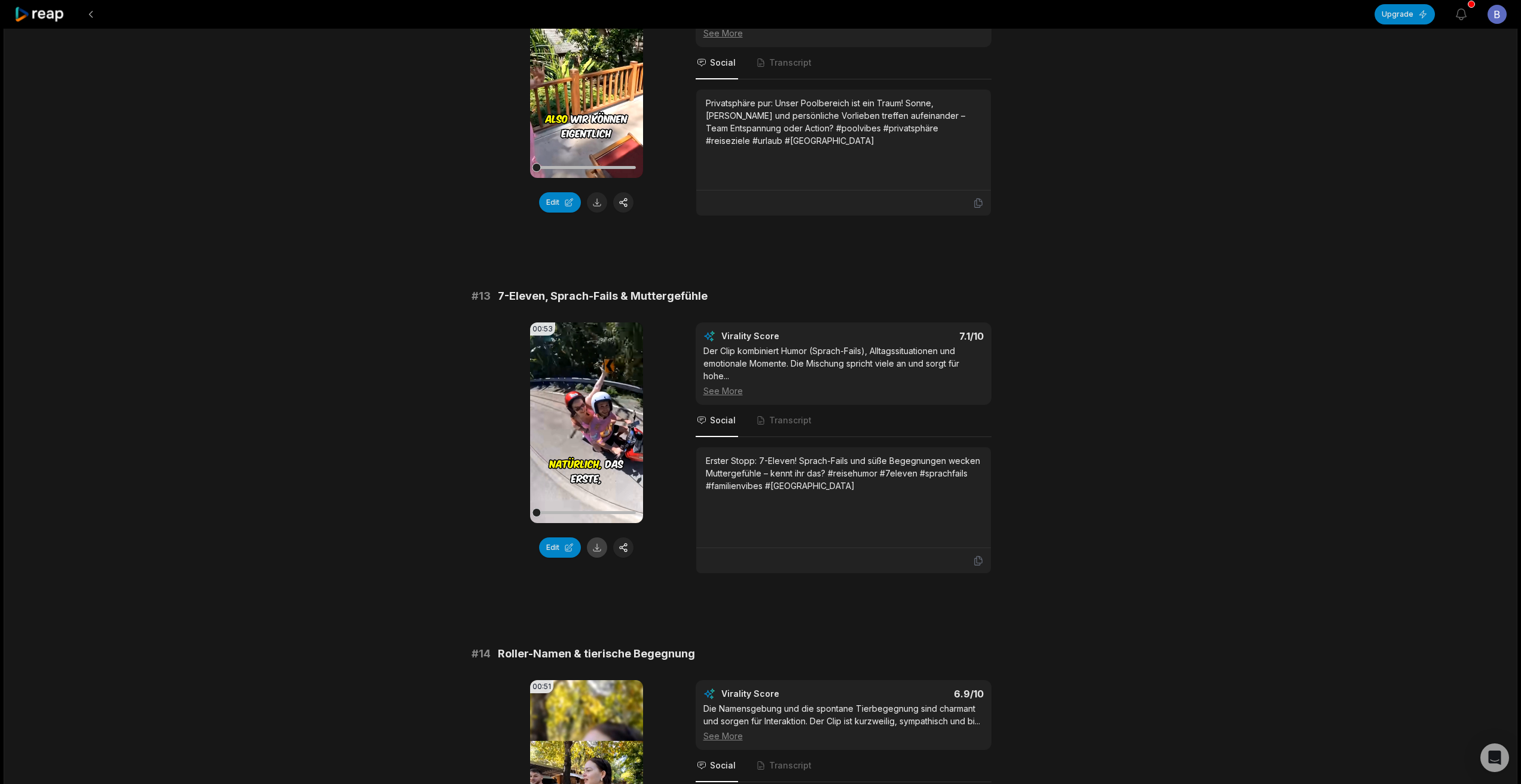
scroll to position [657, 0]
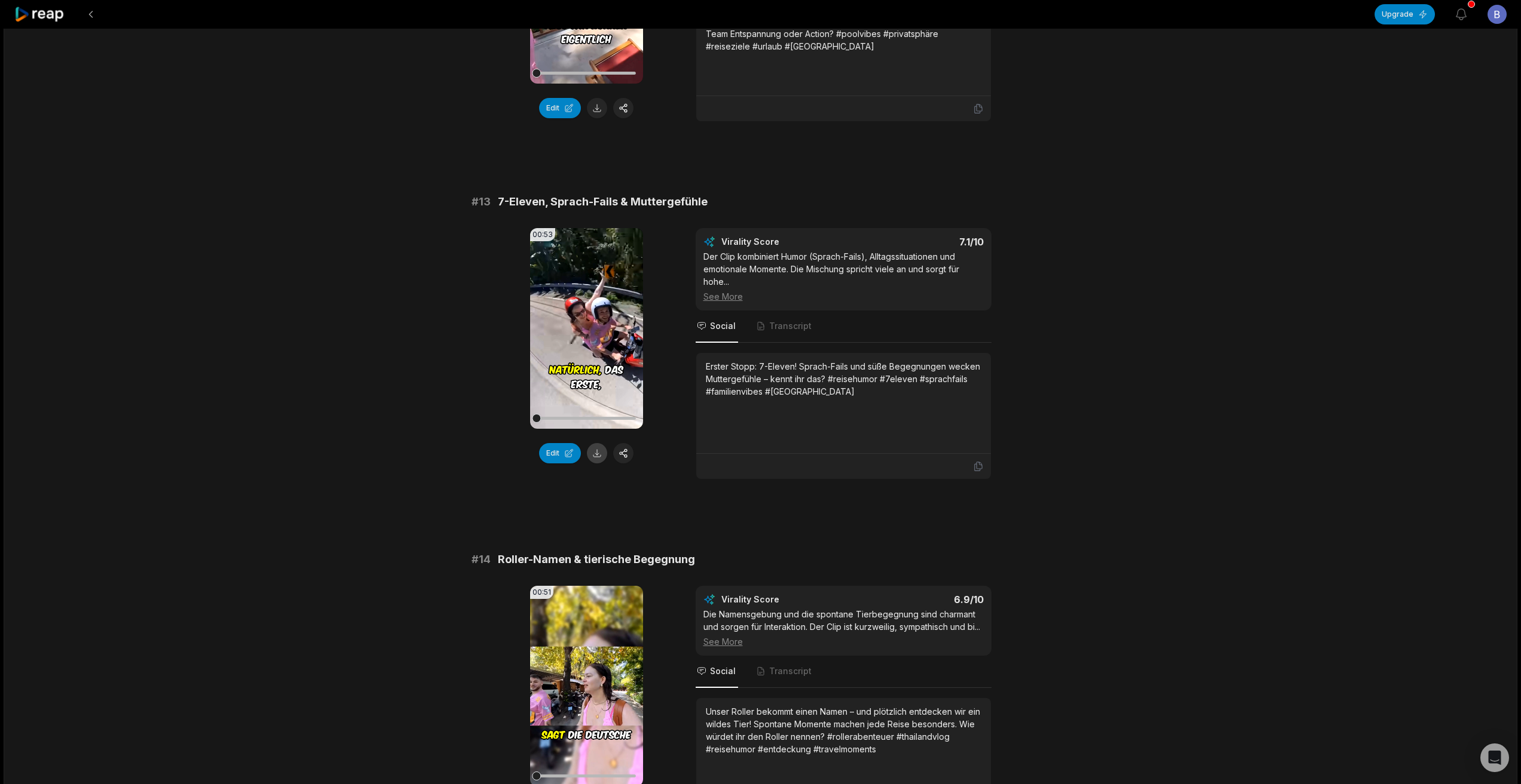
click at [593, 455] on button at bounding box center [597, 453] width 20 height 20
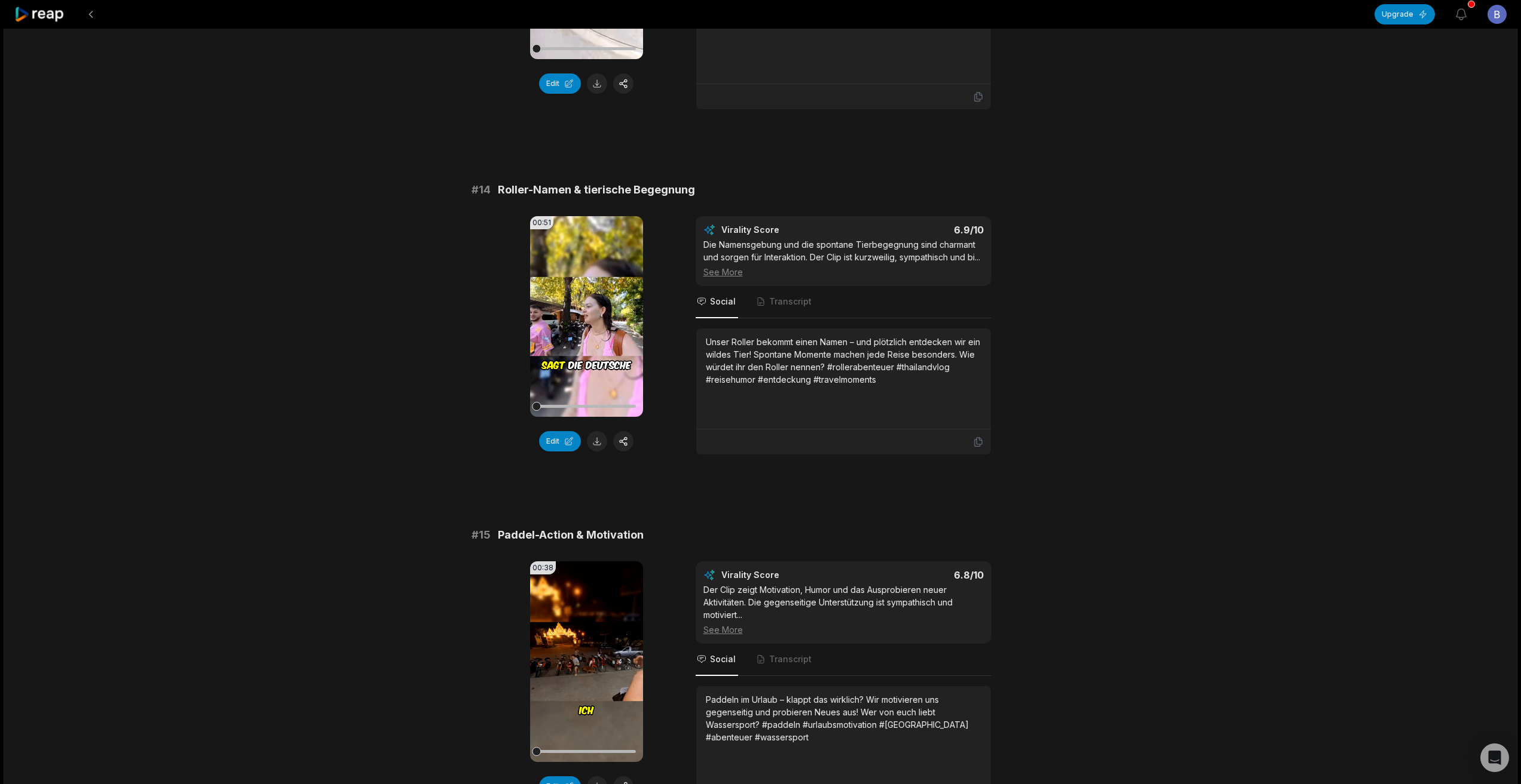
scroll to position [1075, 0]
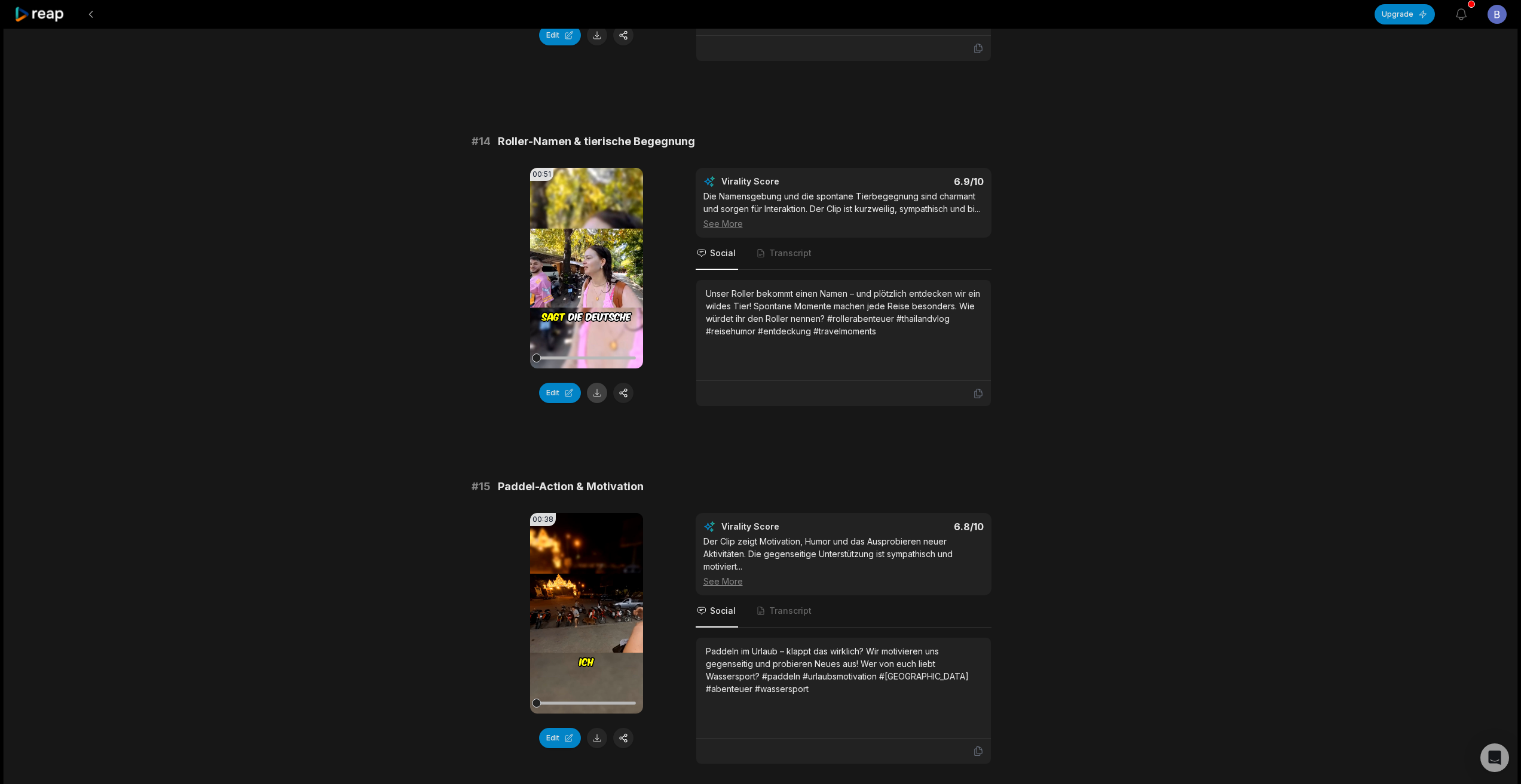
click at [591, 397] on button at bounding box center [597, 393] width 20 height 20
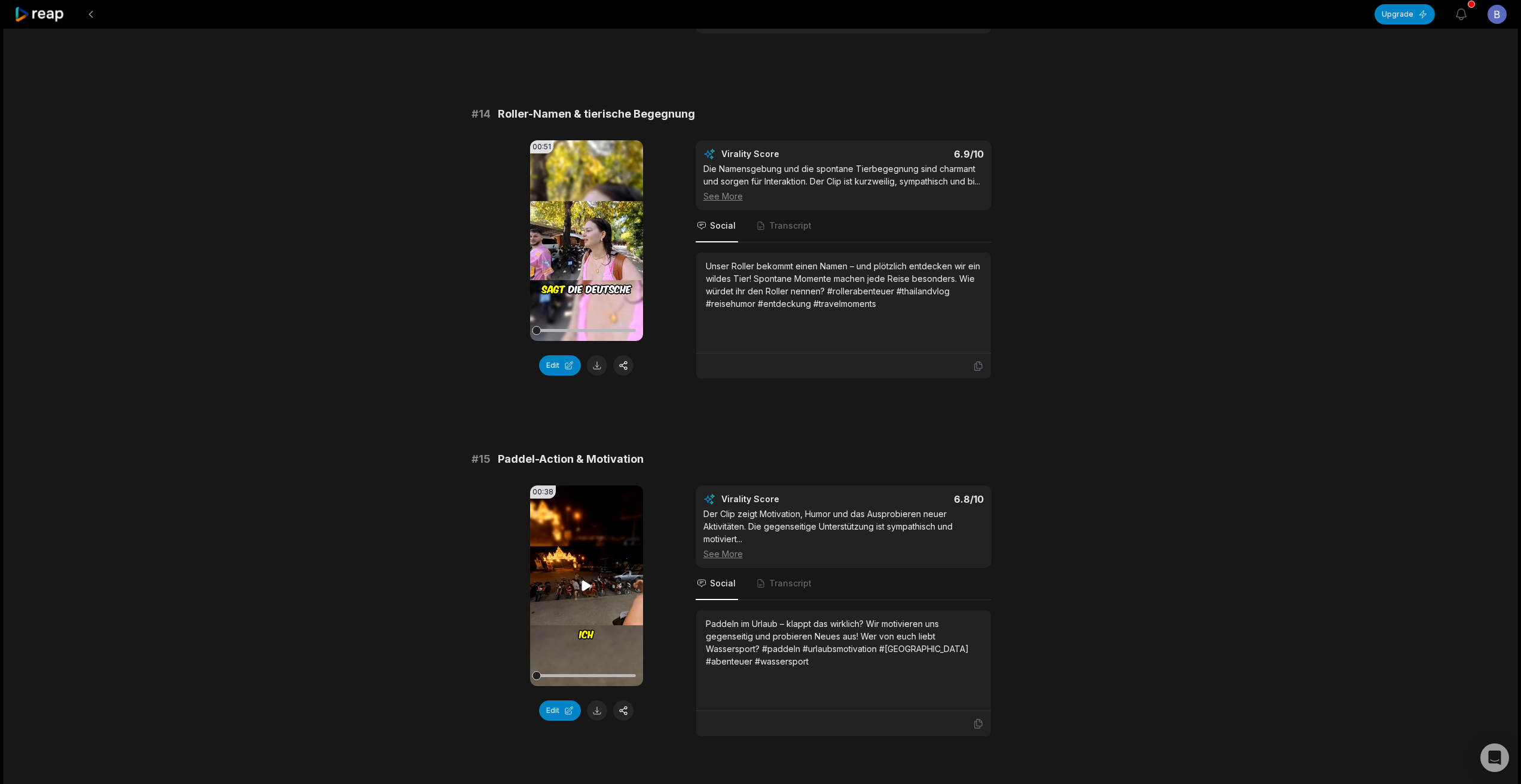
scroll to position [1187, 0]
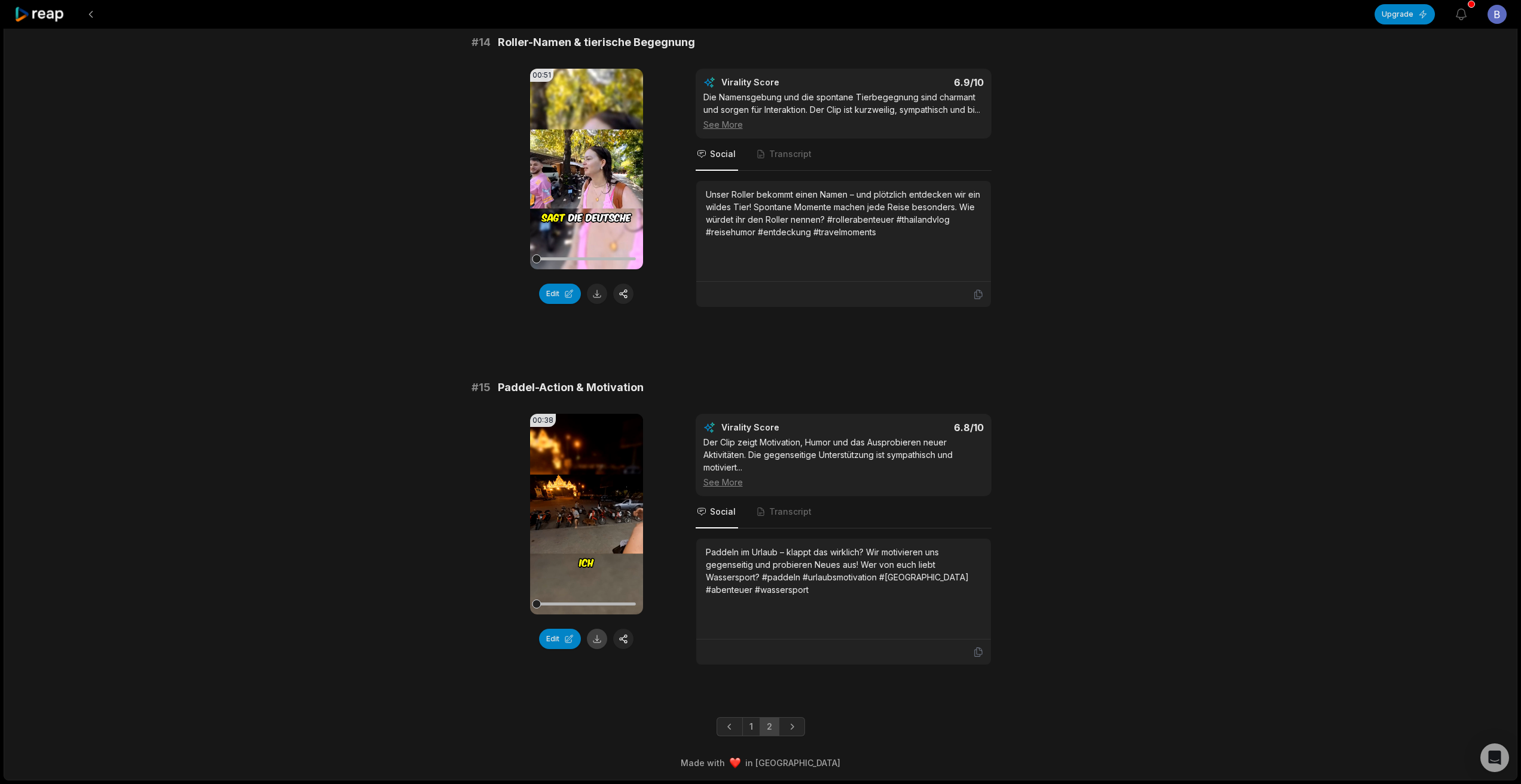
click at [600, 638] on button at bounding box center [597, 639] width 20 height 20
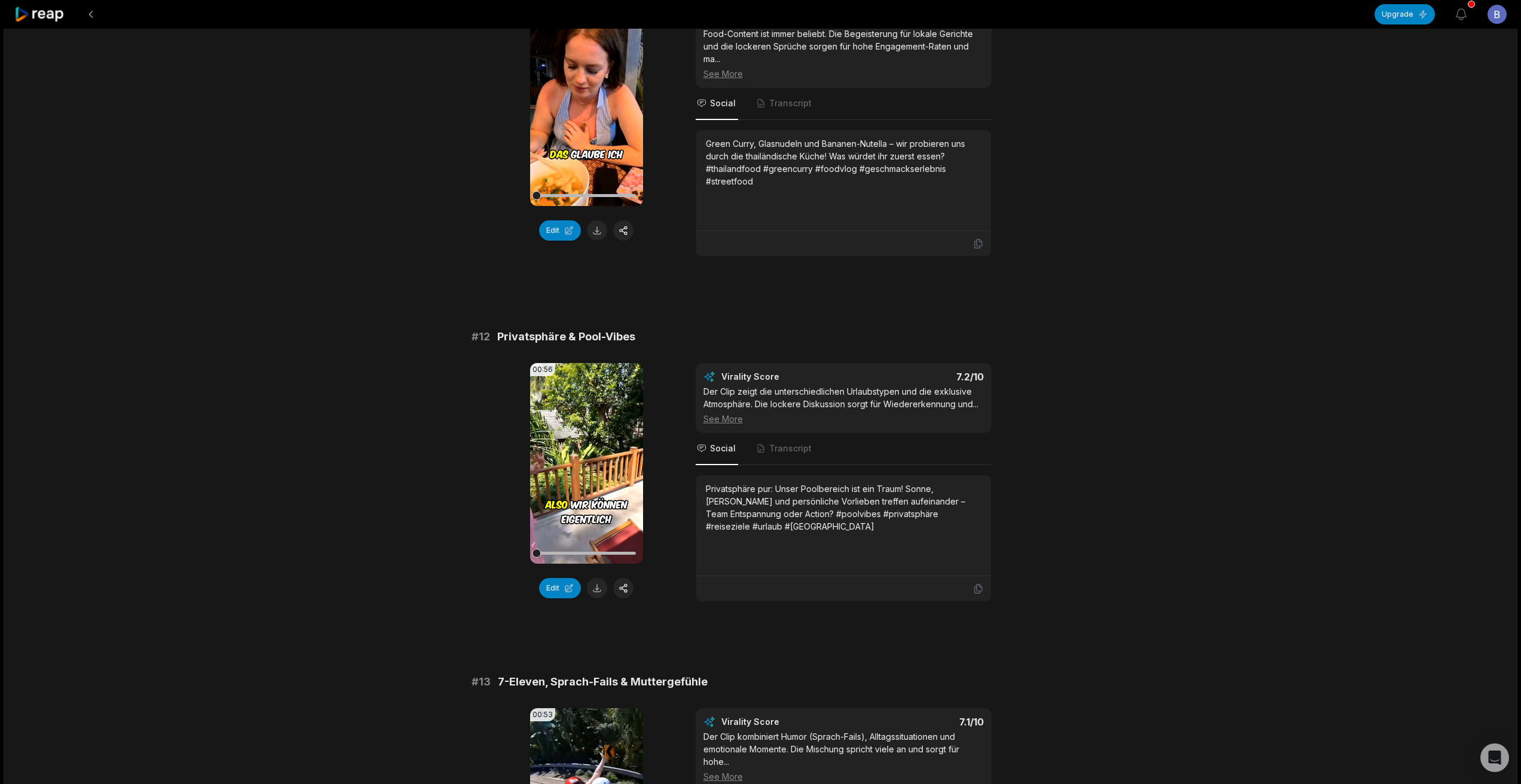
scroll to position [172, 0]
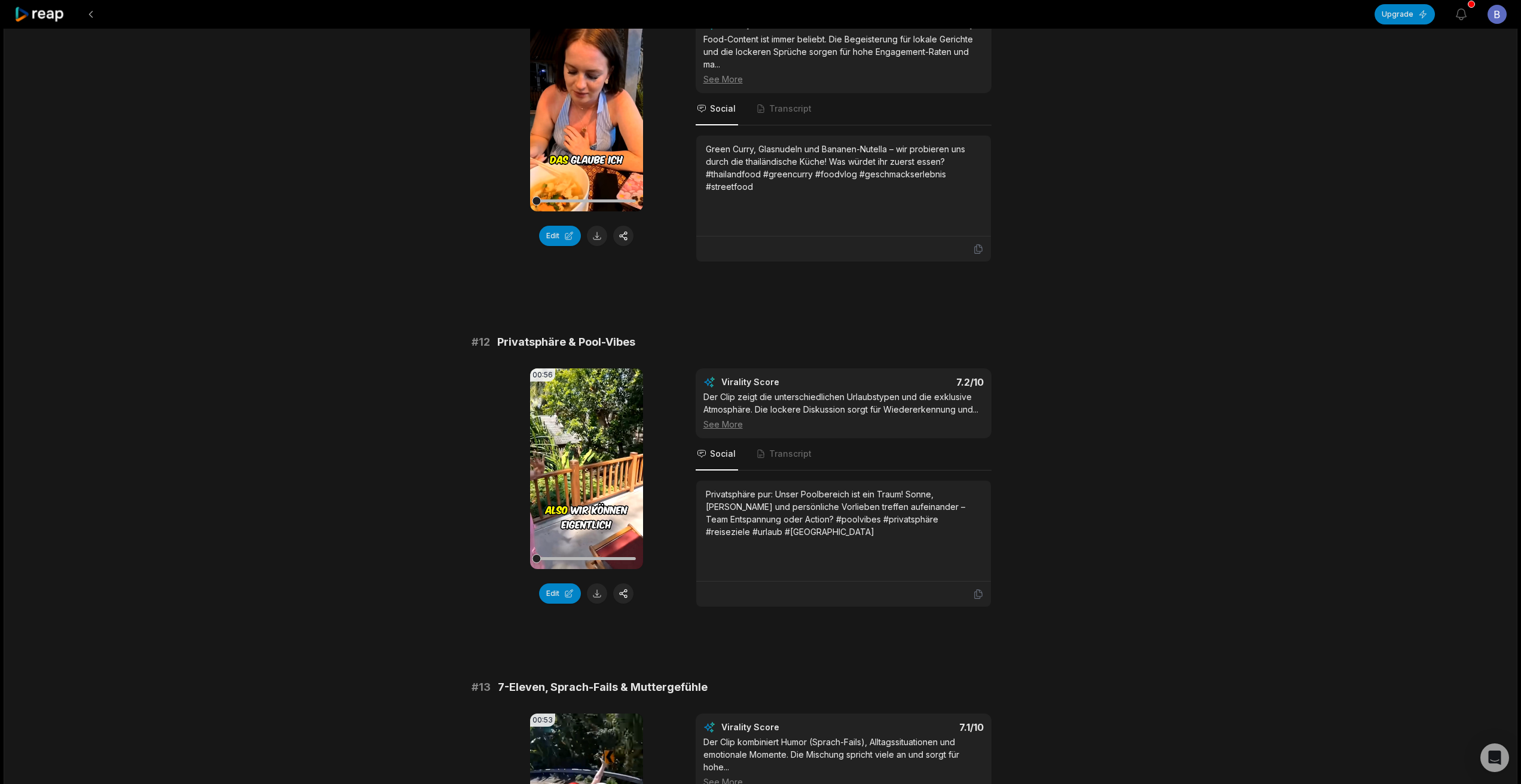
click at [48, 9] on icon at bounding box center [39, 14] width 51 height 16
